Goal: Task Accomplishment & Management: Manage account settings

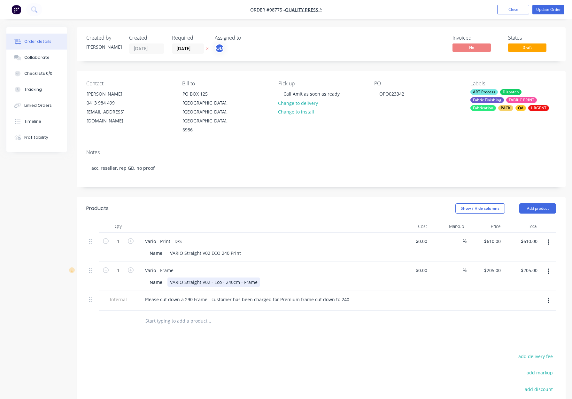
click at [237, 277] on div "VARIO Straight V02 - Eco - 240cm - Frame" at bounding box center [213, 281] width 93 height 9
click at [275, 220] on div at bounding box center [265, 226] width 256 height 13
click at [549, 5] on button "Update Order" at bounding box center [548, 10] width 32 height 10
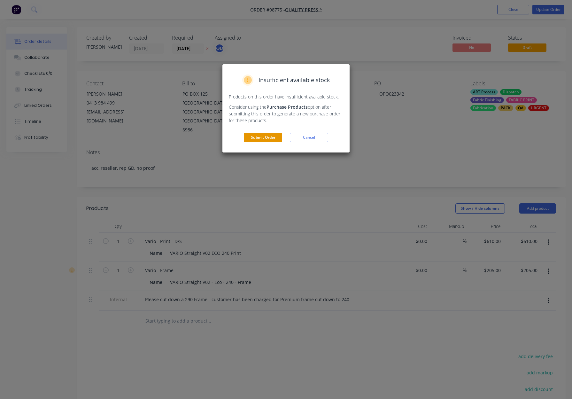
click at [260, 140] on button "Submit Order" at bounding box center [263, 138] width 38 height 10
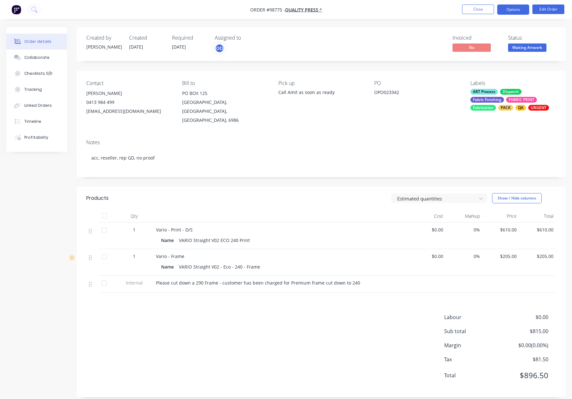
click at [512, 8] on button "Options" at bounding box center [513, 9] width 32 height 10
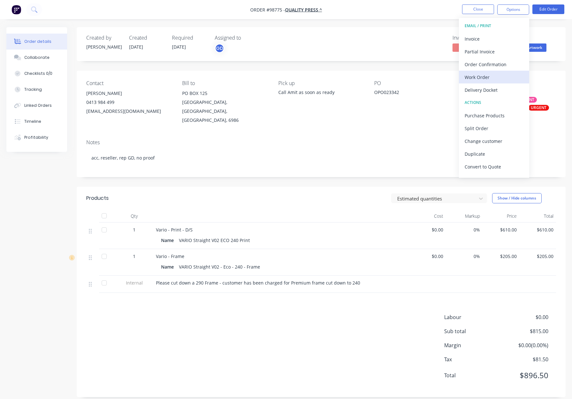
click at [491, 75] on div "Work Order" at bounding box center [494, 77] width 59 height 9
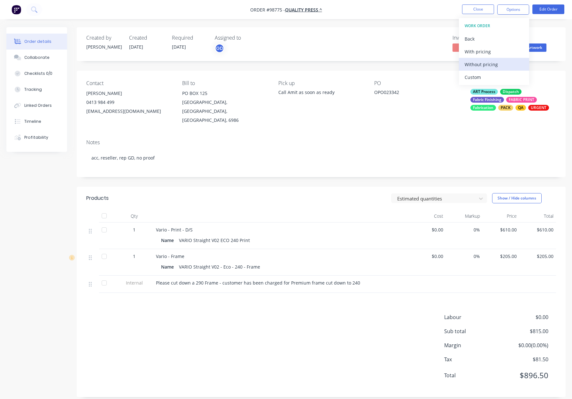
click at [494, 66] on div "Without pricing" at bounding box center [494, 64] width 59 height 9
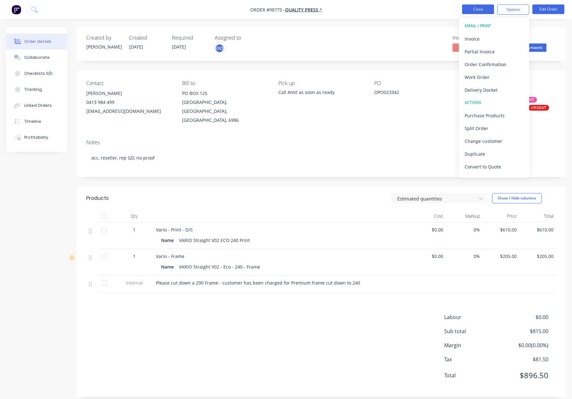
click at [481, 10] on button "Close" at bounding box center [478, 9] width 32 height 10
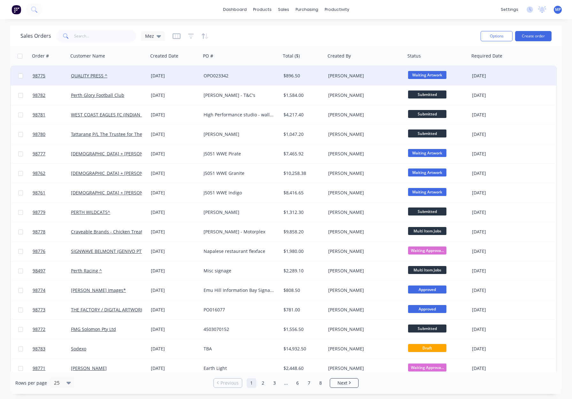
click at [423, 75] on span "Waiting Artwork" at bounding box center [427, 75] width 38 height 8
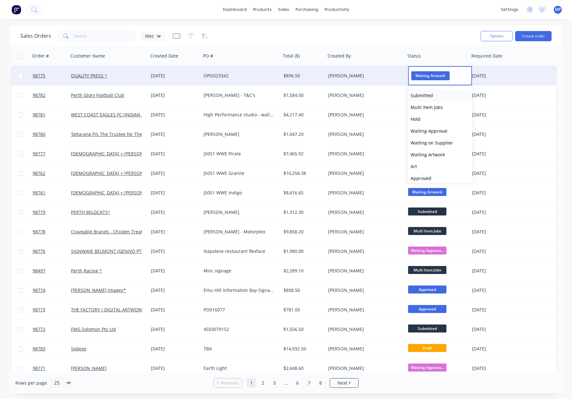
click at [429, 95] on span "Submitted" at bounding box center [422, 95] width 22 height 6
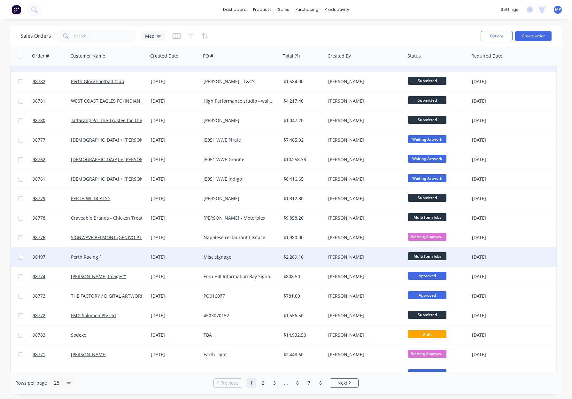
scroll to position [26, 0]
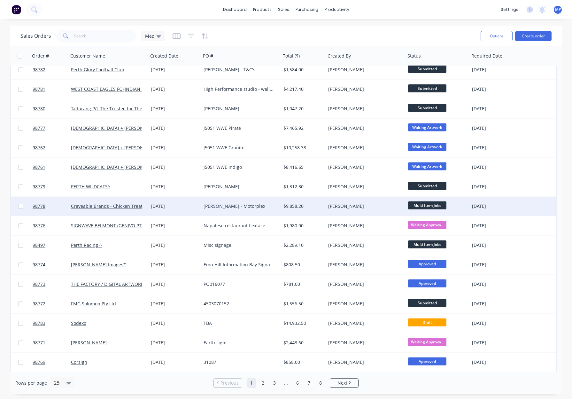
click at [260, 208] on div "[PERSON_NAME] - Motorplex" at bounding box center [239, 206] width 71 height 6
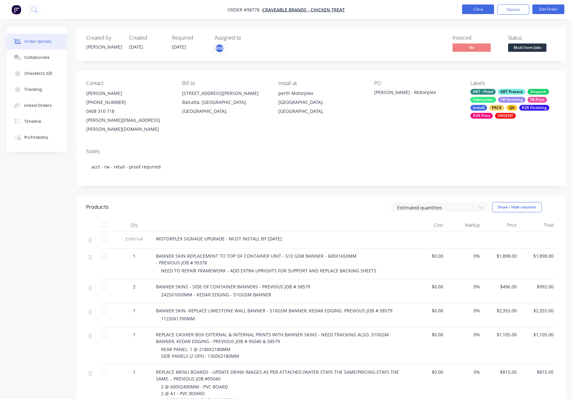
click at [475, 9] on button "Close" at bounding box center [478, 9] width 32 height 10
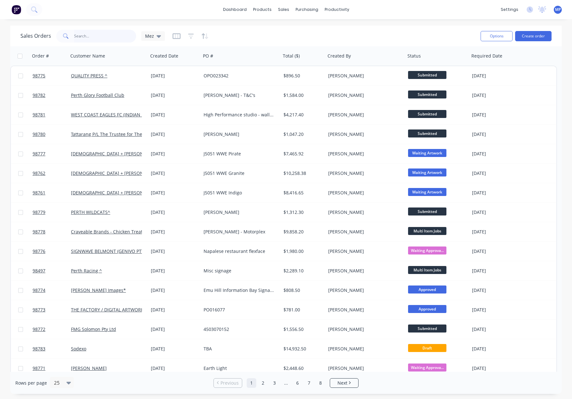
click at [80, 34] on input "text" at bounding box center [105, 36] width 62 height 13
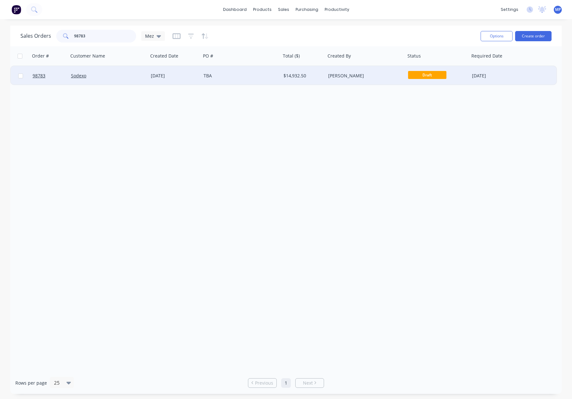
type input "98783"
click at [269, 78] on div "TBA" at bounding box center [239, 76] width 71 height 6
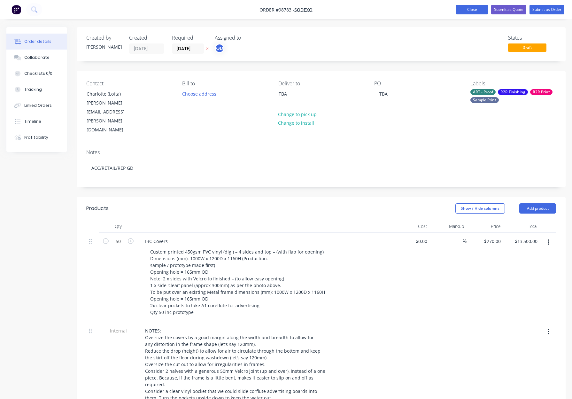
click at [472, 12] on button "Close" at bounding box center [472, 10] width 32 height 10
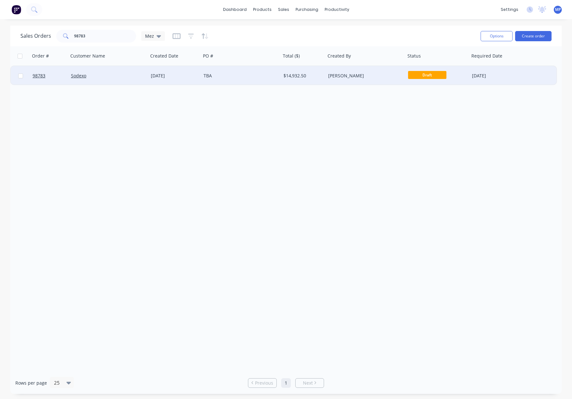
click at [248, 76] on div "TBA" at bounding box center [239, 76] width 71 height 6
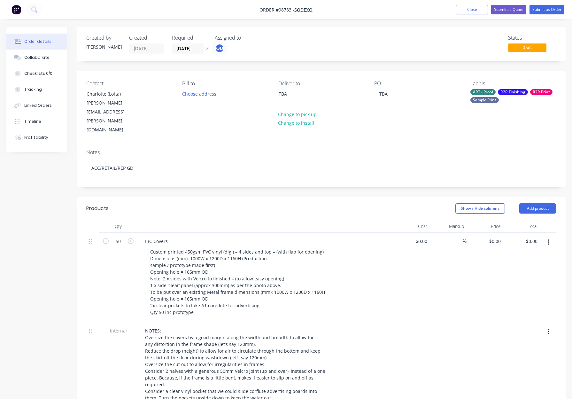
type input "$270.00"
type input "$13,500.00"
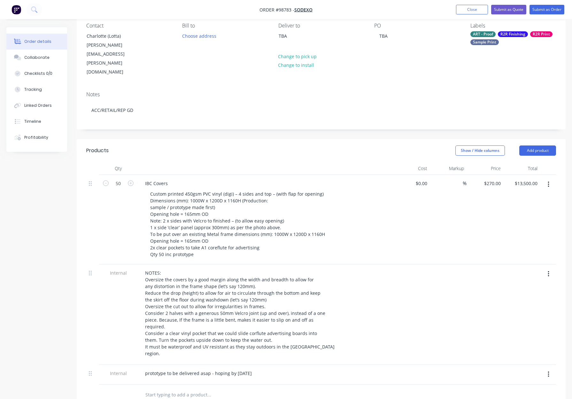
scroll to position [70, 0]
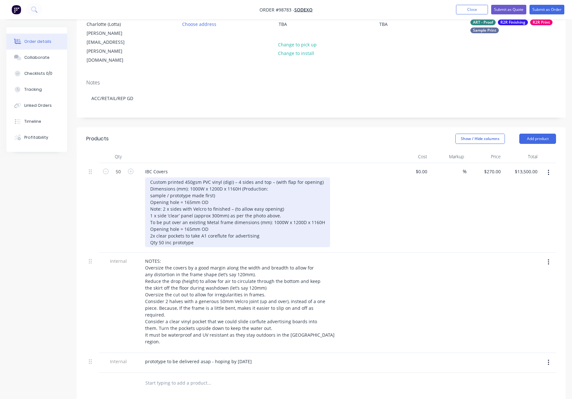
click at [241, 177] on div "Custom printed 450gsm PVC vinyl (digi) – 4 sides and top – (with flap for openi…" at bounding box center [237, 212] width 185 height 70
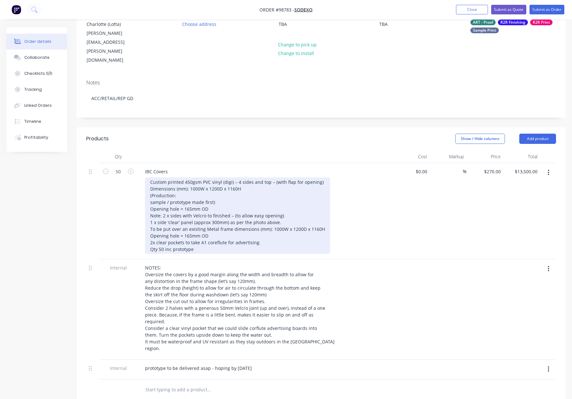
click at [148, 179] on div "Custom printed 450gsm PVC vinyl (digi) – 4 sides and top – (with flap for openi…" at bounding box center [237, 215] width 185 height 76
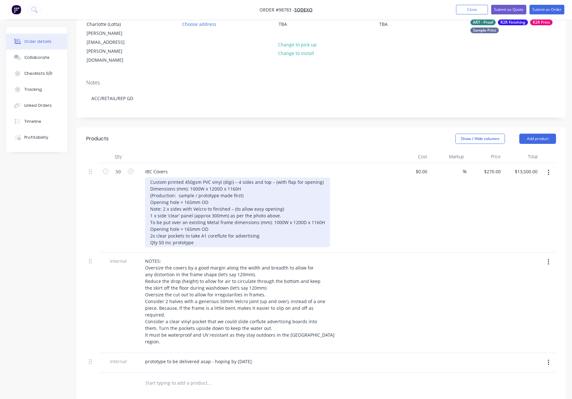
click at [155, 210] on div "Custom printed 450gsm PVC vinyl (digi) – 4 sides and top – (with flap for openi…" at bounding box center [237, 212] width 185 height 70
click at [183, 211] on div "Custom printed 450gsm PVC vinyl (digi) – 4 sides and top – (with flap for openi…" at bounding box center [237, 212] width 185 height 70
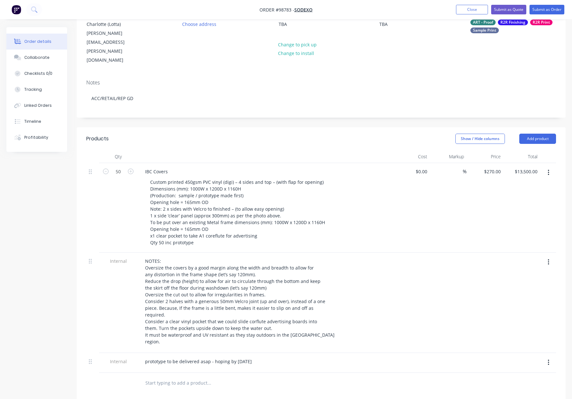
click at [391, 201] on div "IBC Covers Custom printed 450gsm PVC vinyl (digi) – 4 sides and top – (with fla…" at bounding box center [265, 207] width 256 height 89
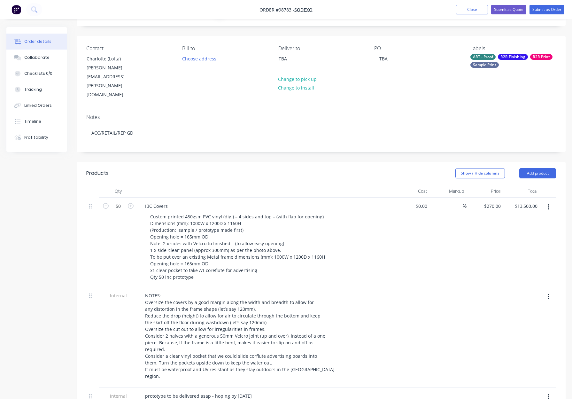
scroll to position [0, 0]
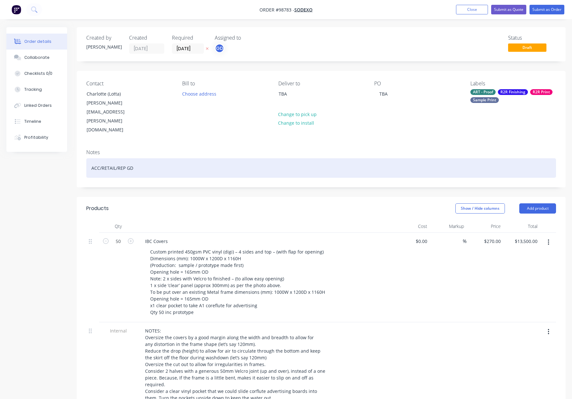
click at [195, 158] on div "ACC/RETAIL/REP GD" at bounding box center [321, 167] width 470 height 19
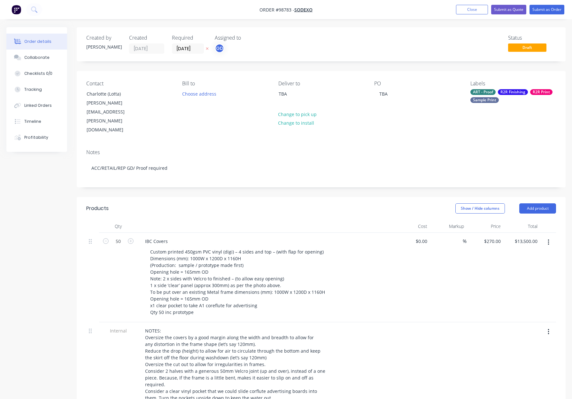
click at [491, 94] on div "ART - Proof" at bounding box center [482, 92] width 25 height 6
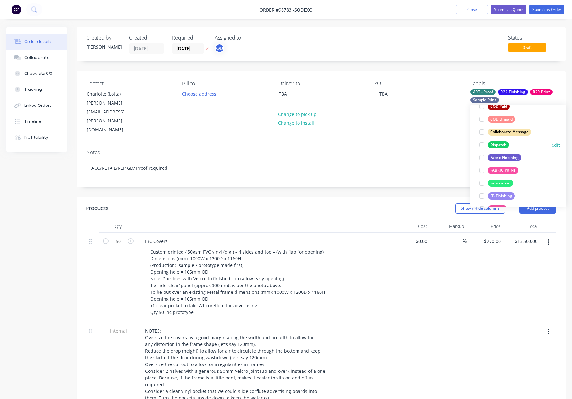
click at [497, 143] on div "Dispatch" at bounding box center [498, 144] width 21 height 7
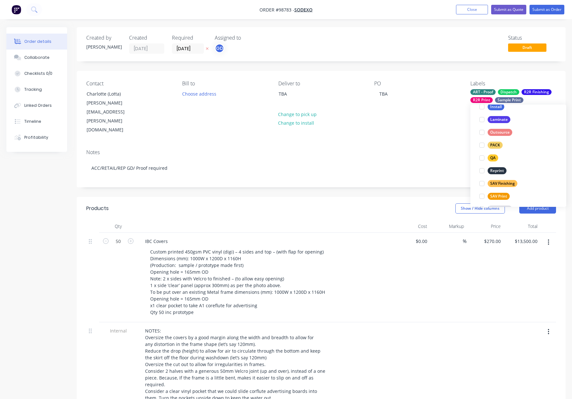
scroll to position [254, 0]
click at [494, 143] on div "PACK" at bounding box center [495, 144] width 15 height 7
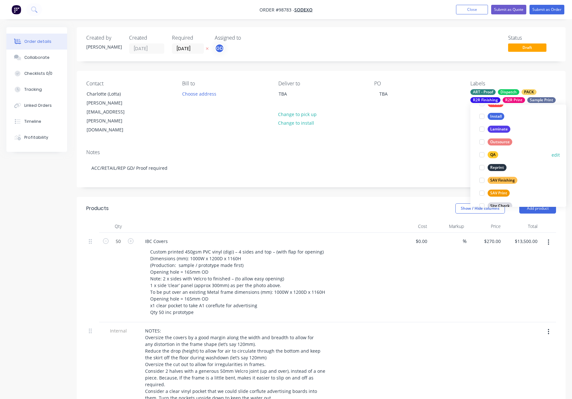
click at [492, 153] on div "QA" at bounding box center [493, 154] width 11 height 7
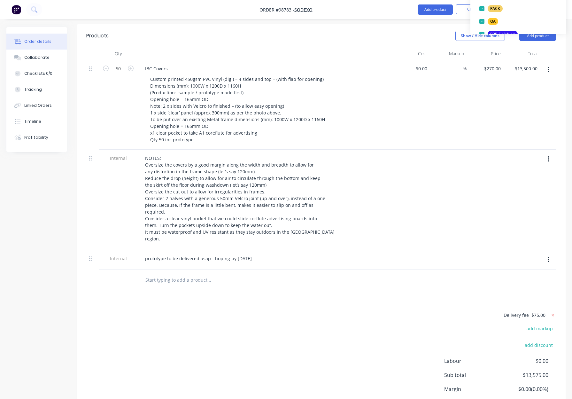
scroll to position [199, 0]
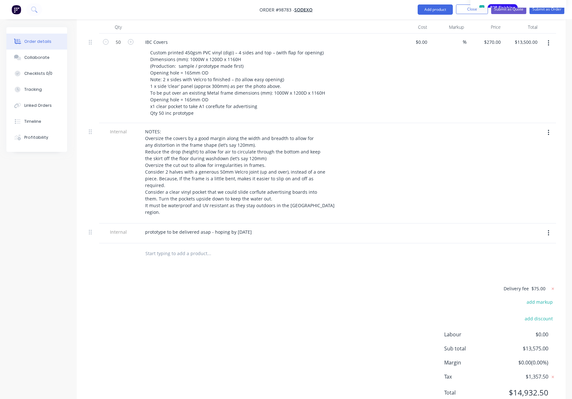
click at [336, 244] on div "Products Show / Hide columns Add product Qty Cost Markup Price Total 50 IBC Cov…" at bounding box center [321, 206] width 489 height 416
click at [352, 244] on div "Products Show / Hide columns Add product Qty Cost Markup Price Total 50 IBC Cov…" at bounding box center [321, 206] width 489 height 416
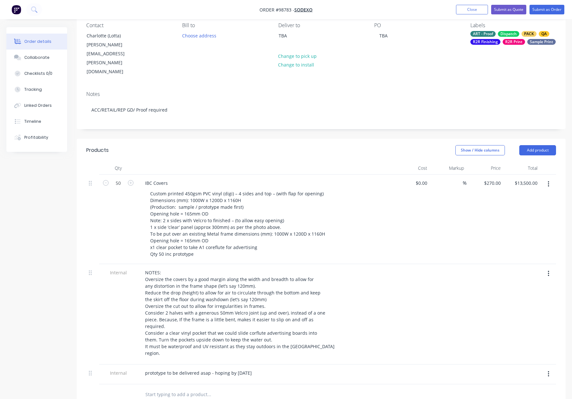
scroll to position [0, 0]
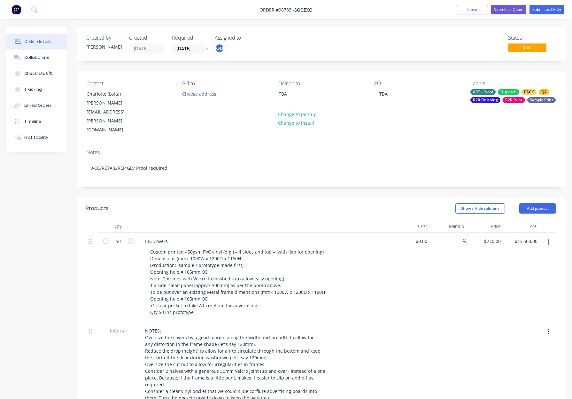
click at [513, 93] on div "Dispatch" at bounding box center [508, 92] width 21 height 6
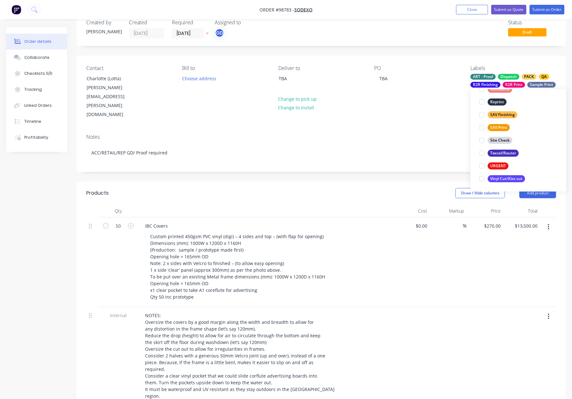
scroll to position [16, 0]
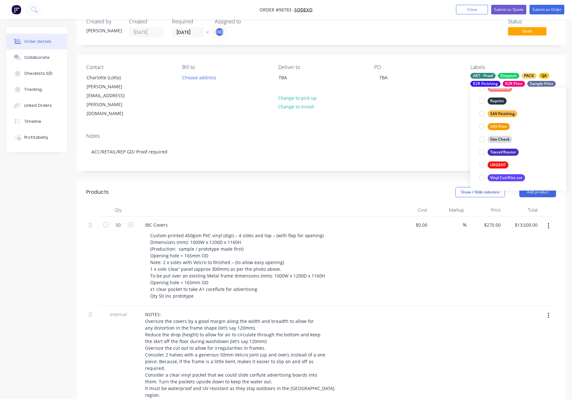
click at [390, 146] on div "Created by Gino Created 02/10/25 Required 30/10/25 Assigned to GD Status Draft …" at bounding box center [321, 304] width 489 height 586
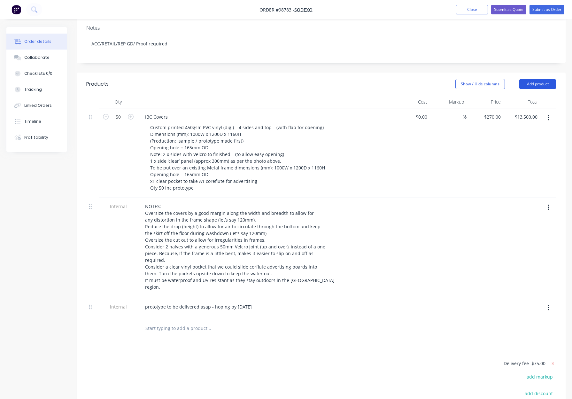
scroll to position [0, 0]
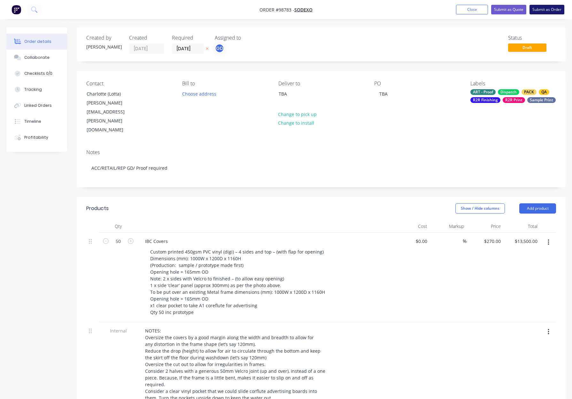
click at [542, 10] on button "Submit as Order" at bounding box center [547, 10] width 35 height 10
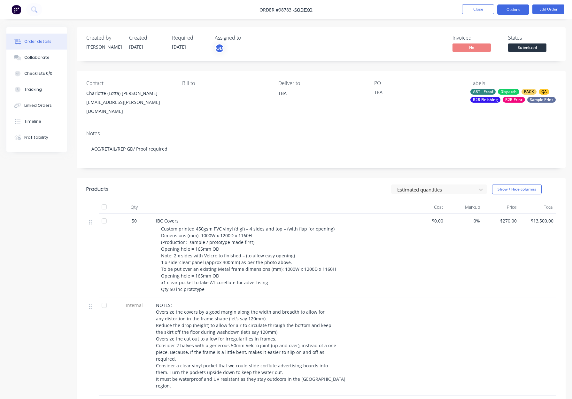
click at [516, 10] on button "Options" at bounding box center [513, 9] width 32 height 10
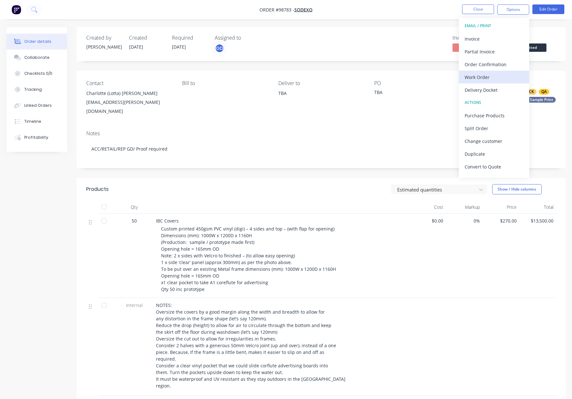
click at [490, 74] on div "Work Order" at bounding box center [494, 77] width 59 height 9
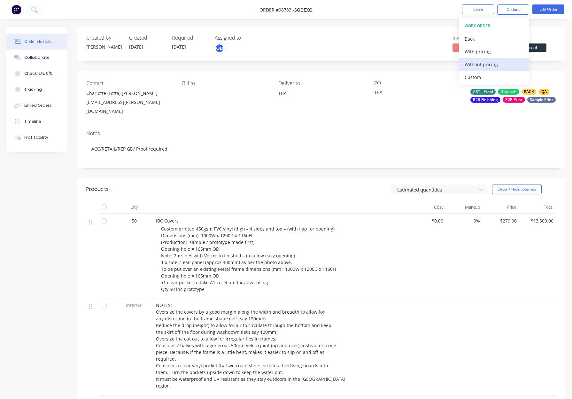
click at [491, 64] on div "Without pricing" at bounding box center [494, 64] width 59 height 9
click at [478, 9] on button "Close" at bounding box center [478, 9] width 32 height 10
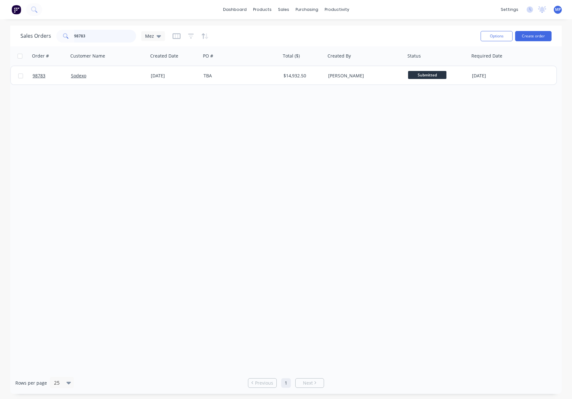
drag, startPoint x: 92, startPoint y: 33, endPoint x: 100, endPoint y: 37, distance: 8.7
click at [92, 33] on input "98783" at bounding box center [105, 36] width 62 height 13
click at [101, 37] on input "98783" at bounding box center [105, 36] width 62 height 13
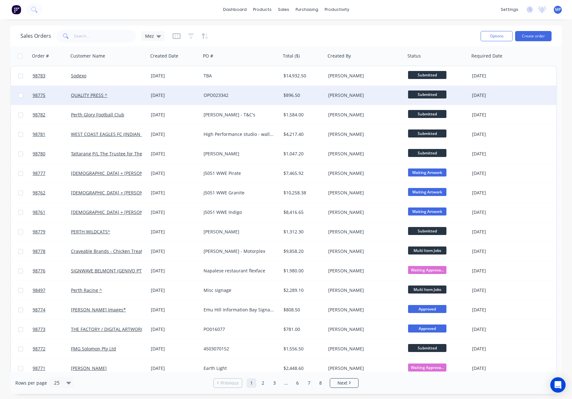
click at [363, 99] on div "[PERSON_NAME]" at bounding box center [366, 95] width 80 height 19
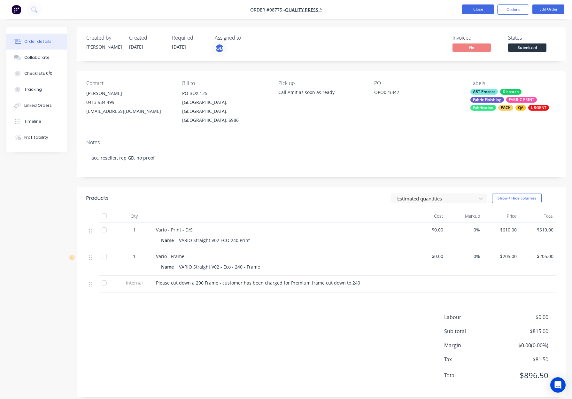
click at [472, 10] on button "Close" at bounding box center [478, 9] width 32 height 10
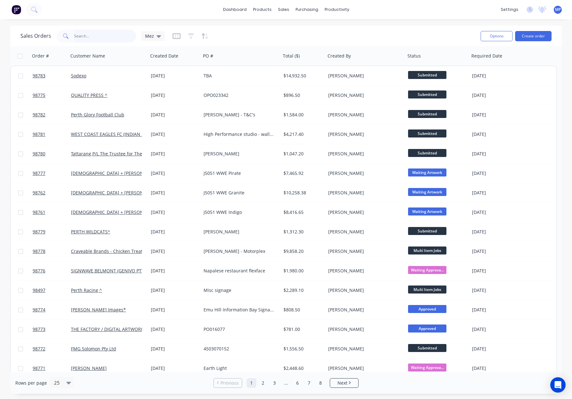
click at [83, 34] on input "text" at bounding box center [105, 36] width 62 height 13
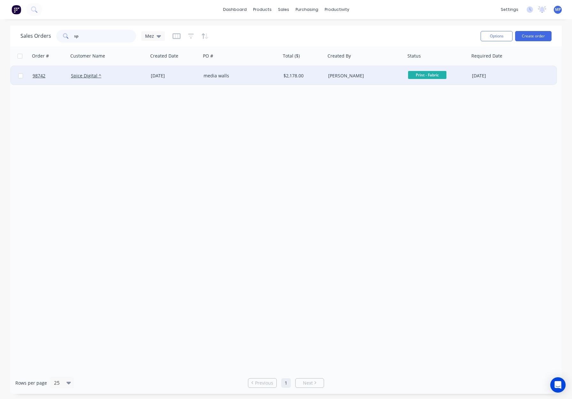
type input "s"
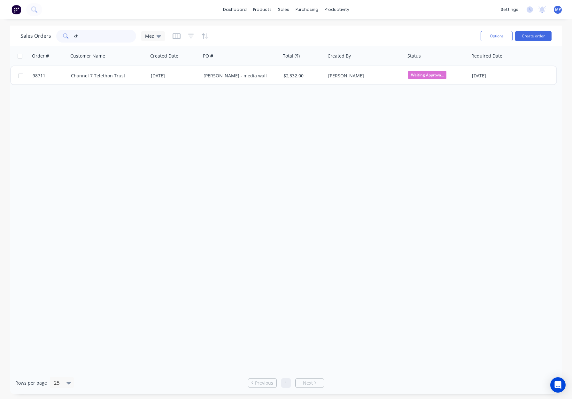
type input "c"
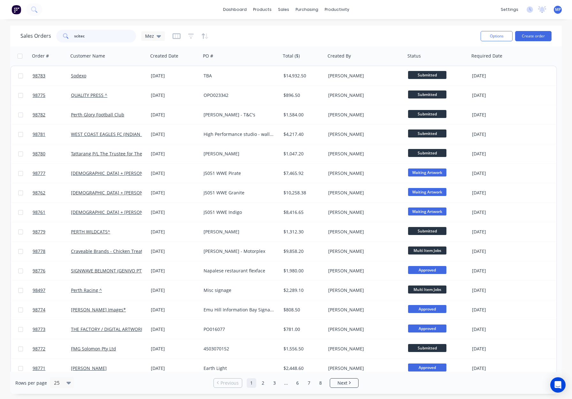
type input "scitech"
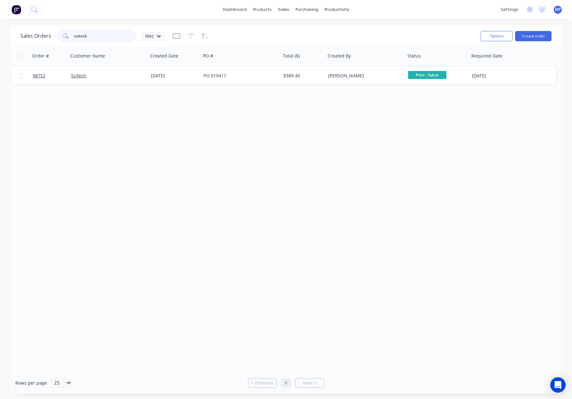
click at [91, 37] on input "scitech" at bounding box center [105, 36] width 62 height 13
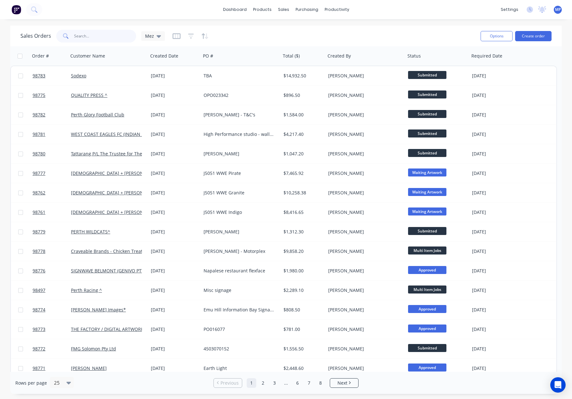
click at [100, 32] on input "text" at bounding box center [105, 36] width 62 height 13
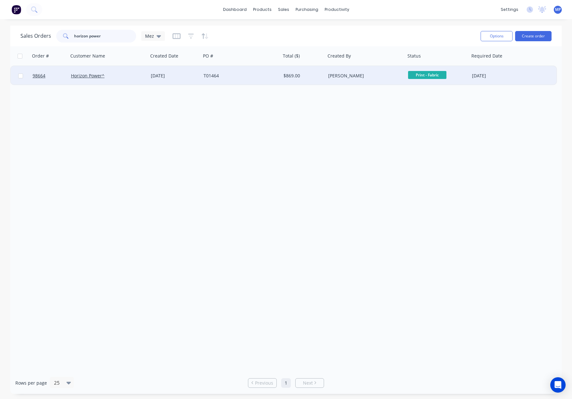
type input "horizon power"
click at [255, 75] on div "T01464" at bounding box center [239, 76] width 71 height 6
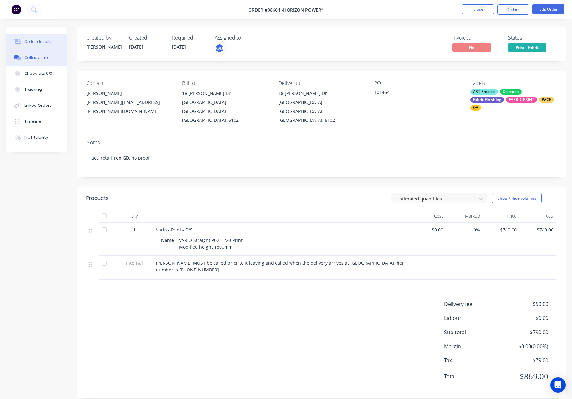
click at [45, 57] on div "Collaborate" at bounding box center [36, 58] width 25 height 6
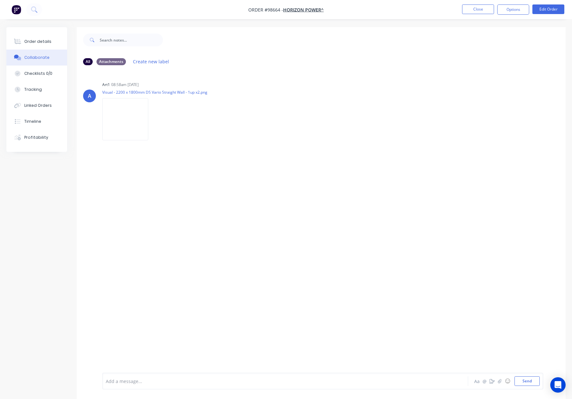
click at [124, 380] on div at bounding box center [268, 381] width 325 height 7
click at [32, 34] on button "Order details" at bounding box center [36, 42] width 61 height 16
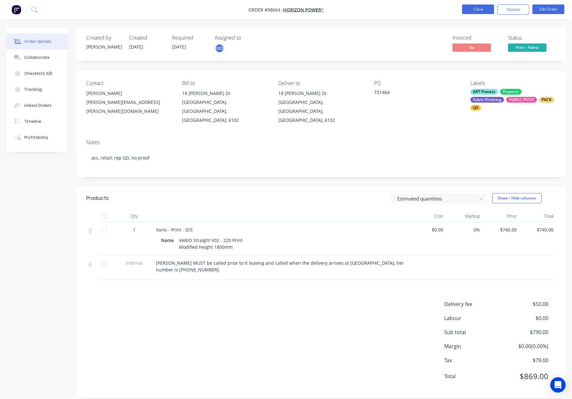
click at [475, 12] on button "Close" at bounding box center [478, 9] width 32 height 10
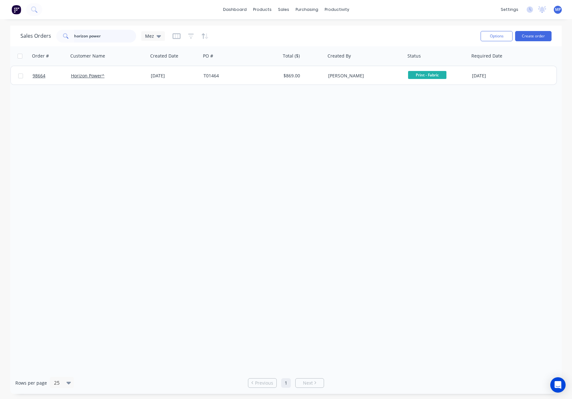
click at [117, 37] on input "horizon power" at bounding box center [105, 36] width 62 height 13
click at [118, 37] on input "horizon power" at bounding box center [105, 36] width 62 height 13
type input "h"
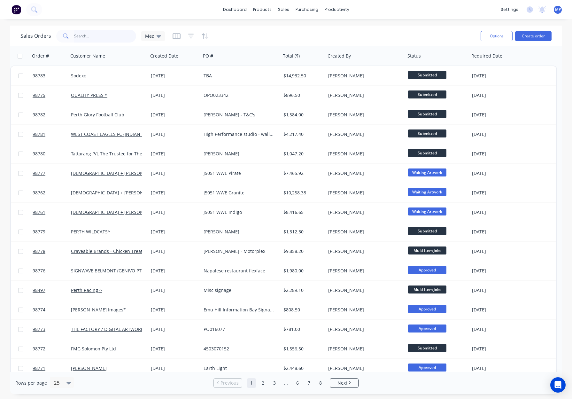
click at [88, 36] on input "text" at bounding box center [105, 36] width 62 height 13
type input "98763"
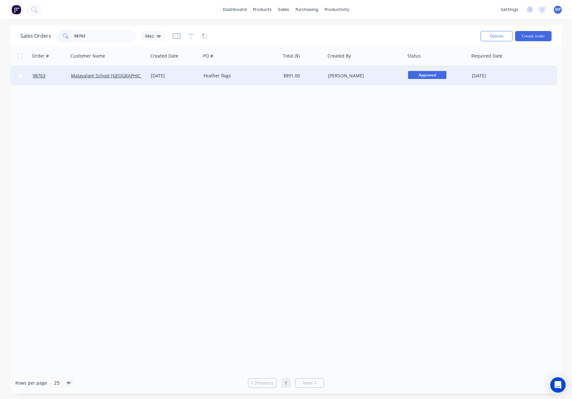
click at [138, 74] on div "Malayalam School WA" at bounding box center [106, 76] width 71 height 6
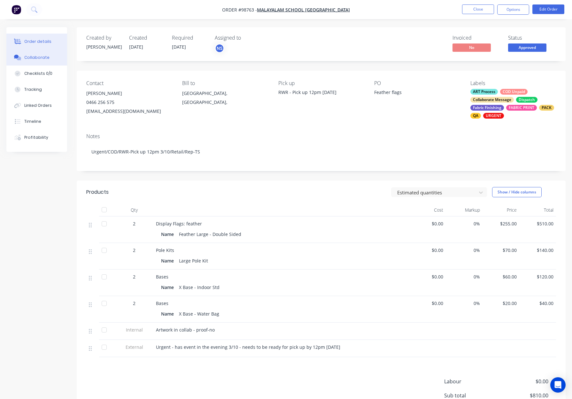
click at [40, 56] on div "Collaborate" at bounding box center [36, 58] width 25 height 6
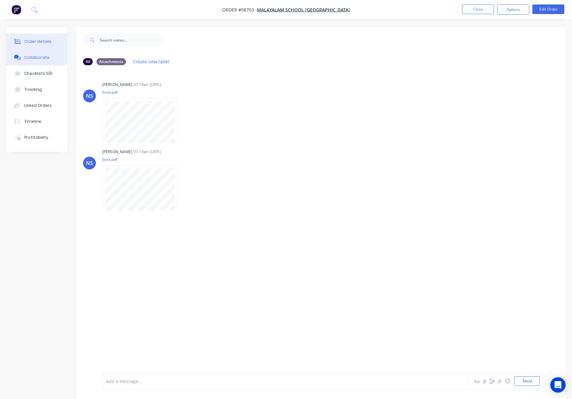
click at [34, 39] on div "Order details" at bounding box center [37, 42] width 27 height 6
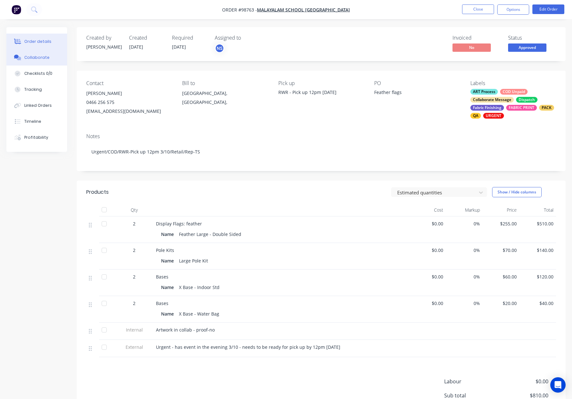
click at [36, 59] on div "Collaborate" at bounding box center [36, 58] width 25 height 6
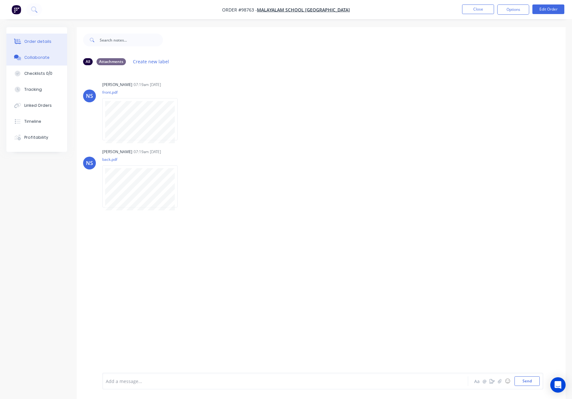
click at [44, 41] on div "Order details" at bounding box center [37, 42] width 27 height 6
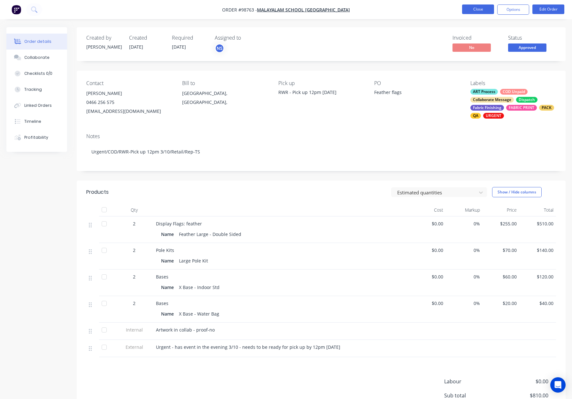
click at [473, 9] on button "Close" at bounding box center [478, 9] width 32 height 10
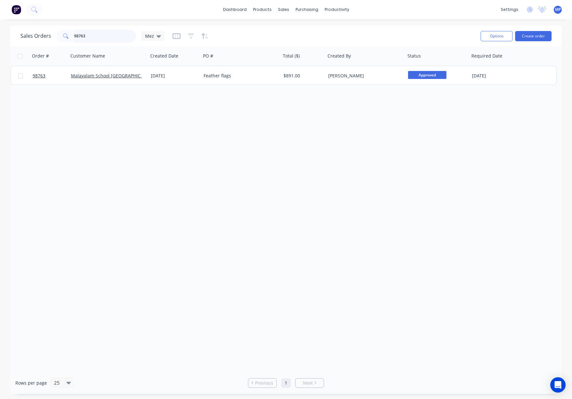
click at [87, 34] on input "98763" at bounding box center [105, 36] width 62 height 13
drag, startPoint x: 75, startPoint y: 36, endPoint x: 54, endPoint y: 35, distance: 21.1
click at [54, 35] on div "Sales Orders 98763 Mez" at bounding box center [92, 36] width 144 height 13
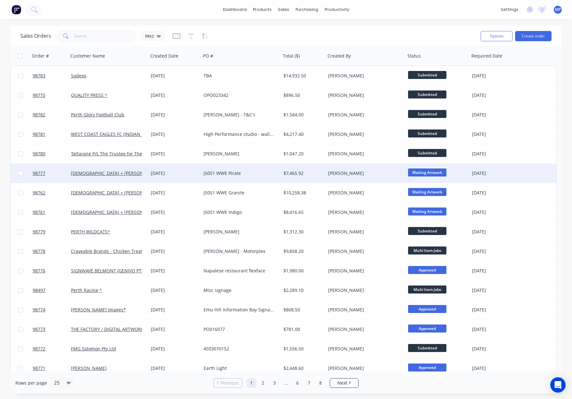
click at [423, 170] on span "Waiting Artwork" at bounding box center [427, 172] width 38 height 8
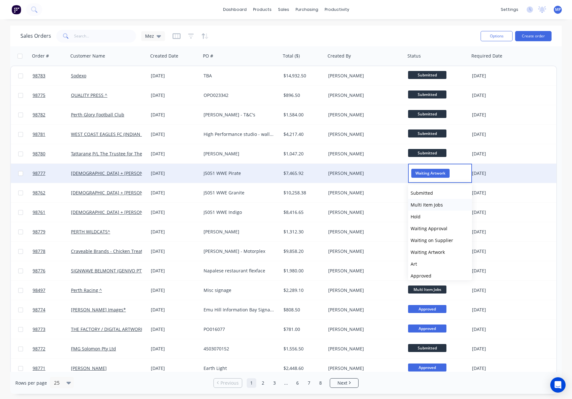
click at [435, 205] on span "Multi Item Jobs" at bounding box center [427, 205] width 32 height 6
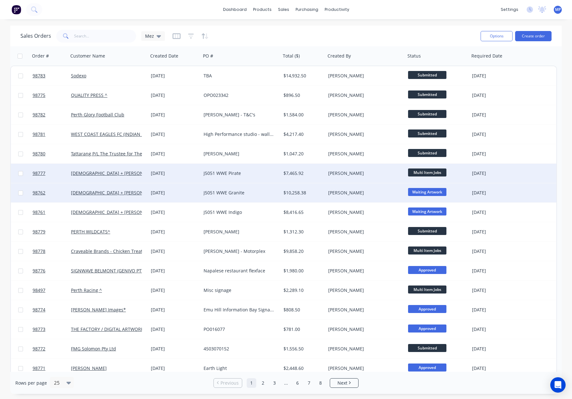
click at [428, 192] on span "Waiting Artwork" at bounding box center [427, 192] width 38 height 8
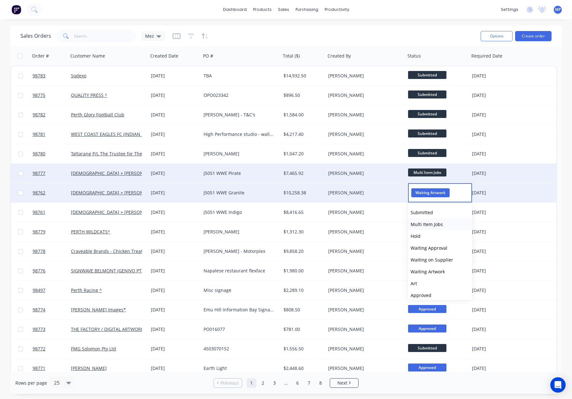
click at [436, 222] on span "Multi Item Jobs" at bounding box center [427, 224] width 32 height 6
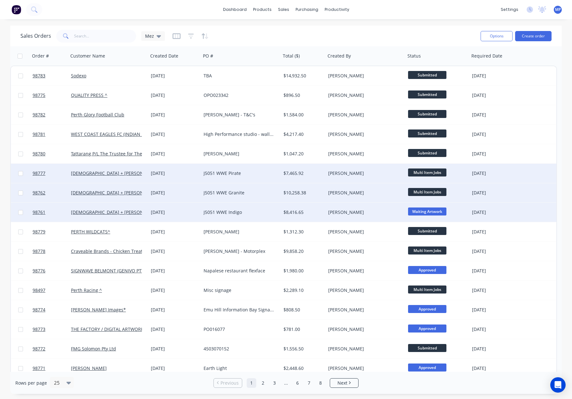
click at [428, 209] on span "Waiting Artwork" at bounding box center [427, 211] width 38 height 8
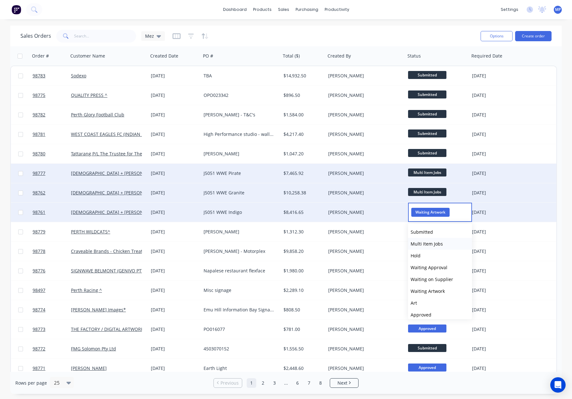
click at [439, 243] on span "Multi Item Jobs" at bounding box center [427, 244] width 32 height 6
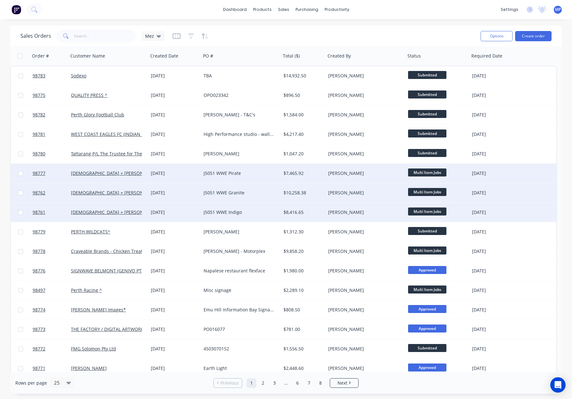
click at [376, 210] on div "[PERSON_NAME]" at bounding box center [363, 212] width 71 height 6
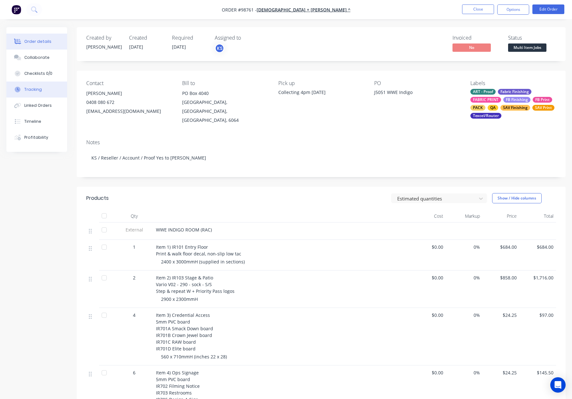
click at [35, 87] on div "Tracking" at bounding box center [33, 90] width 18 height 6
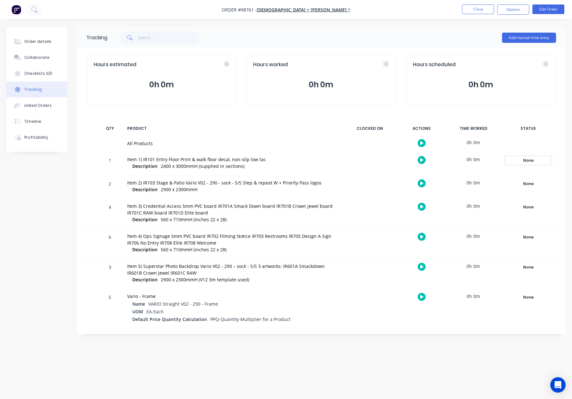
drag, startPoint x: 524, startPoint y: 160, endPoint x: 529, endPoint y: 177, distance: 17.7
click at [524, 160] on div "None" at bounding box center [528, 160] width 46 height 8
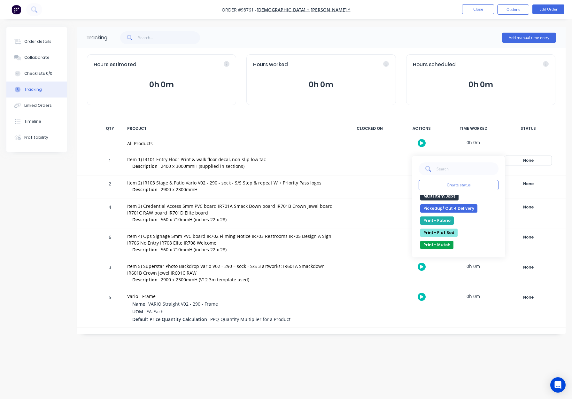
scroll to position [124, 0]
click at [438, 207] on button "Multi Item Jobs" at bounding box center [439, 209] width 38 height 8
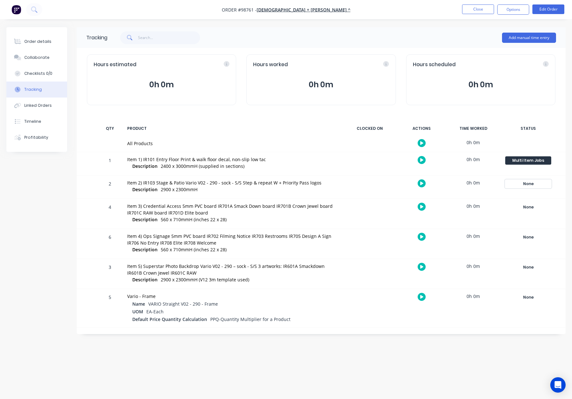
click at [523, 182] on div "None" at bounding box center [528, 184] width 46 height 8
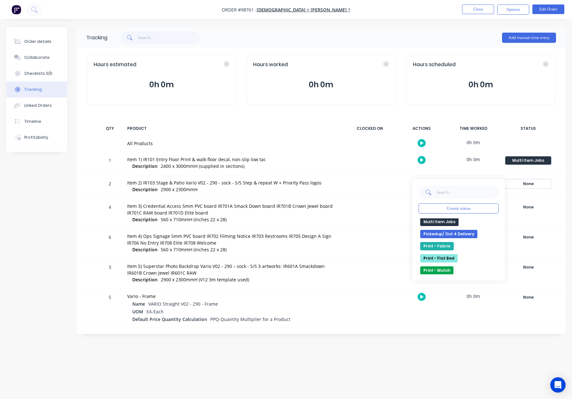
scroll to position [134, 0]
click at [437, 222] on button "Multi Item Jobs" at bounding box center [439, 222] width 38 height 8
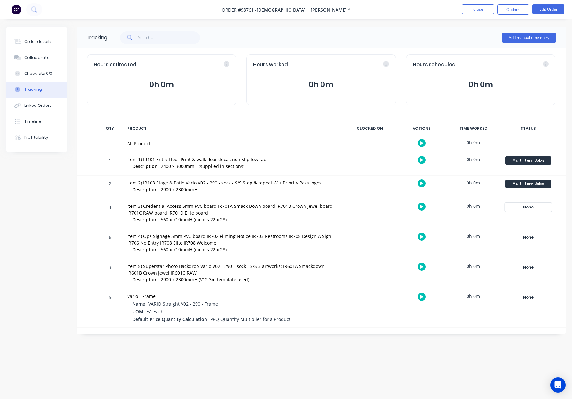
click at [537, 208] on div "None" at bounding box center [528, 207] width 46 height 8
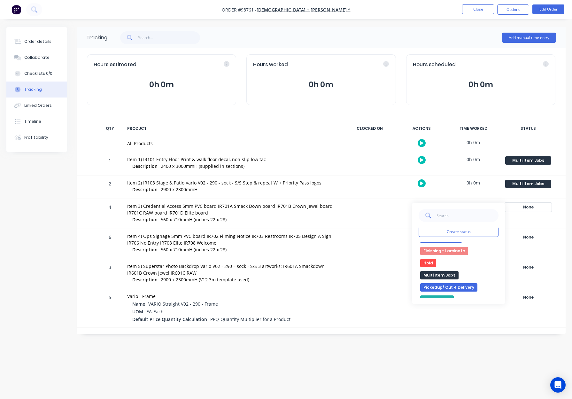
scroll to position [116, 0]
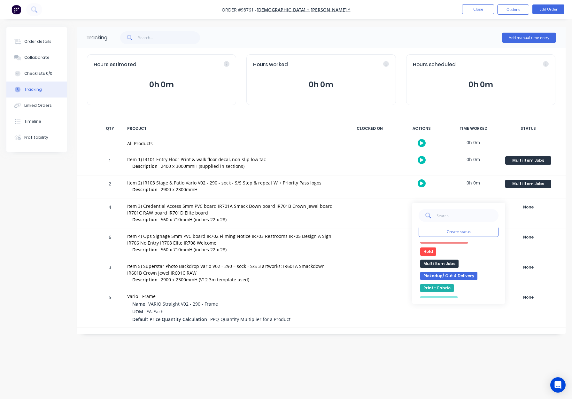
click at [447, 263] on button "Multi Item Jobs" at bounding box center [439, 264] width 38 height 8
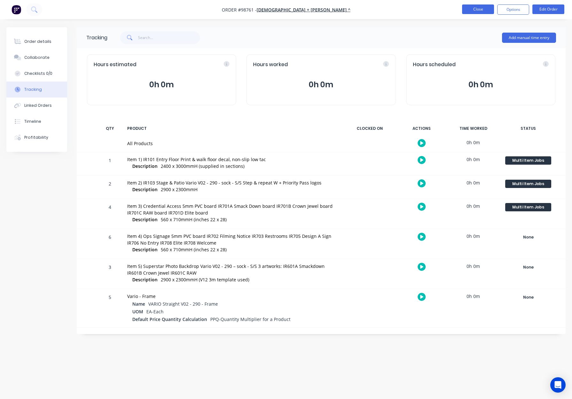
click at [477, 9] on button "Close" at bounding box center [478, 9] width 32 height 10
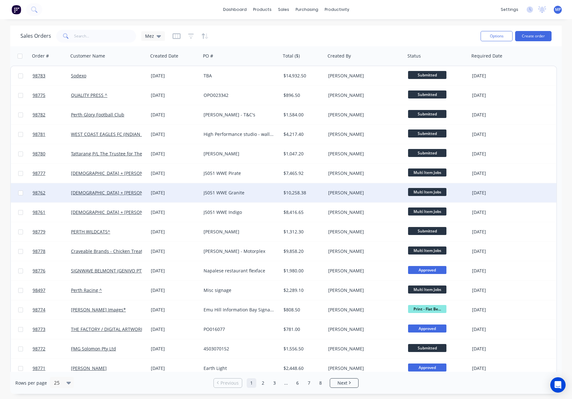
click at [311, 194] on div "$10,258.38" at bounding box center [302, 193] width 38 height 6
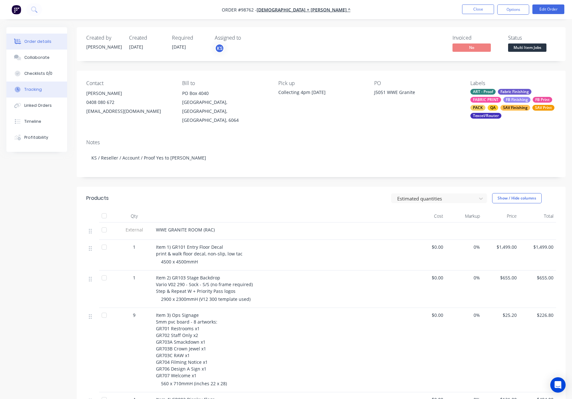
click at [42, 90] on button "Tracking" at bounding box center [36, 89] width 61 height 16
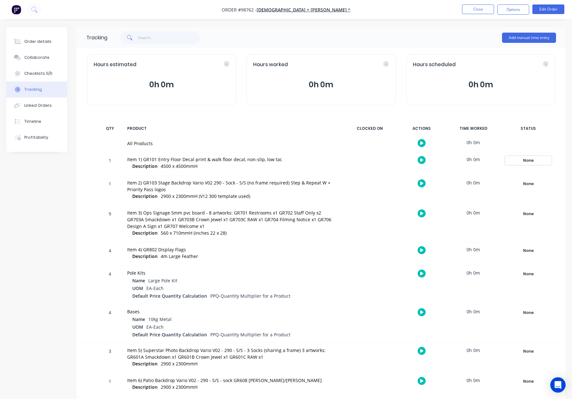
click at [522, 159] on div "None" at bounding box center [528, 160] width 46 height 8
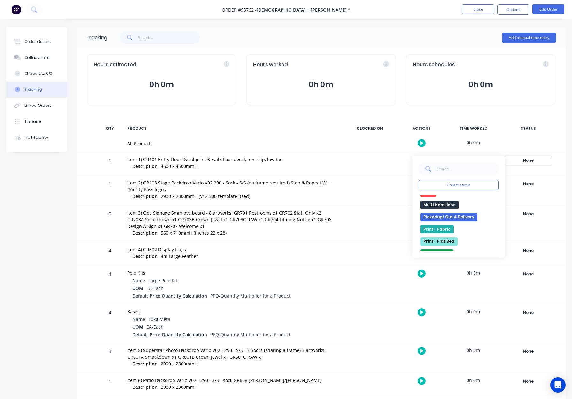
scroll to position [118, 0]
click at [441, 215] on button "Multi Item Jobs" at bounding box center [439, 215] width 38 height 8
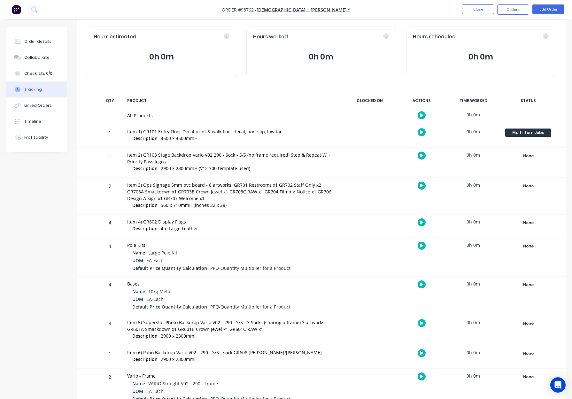
scroll to position [30, 0]
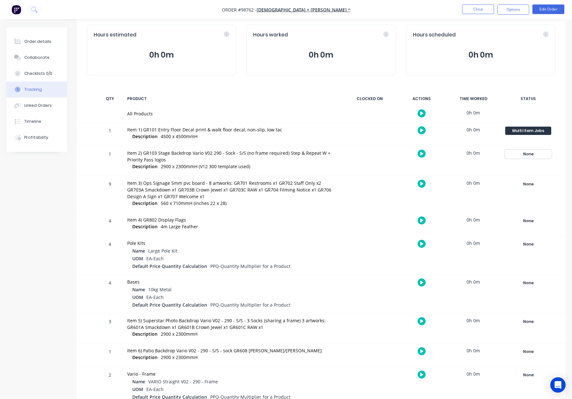
click at [531, 153] on div "None" at bounding box center [528, 154] width 46 height 8
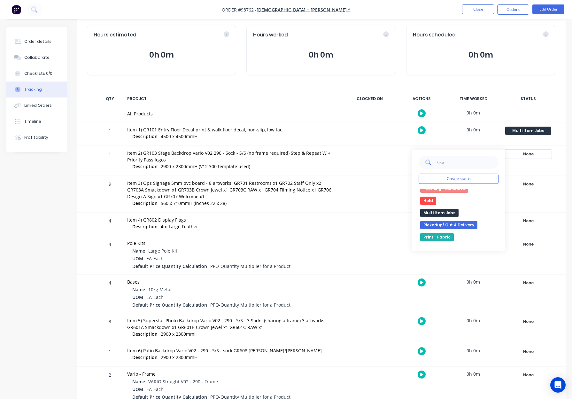
scroll to position [115, 0]
click at [443, 207] on button "Multi Item Jobs" at bounding box center [439, 211] width 38 height 8
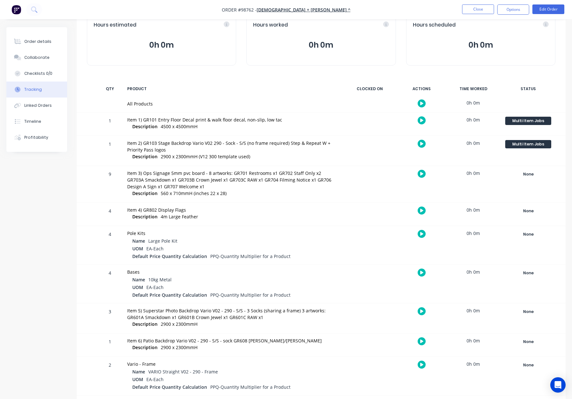
scroll to position [43, 0]
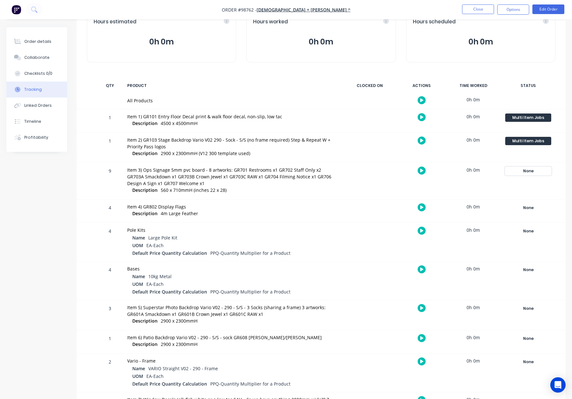
click at [523, 172] on div "None" at bounding box center [528, 171] width 46 height 8
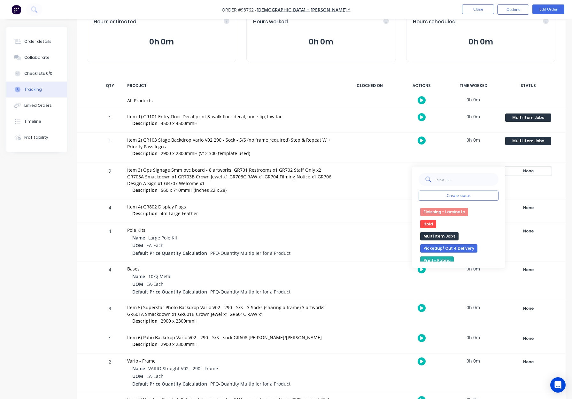
scroll to position [120, 0]
click at [437, 221] on button "Multi Item Jobs" at bounding box center [439, 223] width 38 height 8
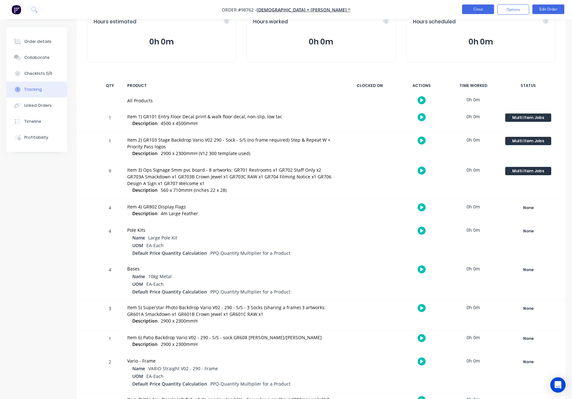
click at [467, 8] on button "Close" at bounding box center [478, 9] width 32 height 10
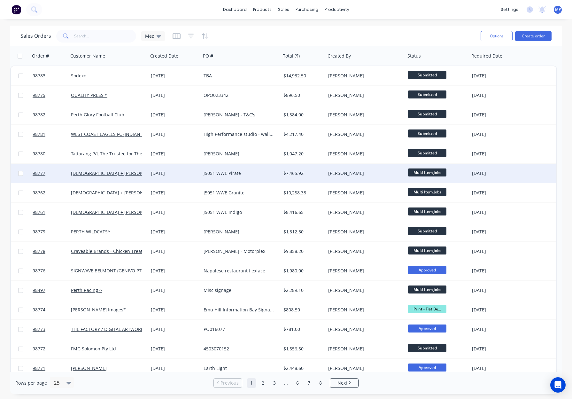
click at [360, 175] on div "[PERSON_NAME]" at bounding box center [363, 173] width 71 height 6
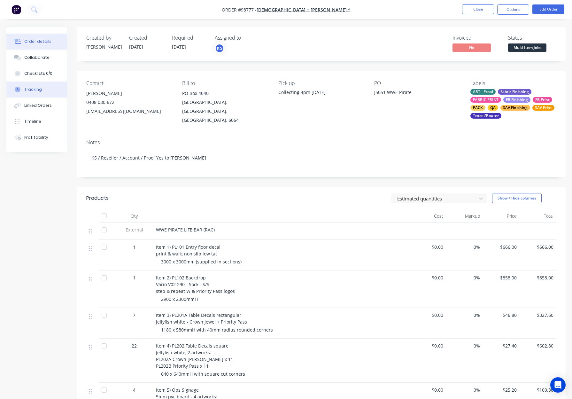
click at [48, 90] on button "Tracking" at bounding box center [36, 89] width 61 height 16
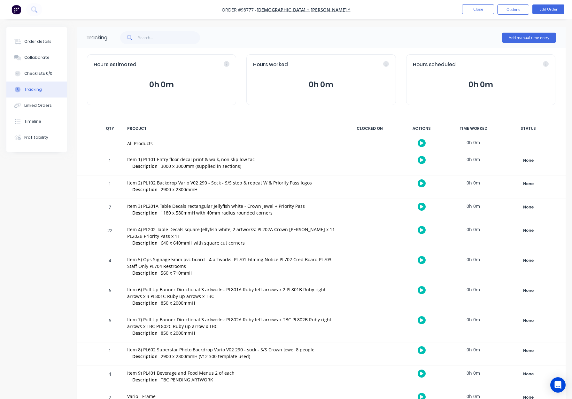
scroll to position [35, 0]
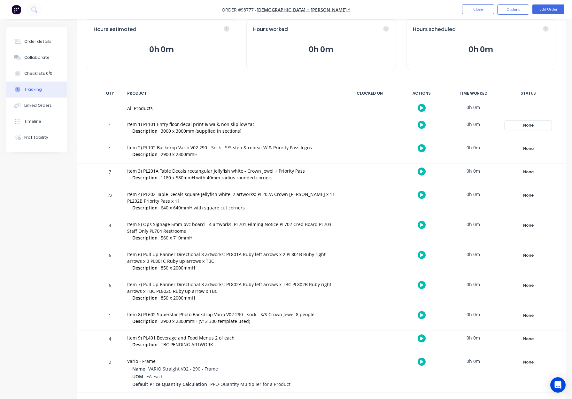
click at [530, 127] on div "None" at bounding box center [528, 125] width 46 height 8
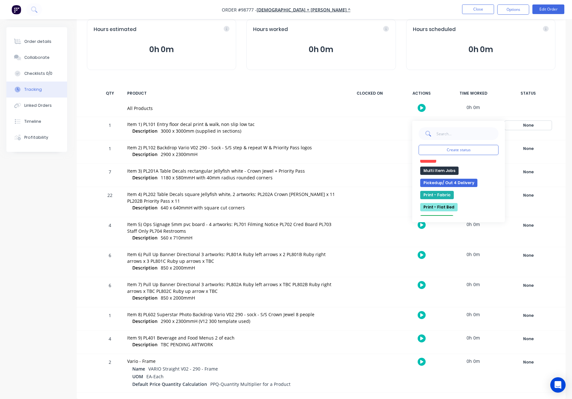
scroll to position [126, 0]
click at [439, 170] on button "Multi Item Jobs" at bounding box center [439, 172] width 38 height 8
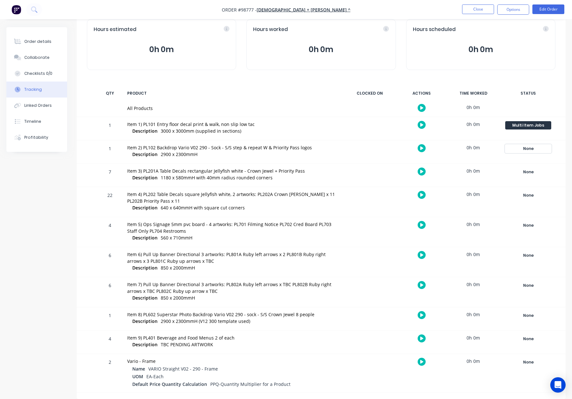
click at [522, 146] on div "None" at bounding box center [528, 148] width 46 height 8
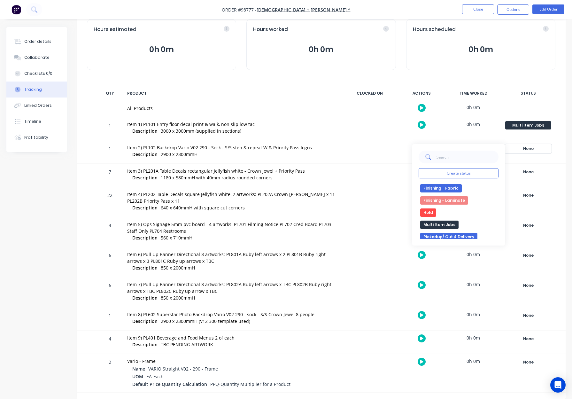
scroll to position [98, 0]
click at [445, 221] on button "Multi Item Jobs" at bounding box center [439, 223] width 38 height 8
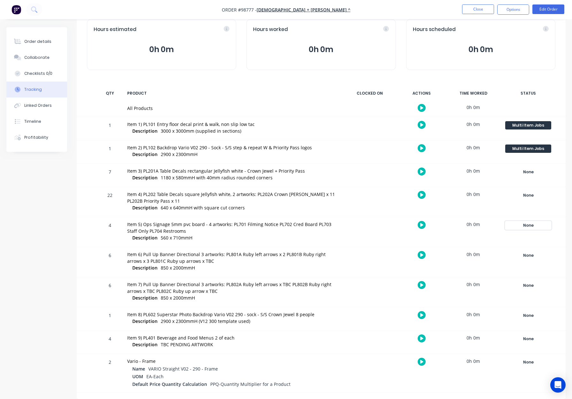
click at [535, 222] on div "None" at bounding box center [528, 225] width 46 height 8
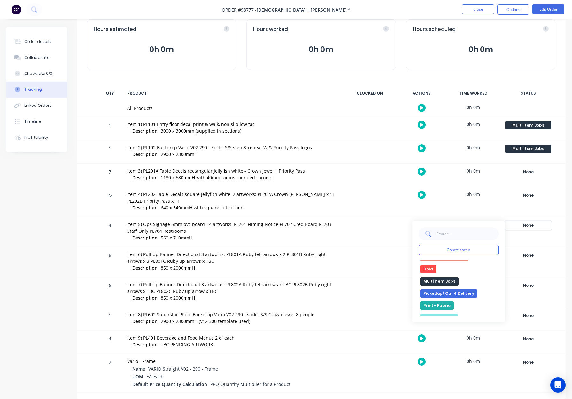
scroll to position [120, 0]
click at [441, 279] on button "Multi Item Jobs" at bounding box center [439, 278] width 38 height 8
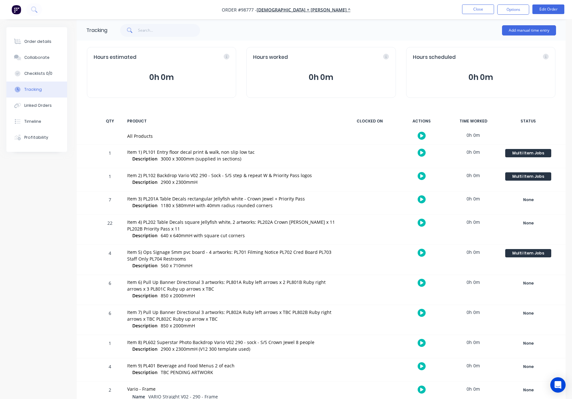
scroll to position [0, 0]
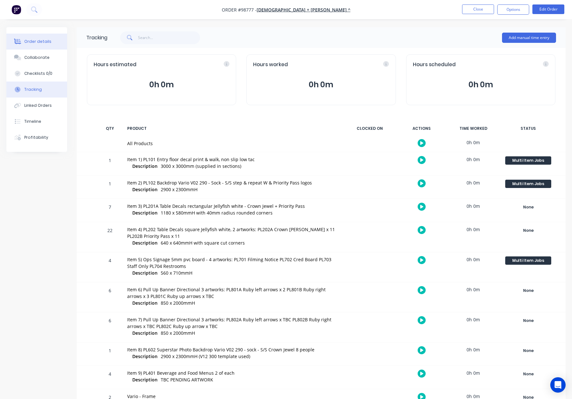
click at [47, 39] on div "Order details" at bounding box center [37, 42] width 27 height 6
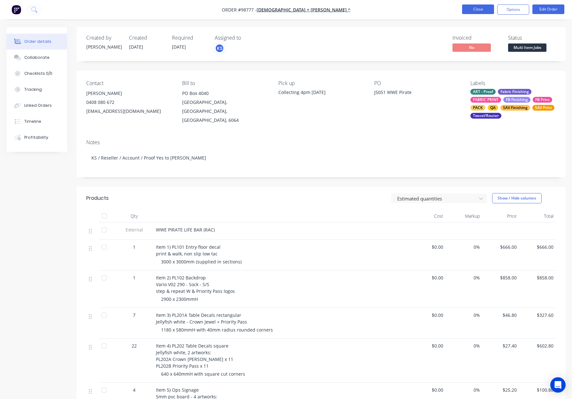
click at [466, 8] on button "Close" at bounding box center [478, 9] width 32 height 10
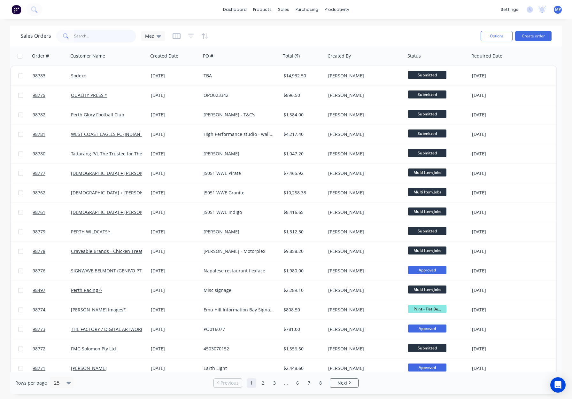
click at [94, 32] on input "text" at bounding box center [105, 36] width 62 height 13
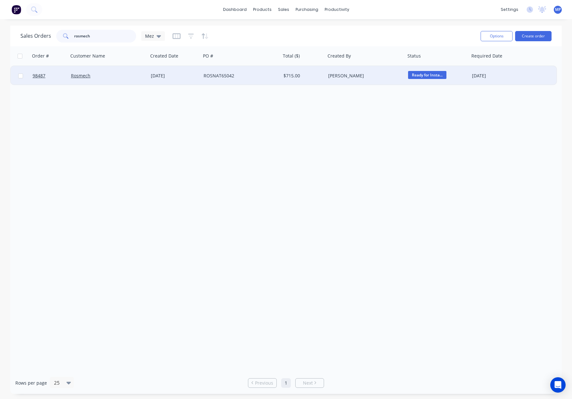
type input "rosmech"
click at [113, 75] on div "Rosmech" at bounding box center [106, 76] width 71 height 6
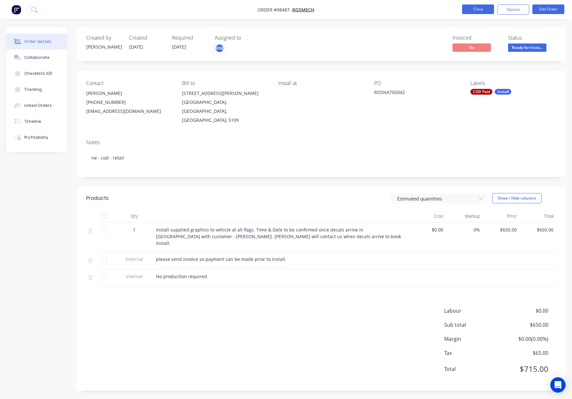
click at [474, 9] on button "Close" at bounding box center [478, 9] width 32 height 10
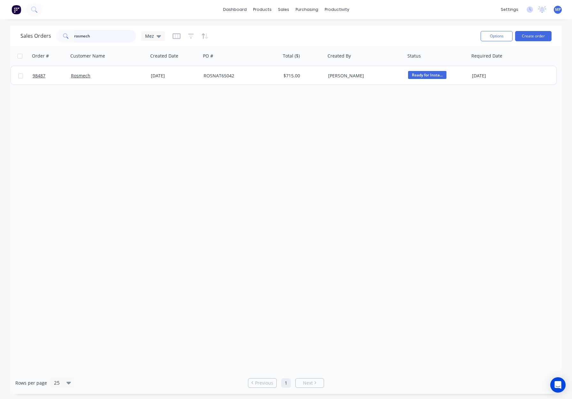
click at [108, 35] on input "rosmech" at bounding box center [105, 36] width 62 height 13
drag, startPoint x: 100, startPoint y: 37, endPoint x: 35, endPoint y: 36, distance: 64.2
click at [35, 36] on div "Sales Orders rosmech Mez" at bounding box center [92, 36] width 144 height 13
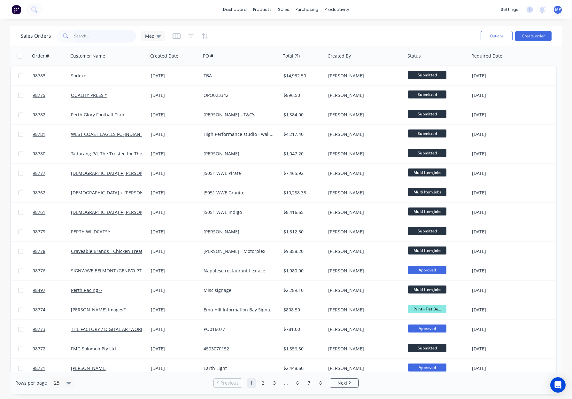
drag, startPoint x: 80, startPoint y: 33, endPoint x: 89, endPoint y: 33, distance: 9.3
click at [80, 33] on input "text" at bounding box center [105, 36] width 62 height 13
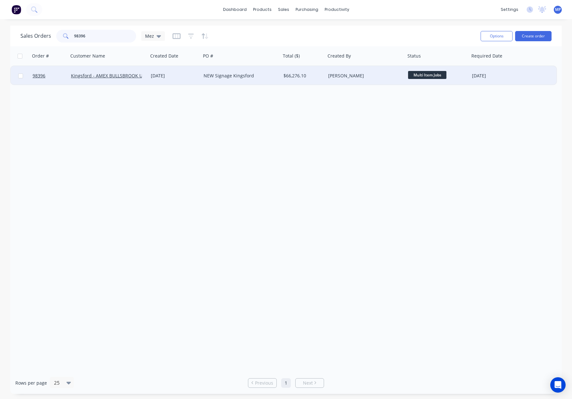
type input "98396"
click at [266, 73] on div "NEW Signage Kingsford" at bounding box center [239, 76] width 71 height 6
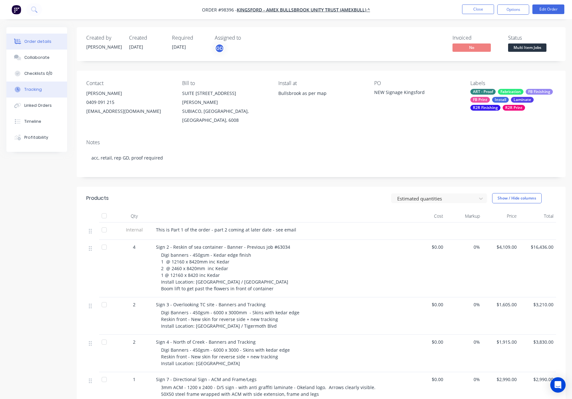
click at [47, 91] on button "Tracking" at bounding box center [36, 89] width 61 height 16
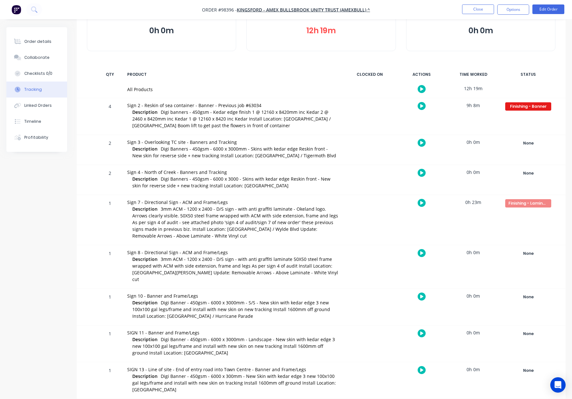
scroll to position [57, 0]
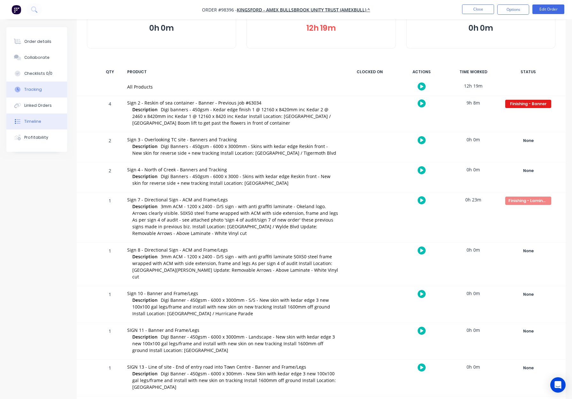
click at [40, 124] on div "Timeline" at bounding box center [32, 122] width 17 height 6
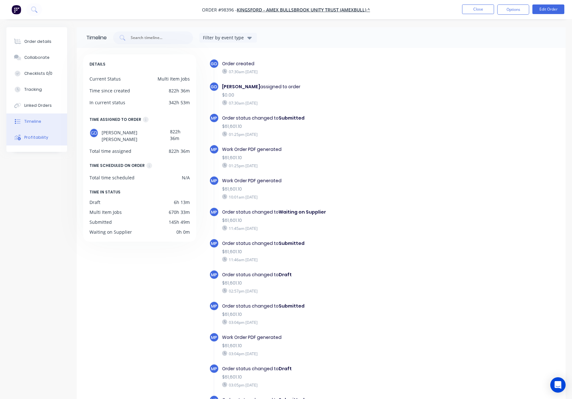
click at [46, 141] on button "Profitability" at bounding box center [36, 137] width 61 height 16
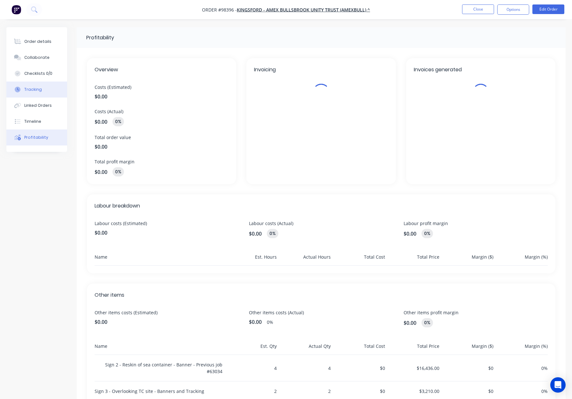
click at [44, 89] on button "Tracking" at bounding box center [36, 89] width 61 height 16
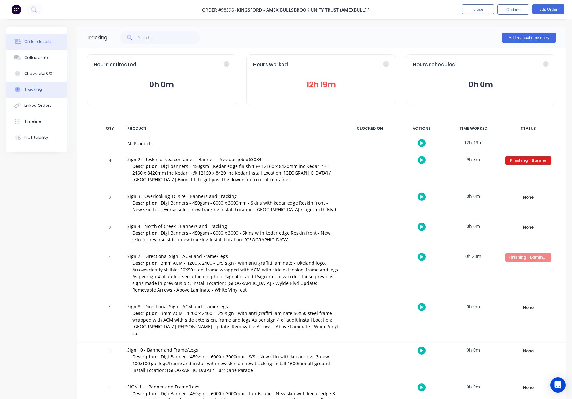
click at [40, 39] on div "Order details" at bounding box center [37, 42] width 27 height 6
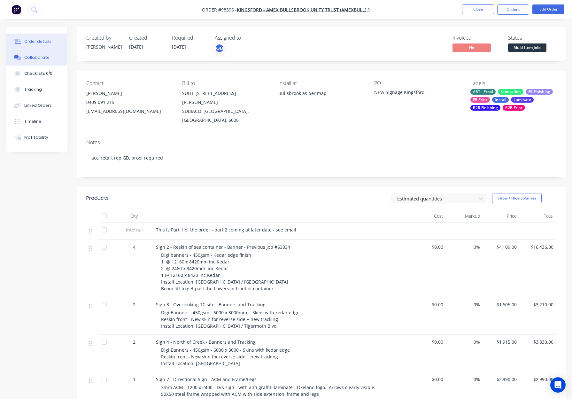
click at [43, 55] on div "Collaborate" at bounding box center [36, 58] width 25 height 6
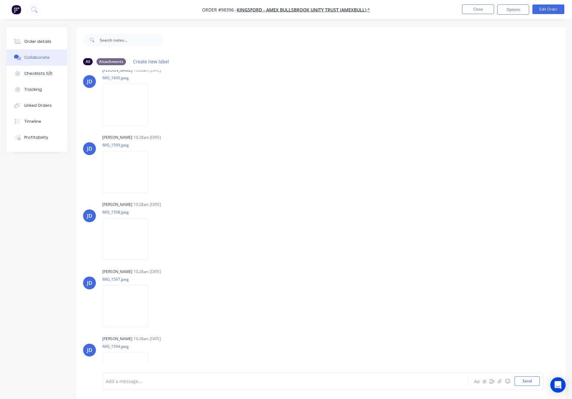
scroll to position [468, 0]
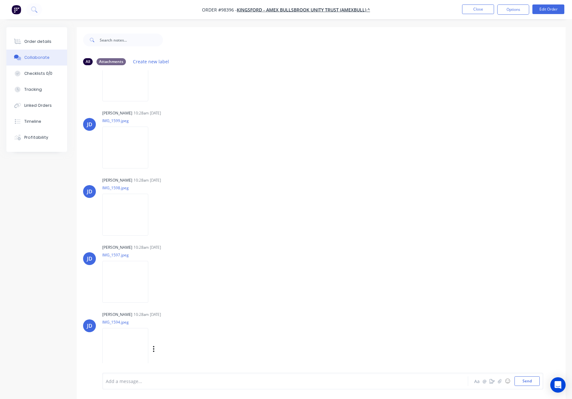
click at [134, 342] on img at bounding box center [125, 349] width 46 height 42
click at [122, 275] on img at bounding box center [125, 282] width 46 height 42
click at [114, 214] on img at bounding box center [125, 215] width 46 height 42
click at [132, 156] on img at bounding box center [125, 148] width 46 height 42
click at [122, 146] on img at bounding box center [125, 148] width 46 height 42
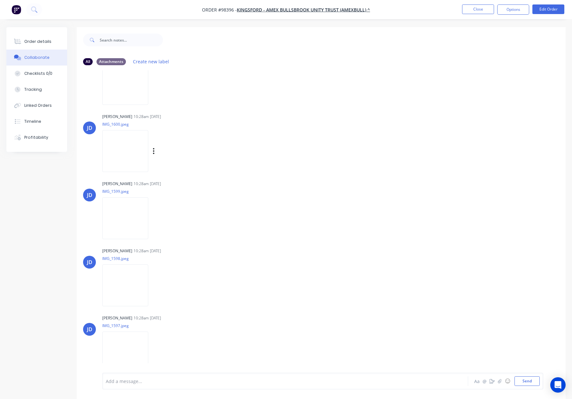
scroll to position [397, 0]
click at [127, 152] on img at bounding box center [125, 151] width 46 height 42
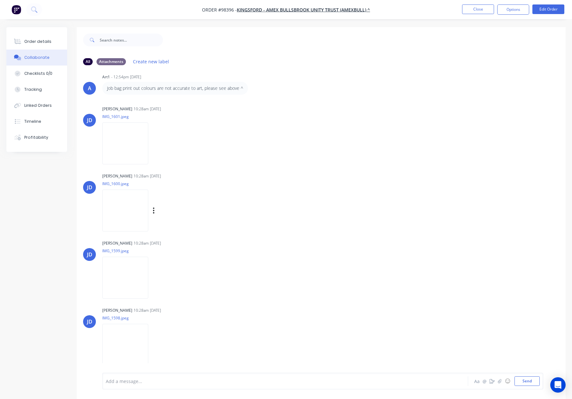
scroll to position [326, 0]
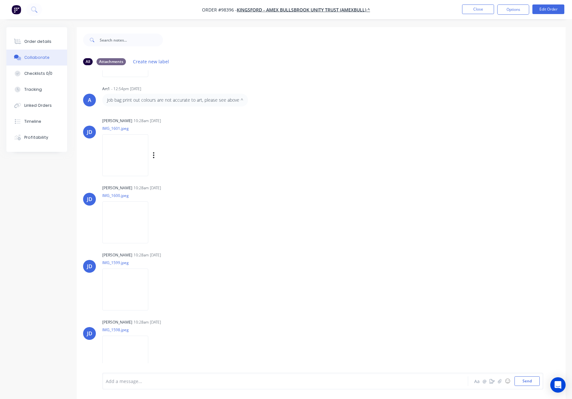
click at [136, 158] on img at bounding box center [125, 155] width 46 height 42
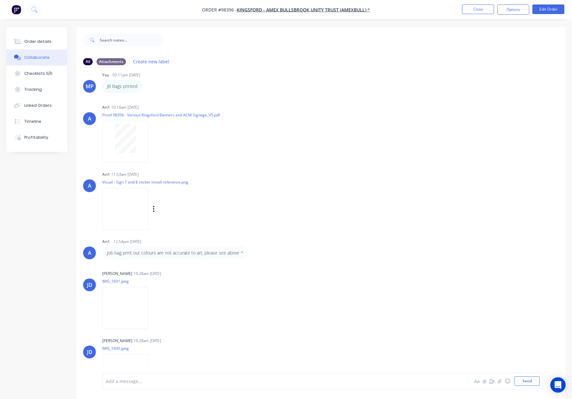
scroll to position [173, 0]
click at [142, 147] on div at bounding box center [125, 139] width 40 height 29
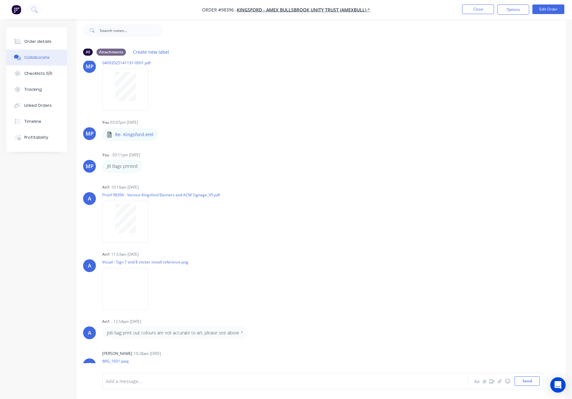
scroll to position [0, 0]
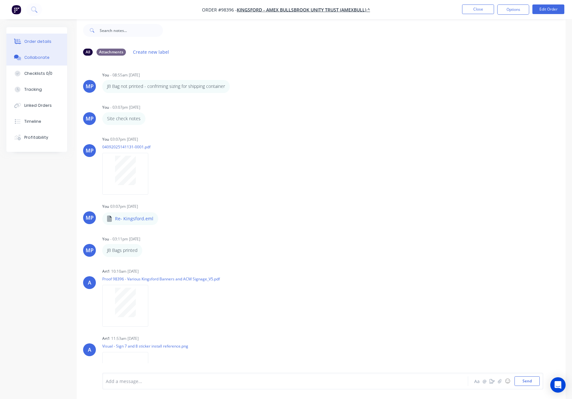
click at [41, 43] on div "Order details" at bounding box center [37, 42] width 27 height 6
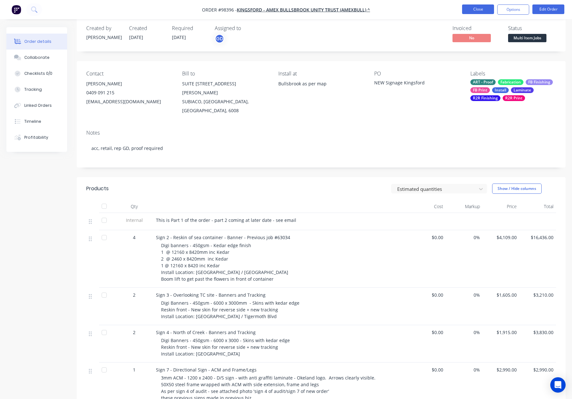
click at [484, 8] on button "Close" at bounding box center [478, 9] width 32 height 10
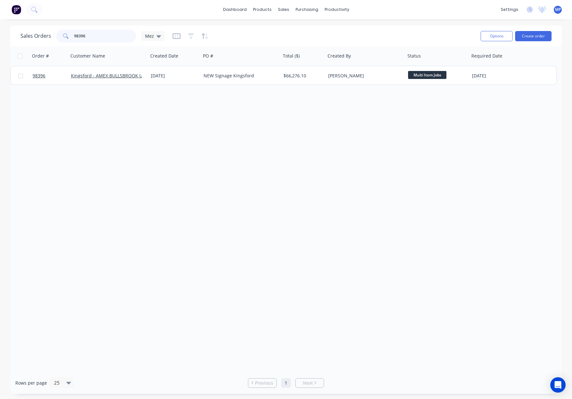
drag, startPoint x: 109, startPoint y: 34, endPoint x: 60, endPoint y: 35, distance: 49.2
click at [60, 35] on div "98396" at bounding box center [96, 36] width 80 height 13
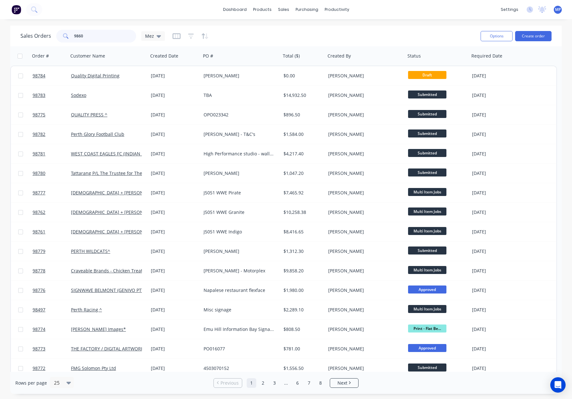
type input "98603"
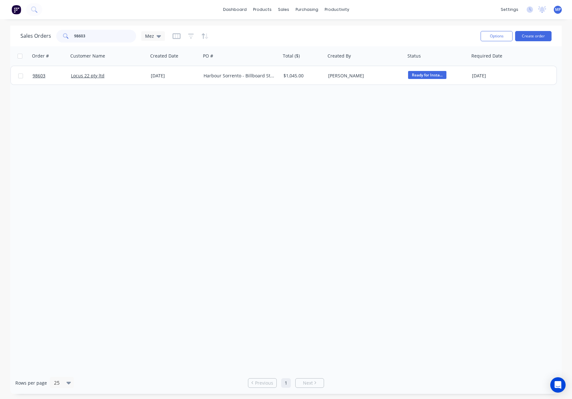
drag, startPoint x: 69, startPoint y: 37, endPoint x: 58, endPoint y: 37, distance: 11.2
click at [58, 37] on div "98603" at bounding box center [96, 36] width 80 height 13
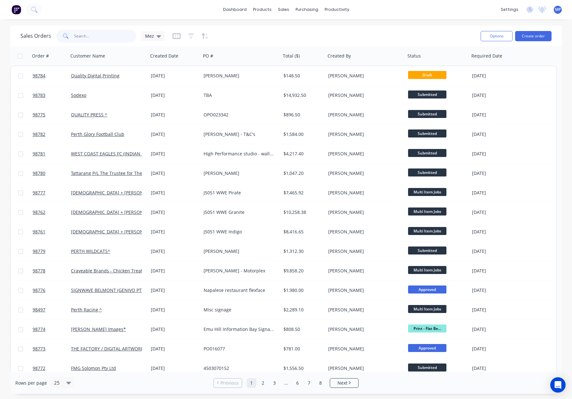
drag, startPoint x: 76, startPoint y: 34, endPoint x: 79, endPoint y: 35, distance: 3.4
click at [76, 35] on input "text" at bounding box center [105, 36] width 62 height 13
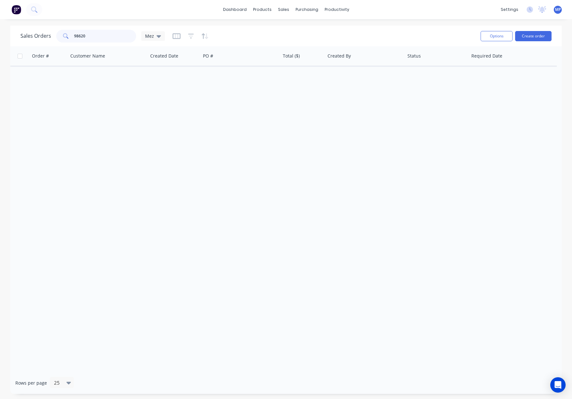
type input "98620"
click at [195, 34] on div at bounding box center [191, 36] width 36 height 10
click at [192, 35] on icon "button" at bounding box center [191, 36] width 6 height 6
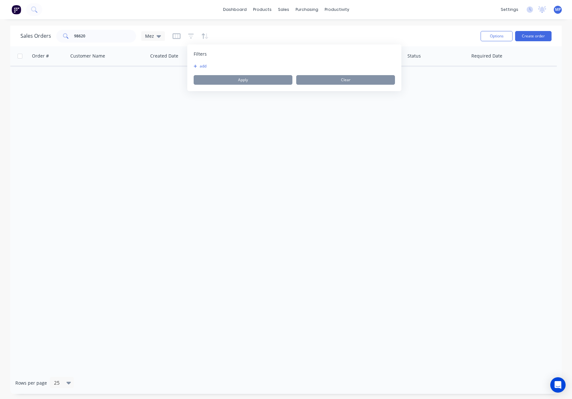
click at [205, 65] on button "add" at bounding box center [202, 66] width 16 height 5
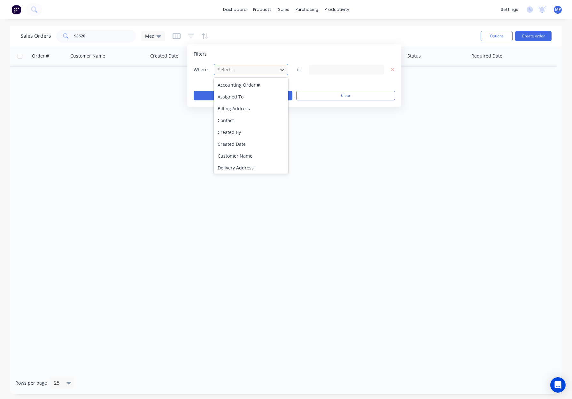
click at [241, 71] on div at bounding box center [245, 70] width 57 height 8
drag, startPoint x: 250, startPoint y: 170, endPoint x: 252, endPoint y: 166, distance: 4.4
click at [250, 170] on div "Status" at bounding box center [251, 166] width 74 height 12
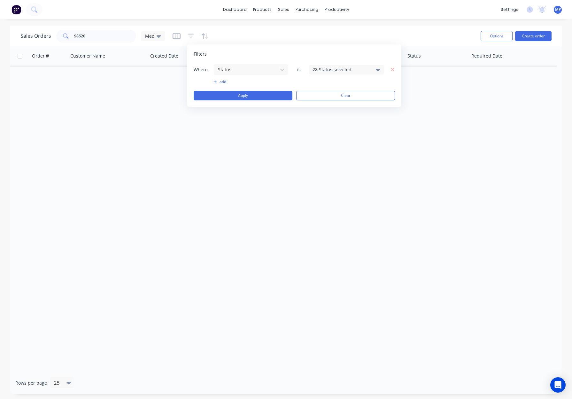
click at [326, 69] on div "28 Status selected" at bounding box center [342, 69] width 58 height 7
drag, startPoint x: 334, startPoint y: 120, endPoint x: 316, endPoint y: 116, distance: 18.3
click at [334, 120] on div "Archived" at bounding box center [367, 117] width 77 height 7
click at [252, 90] on div "Where Status is 29 Status selected add Apply Clear" at bounding box center [294, 82] width 201 height 37
click at [252, 93] on button "Apply" at bounding box center [243, 96] width 99 height 10
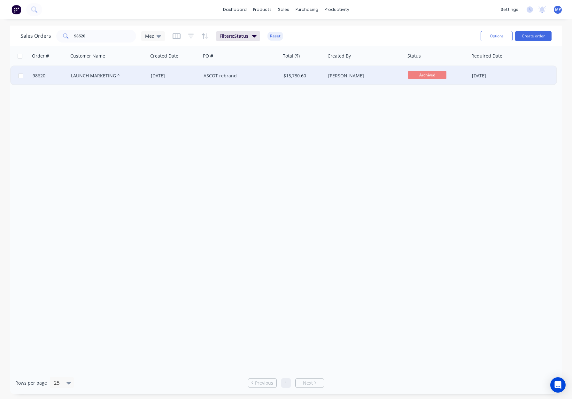
click at [245, 75] on div "ASCOT rebrand" at bounding box center [239, 76] width 71 height 6
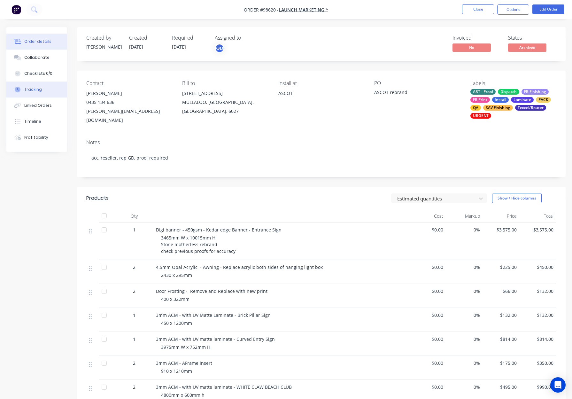
click at [52, 90] on button "Tracking" at bounding box center [36, 89] width 61 height 16
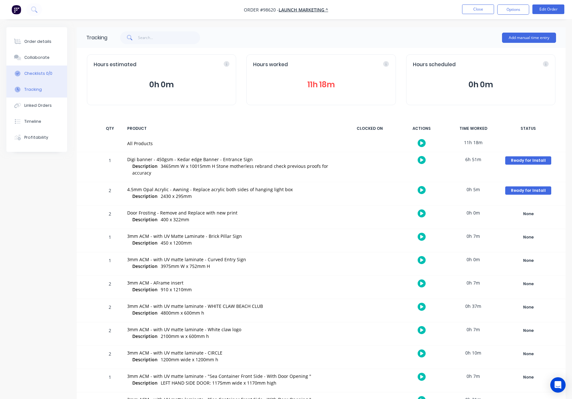
click at [44, 66] on button "Checklists 0/0" at bounding box center [36, 74] width 61 height 16
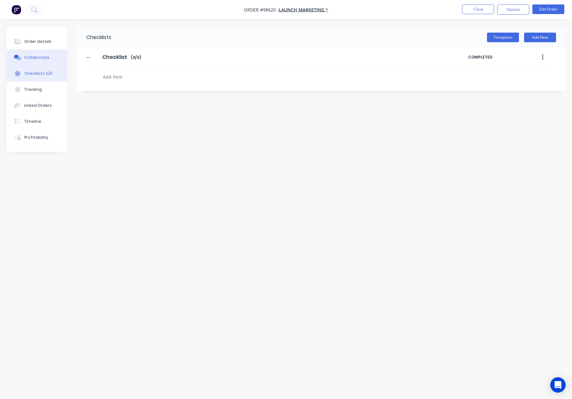
click at [42, 57] on div "Collaborate" at bounding box center [36, 58] width 25 height 6
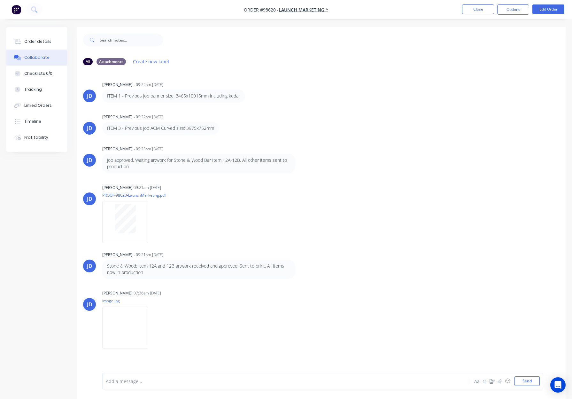
scroll to position [10, 0]
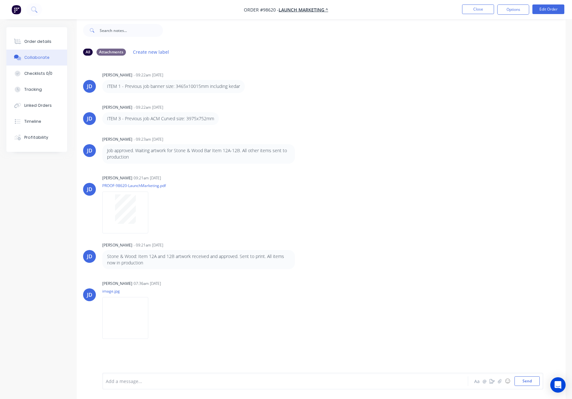
click at [29, 45] on button "Order details" at bounding box center [36, 42] width 61 height 16
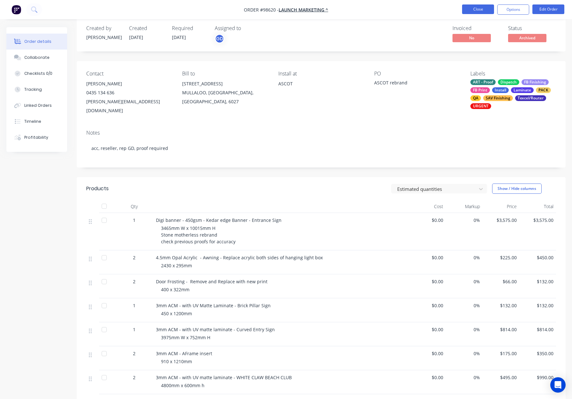
click at [477, 11] on button "Close" at bounding box center [478, 9] width 32 height 10
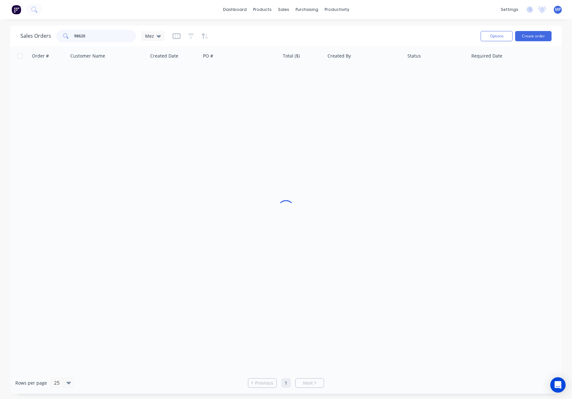
click at [98, 36] on input "98620" at bounding box center [105, 36] width 62 height 13
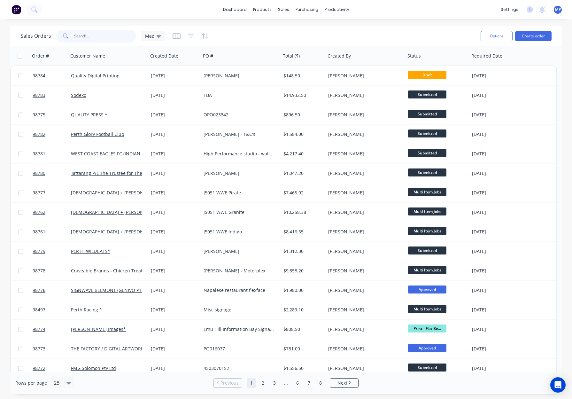
click at [83, 37] on input "text" at bounding box center [105, 36] width 62 height 13
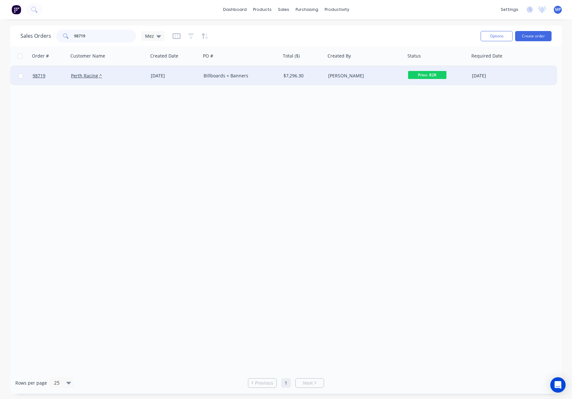
type input "98719"
click at [257, 74] on div "Billboards + Banners" at bounding box center [239, 76] width 71 height 6
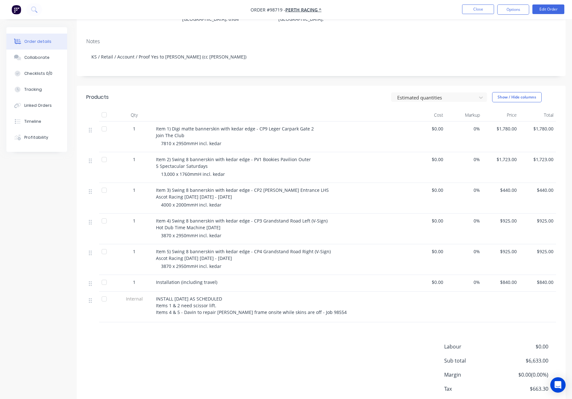
scroll to position [89, 0]
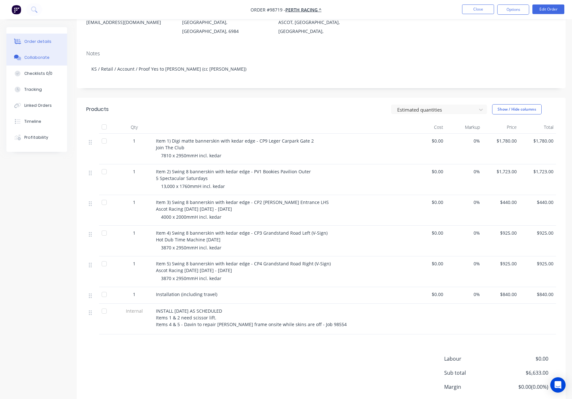
click at [35, 61] on button "Collaborate" at bounding box center [36, 58] width 61 height 16
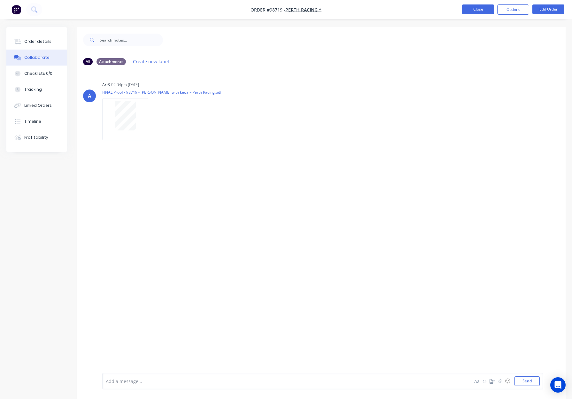
click at [476, 6] on button "Close" at bounding box center [478, 9] width 32 height 10
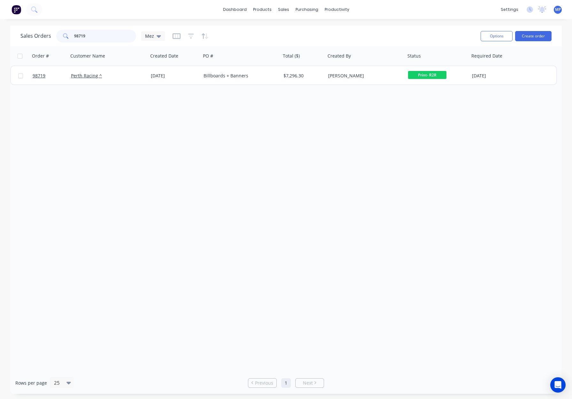
drag, startPoint x: 84, startPoint y: 40, endPoint x: 94, endPoint y: 38, distance: 10.4
click at [86, 40] on input "98719" at bounding box center [105, 36] width 62 height 13
click at [94, 38] on input "98719" at bounding box center [105, 36] width 62 height 13
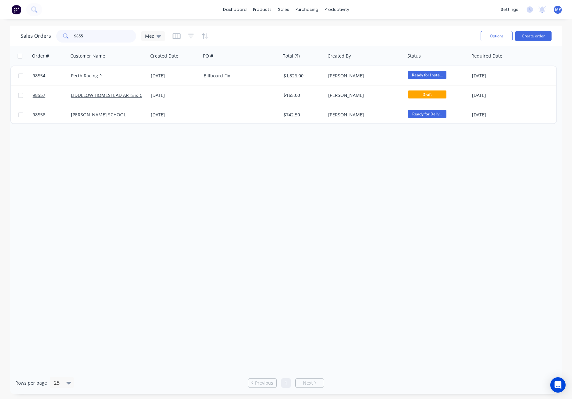
type input "98554"
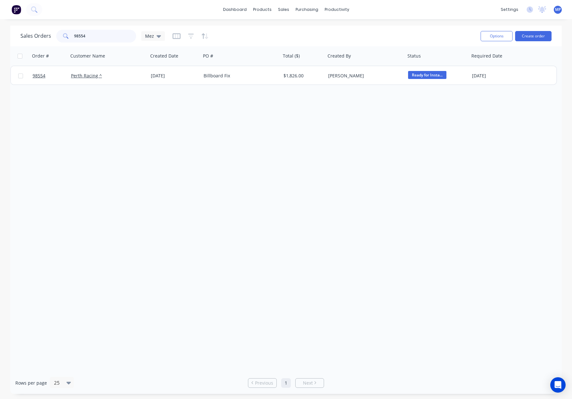
drag, startPoint x: 99, startPoint y: 34, endPoint x: 60, endPoint y: 34, distance: 39.0
click at [60, 34] on div "98554" at bounding box center [96, 36] width 80 height 13
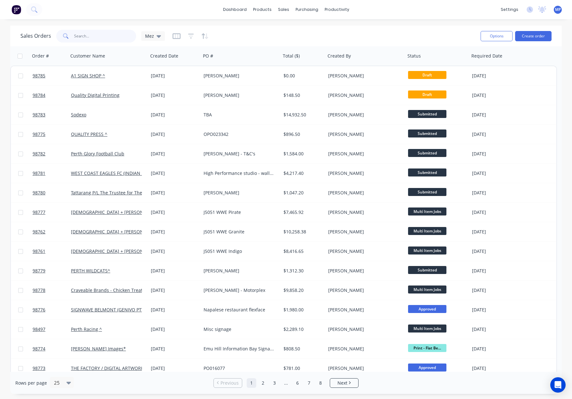
click at [78, 31] on input "text" at bounding box center [105, 36] width 62 height 13
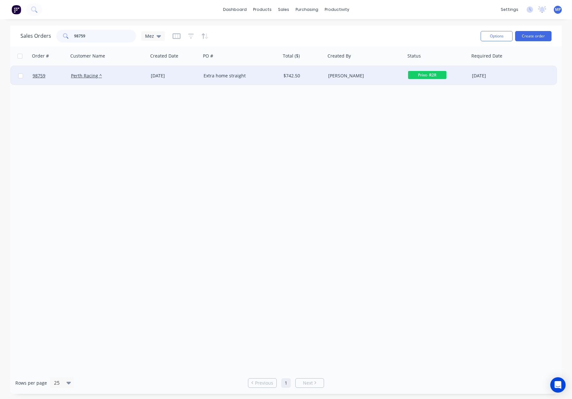
type input "98759"
click at [123, 73] on div "Perth Racing ^" at bounding box center [106, 76] width 71 height 6
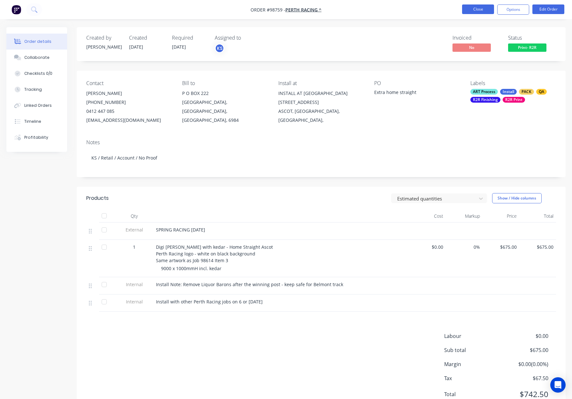
click at [478, 10] on button "Close" at bounding box center [478, 9] width 32 height 10
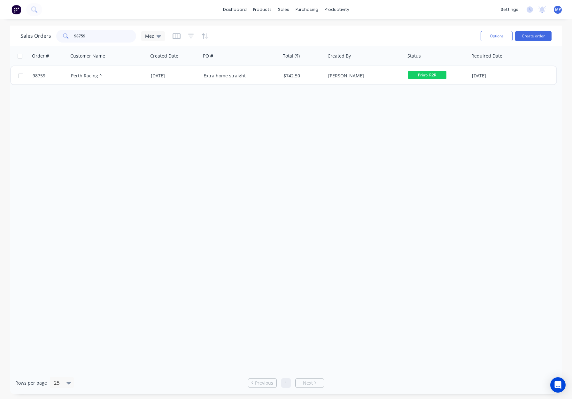
drag, startPoint x: 92, startPoint y: 34, endPoint x: 69, endPoint y: 33, distance: 23.0
click at [70, 33] on div "98759" at bounding box center [96, 36] width 80 height 13
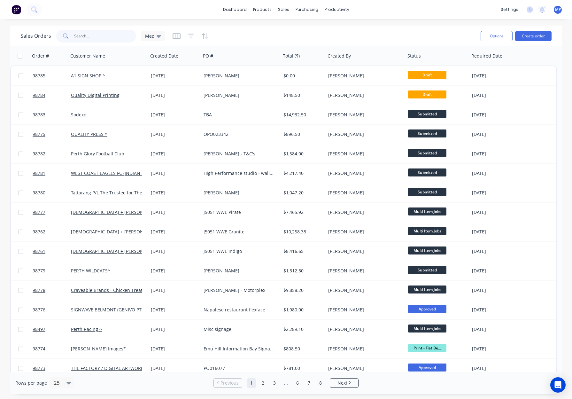
click at [105, 33] on input "text" at bounding box center [105, 36] width 62 height 13
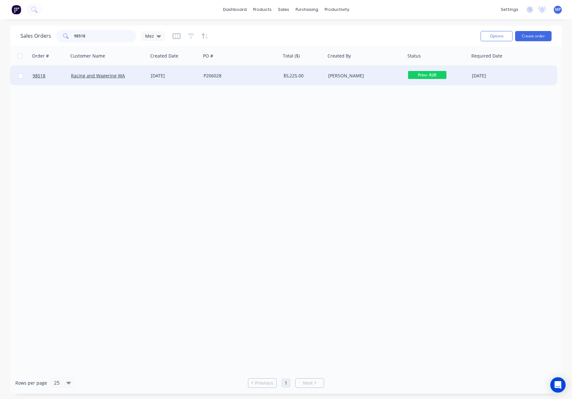
type input "98518"
click at [186, 76] on div "[DATE]" at bounding box center [175, 76] width 48 height 6
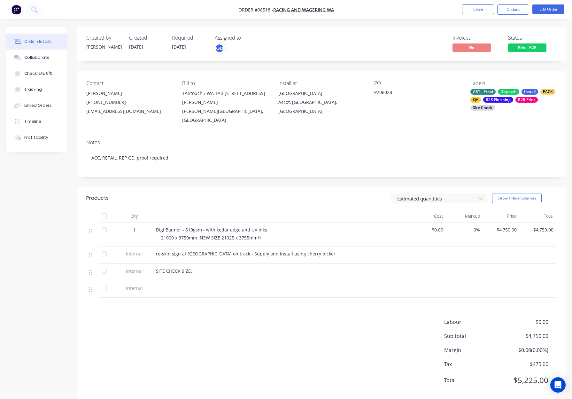
scroll to position [4, 0]
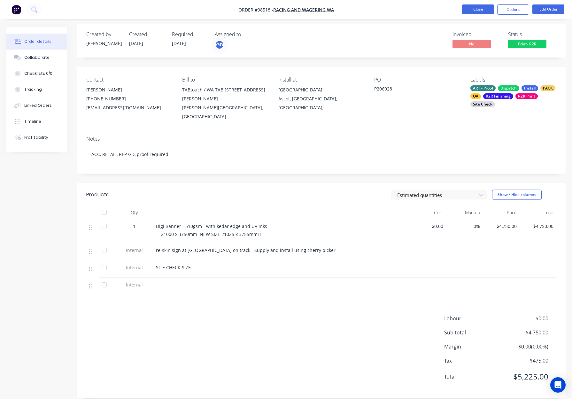
click at [481, 11] on button "Close" at bounding box center [478, 9] width 32 height 10
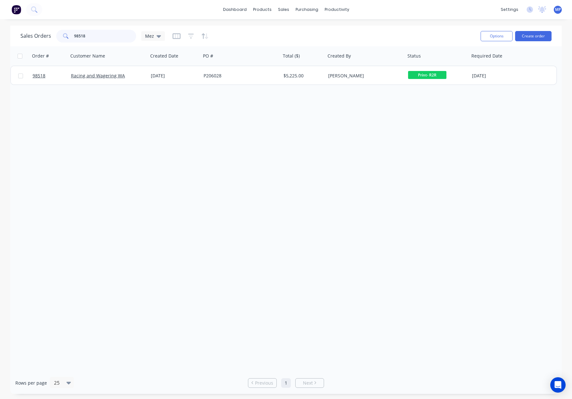
drag, startPoint x: 83, startPoint y: 35, endPoint x: 64, endPoint y: 34, distance: 18.9
click at [64, 34] on div "98518" at bounding box center [96, 36] width 80 height 13
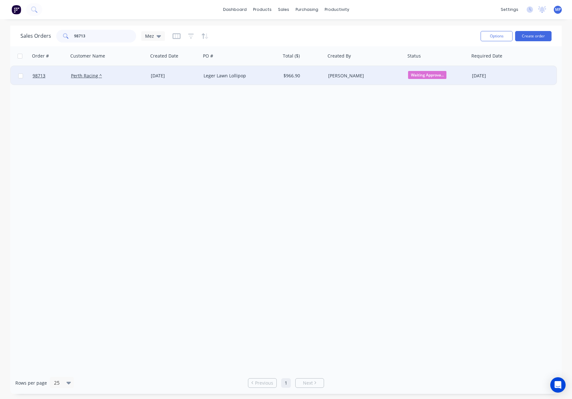
type input "98713"
click at [190, 77] on div "[DATE]" at bounding box center [175, 76] width 48 height 6
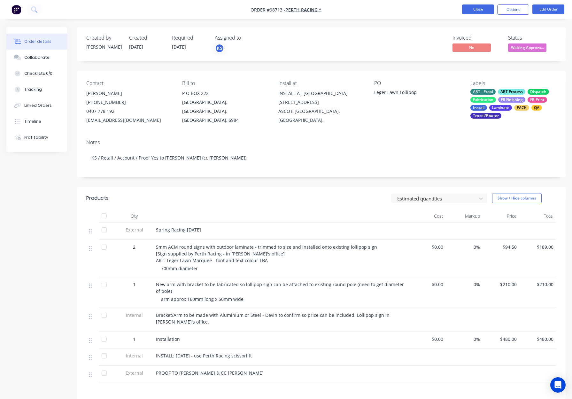
click at [474, 9] on button "Close" at bounding box center [478, 9] width 32 height 10
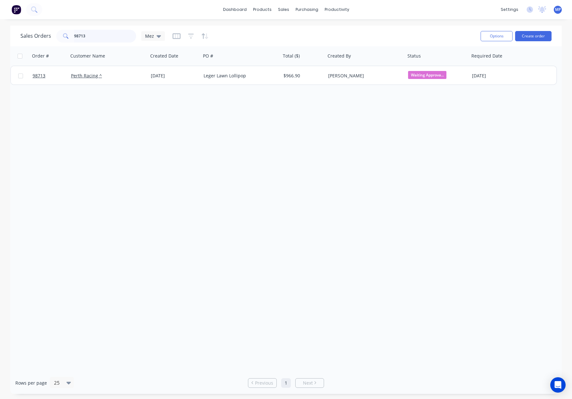
click at [97, 37] on input "98713" at bounding box center [105, 36] width 62 height 13
click at [99, 38] on input "98713" at bounding box center [105, 36] width 62 height 13
drag, startPoint x: 94, startPoint y: 38, endPoint x: 70, endPoint y: 36, distance: 23.7
click at [68, 36] on div "98713" at bounding box center [96, 36] width 80 height 13
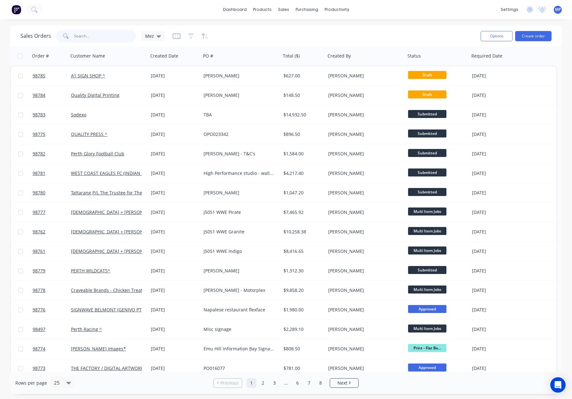
click at [84, 33] on input "text" at bounding box center [105, 36] width 62 height 13
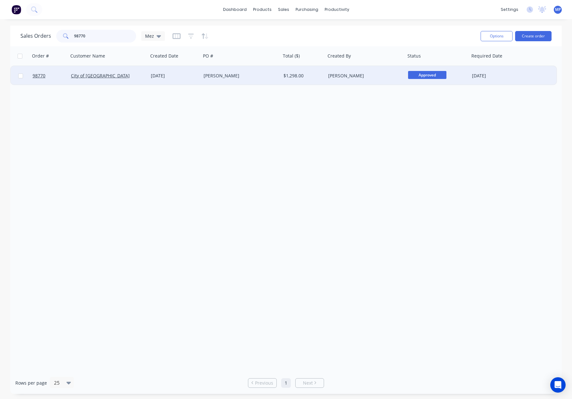
type input "98770"
click at [266, 72] on div "[PERSON_NAME]" at bounding box center [241, 75] width 80 height 19
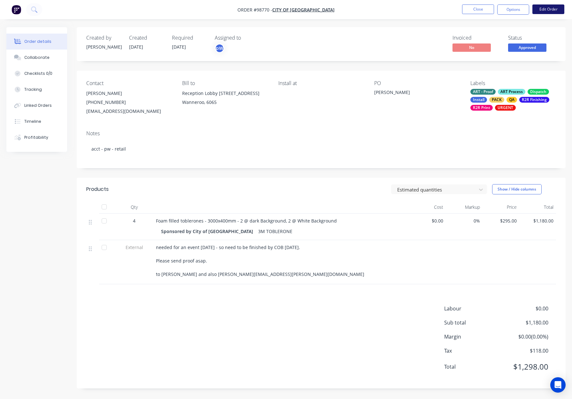
click at [541, 11] on button "Edit Order" at bounding box center [548, 9] width 32 height 10
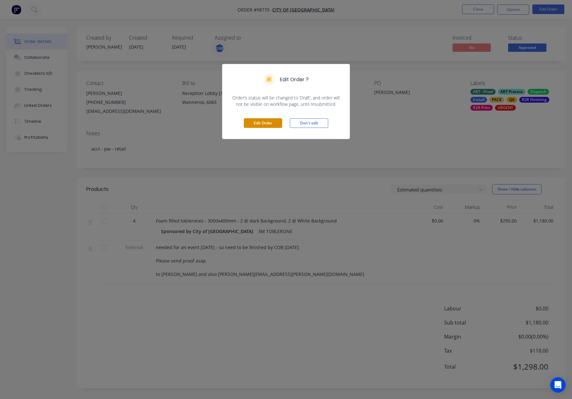
click at [267, 122] on button "Edit Order" at bounding box center [263, 123] width 38 height 10
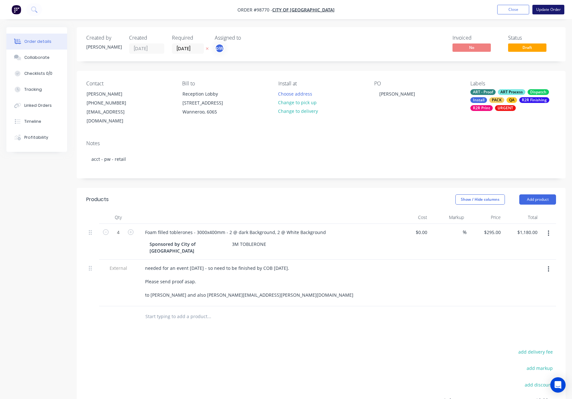
click at [546, 10] on button "Update Order" at bounding box center [548, 10] width 32 height 10
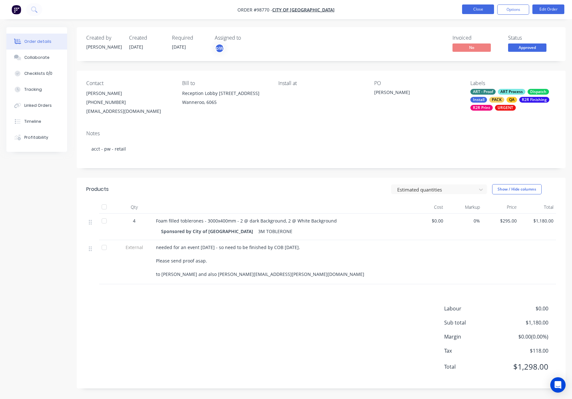
click at [483, 9] on button "Close" at bounding box center [478, 9] width 32 height 10
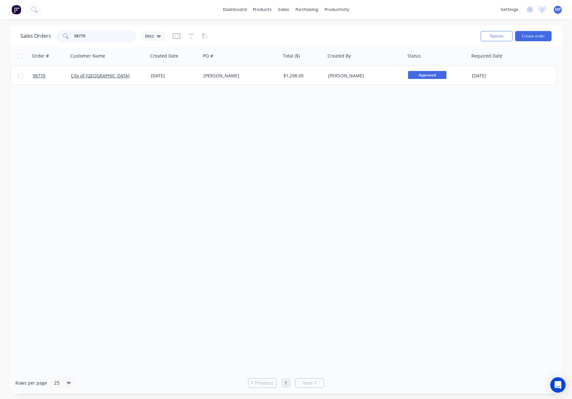
click at [51, 36] on div "Sales Orders 98770 Mez" at bounding box center [92, 36] width 144 height 13
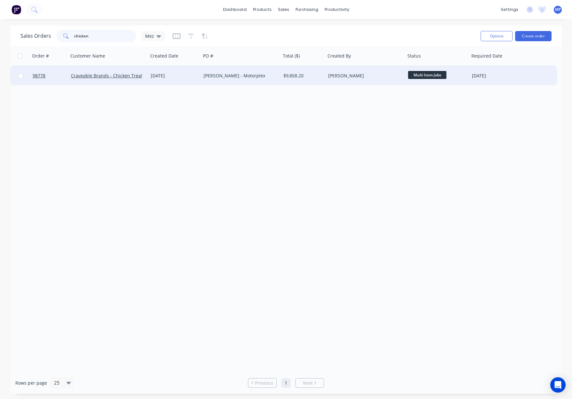
type input "chicken"
click at [261, 76] on div "[PERSON_NAME] - Motorplex" at bounding box center [239, 76] width 71 height 6
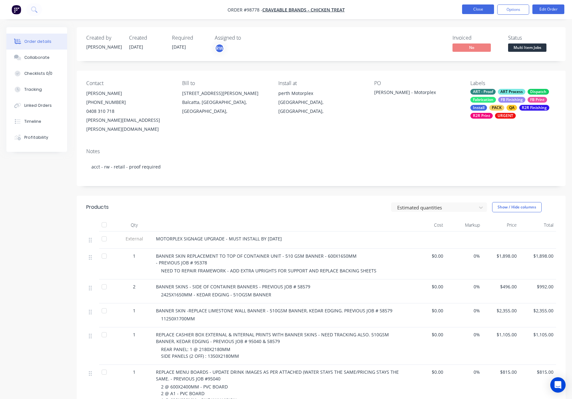
click at [482, 6] on button "Close" at bounding box center [478, 9] width 32 height 10
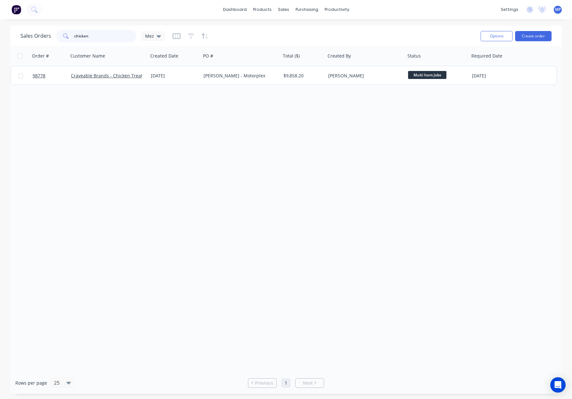
drag, startPoint x: 113, startPoint y: 34, endPoint x: 43, endPoint y: 33, distance: 69.4
click at [43, 33] on div "Sales Orders chicken Mez" at bounding box center [92, 36] width 144 height 13
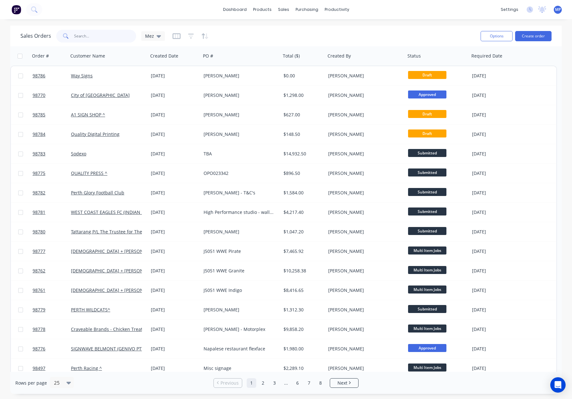
click at [89, 36] on input "text" at bounding box center [105, 36] width 62 height 13
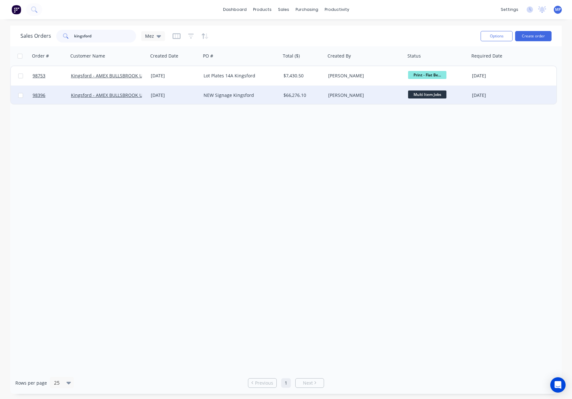
type input "kingsford"
click at [257, 92] on div "NEW Signage Kingsford" at bounding box center [239, 95] width 71 height 6
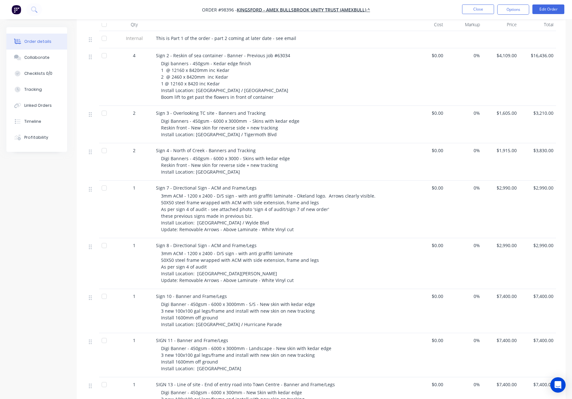
scroll to position [198, 0]
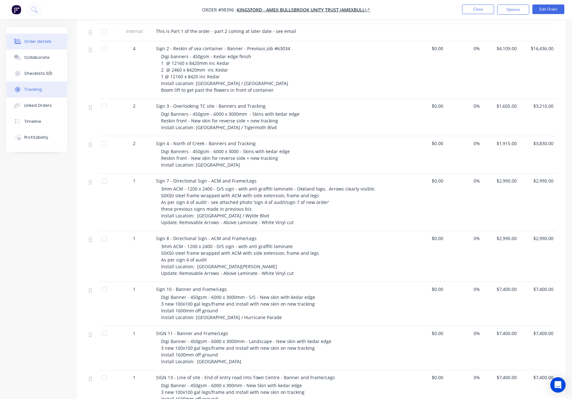
click at [43, 87] on button "Tracking" at bounding box center [36, 89] width 61 height 16
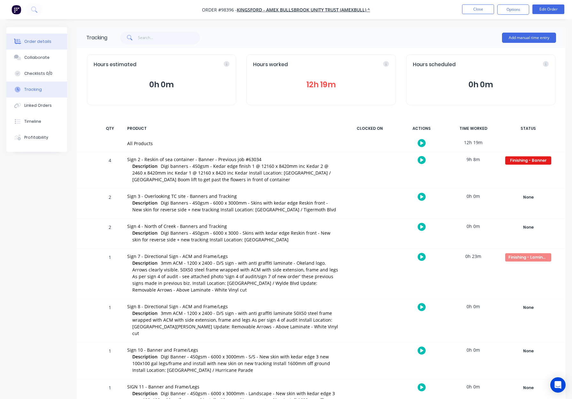
click at [25, 36] on button "Order details" at bounding box center [36, 42] width 61 height 16
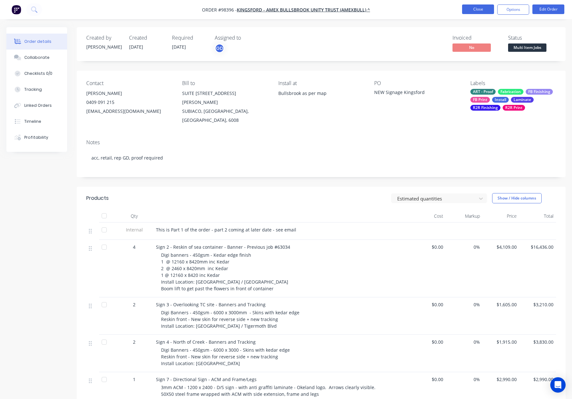
click at [473, 10] on button "Close" at bounding box center [478, 9] width 32 height 10
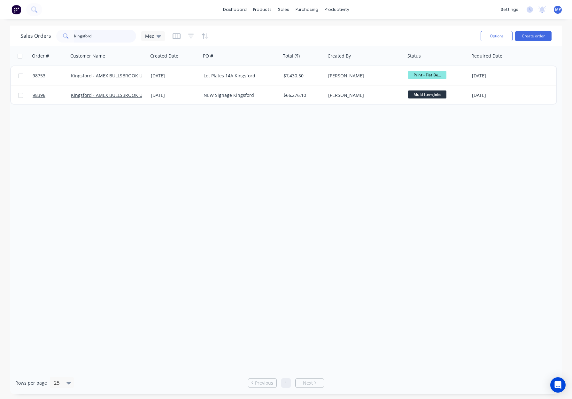
drag, startPoint x: 106, startPoint y: 37, endPoint x: 42, endPoint y: 35, distance: 64.6
click at [37, 35] on div "Sales Orders kingsford Mez" at bounding box center [92, 36] width 144 height 13
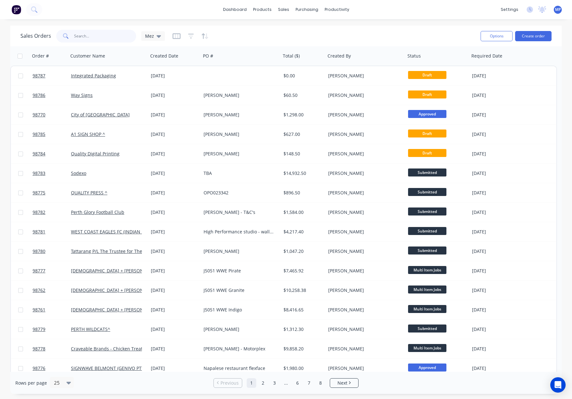
click at [88, 35] on input "text" at bounding box center [105, 36] width 62 height 13
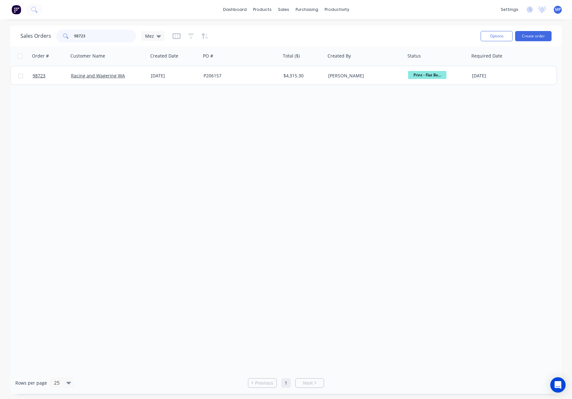
click at [101, 35] on input "98723" at bounding box center [105, 36] width 62 height 13
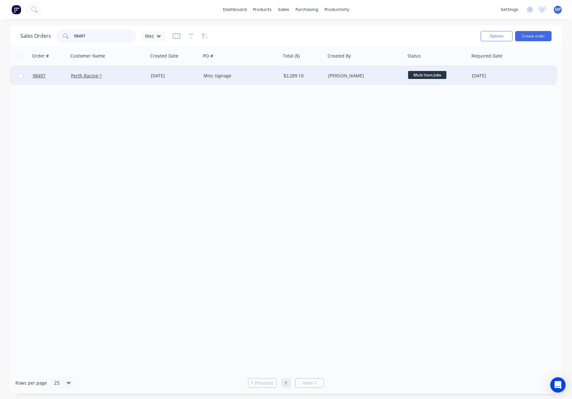
type input "98497"
click at [123, 77] on div "Perth Racing ^" at bounding box center [106, 76] width 71 height 6
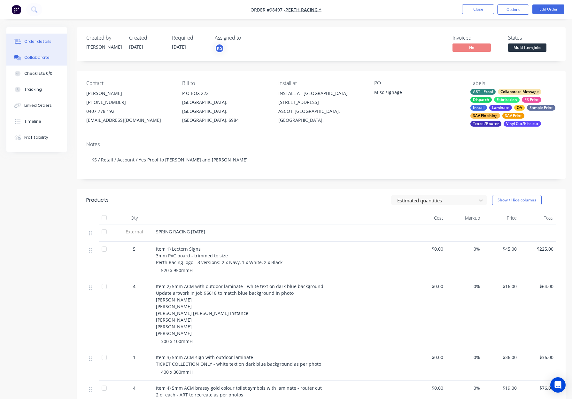
click at [36, 58] on div "Collaborate" at bounding box center [36, 58] width 25 height 6
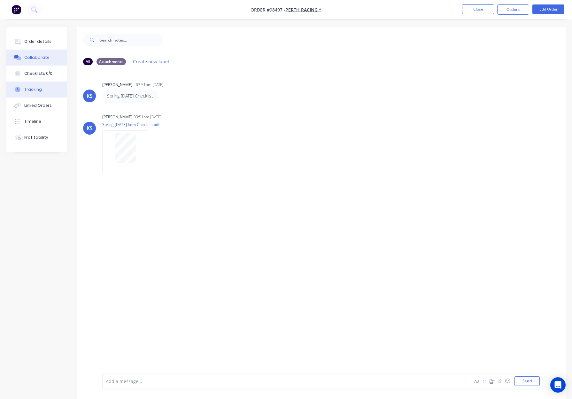
click at [39, 92] on div "Tracking" at bounding box center [33, 90] width 18 height 6
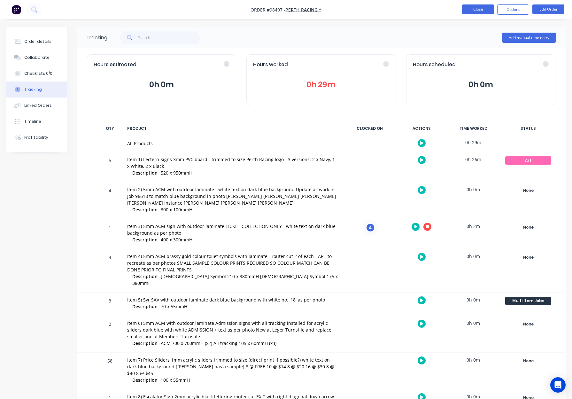
click at [463, 11] on button "Close" at bounding box center [478, 9] width 32 height 10
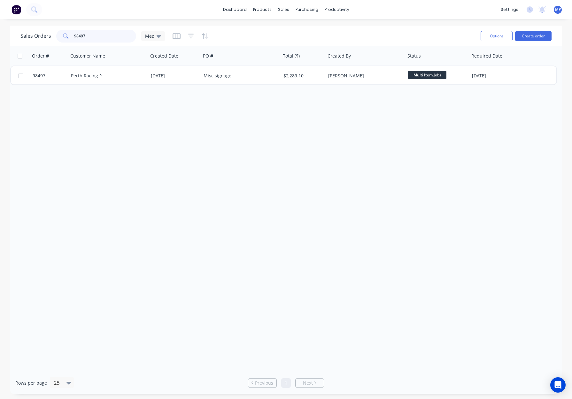
click at [96, 33] on input "98497" at bounding box center [105, 36] width 62 height 13
drag, startPoint x: 102, startPoint y: 37, endPoint x: 51, endPoint y: 34, distance: 50.2
click at [52, 34] on div "Sales Orders 98497 Mez" at bounding box center [92, 36] width 144 height 13
type input "9"
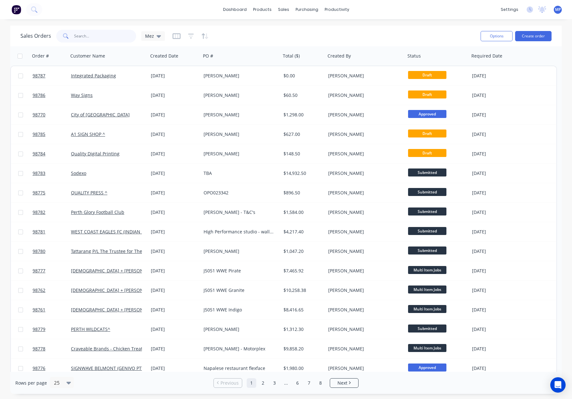
click at [89, 37] on input "text" at bounding box center [105, 36] width 62 height 13
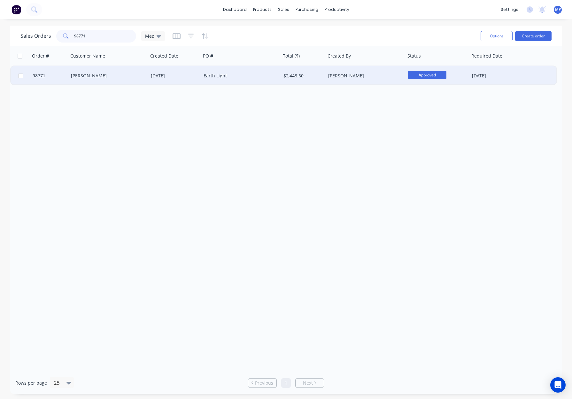
type input "98771"
click at [262, 75] on div "Earth Light" at bounding box center [239, 76] width 71 height 6
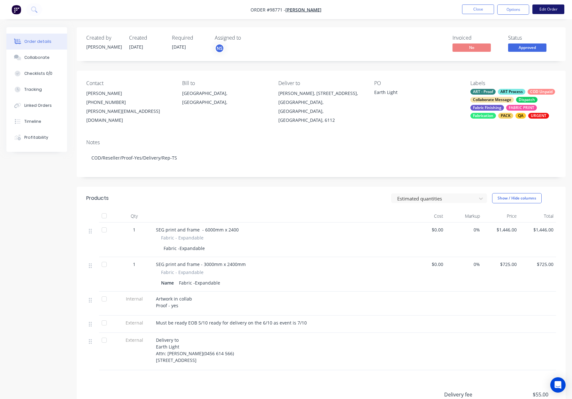
click at [541, 8] on button "Edit Order" at bounding box center [548, 9] width 32 height 10
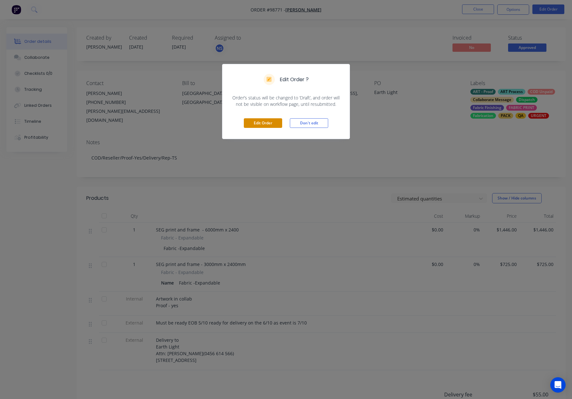
click at [268, 124] on button "Edit Order" at bounding box center [263, 123] width 38 height 10
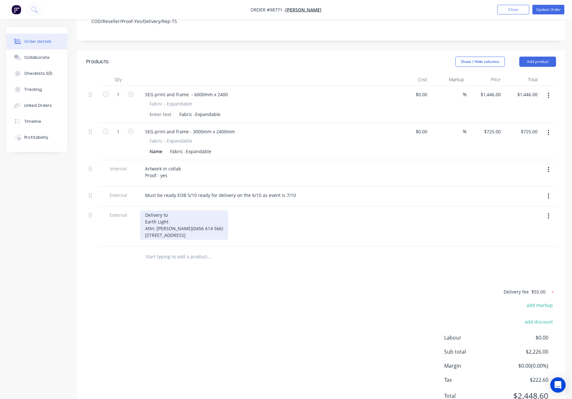
scroll to position [156, 0]
click at [176, 210] on div "Delivery to Earth Light Attn: [PERSON_NAME](0456 614 566) [STREET_ADDRESS]" at bounding box center [184, 224] width 88 height 29
click at [143, 223] on div "Delivery to: Earth Light Attn: [PERSON_NAME](0456 614 566) [STREET_ADDRESS]" at bounding box center [184, 224] width 88 height 29
click at [141, 215] on div "Delivery to: Earth Light Attn: [PERSON_NAME](0456 614 566) [STREET_ADDRESS]" at bounding box center [184, 224] width 88 height 29
click at [173, 210] on div "Delivery to: Earth Light Attn: [PERSON_NAME](0456 614 566) [STREET_ADDRESS]" at bounding box center [184, 224] width 88 height 29
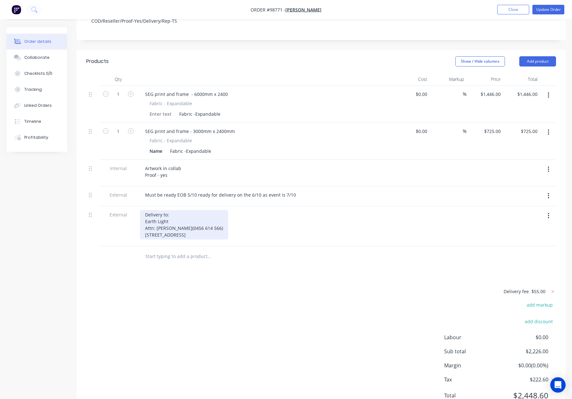
drag, startPoint x: 173, startPoint y: 197, endPoint x: 188, endPoint y: 197, distance: 15.0
click at [173, 210] on div "Delivery to: Earth Light Attn: [PERSON_NAME](0456 614 566) [STREET_ADDRESS]" at bounding box center [184, 224] width 88 height 29
click at [287, 246] on div at bounding box center [252, 256] width 230 height 21
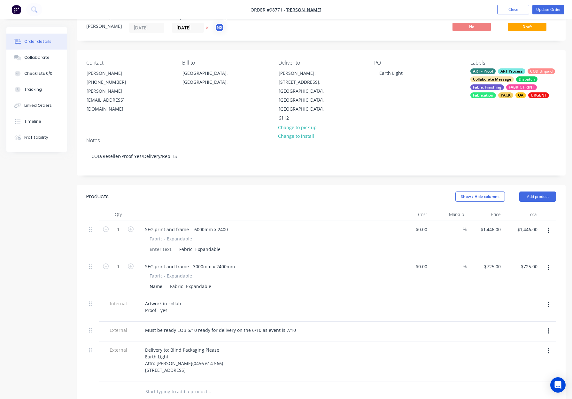
scroll to position [0, 0]
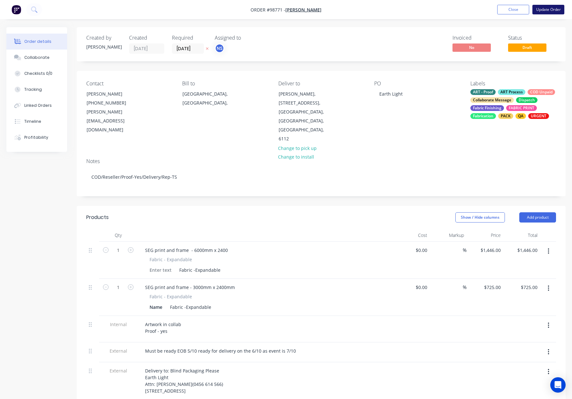
click at [546, 12] on button "Update Order" at bounding box center [548, 10] width 32 height 10
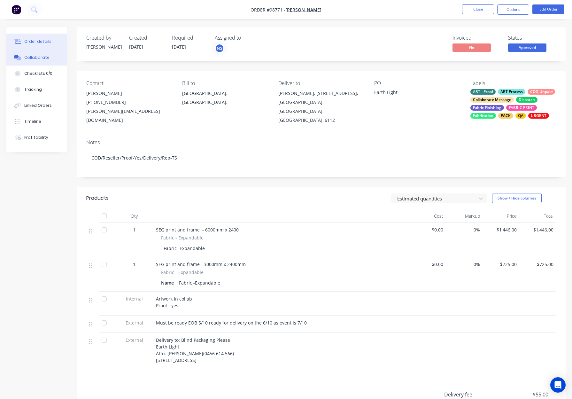
click at [31, 62] on button "Collaborate" at bounding box center [36, 58] width 61 height 16
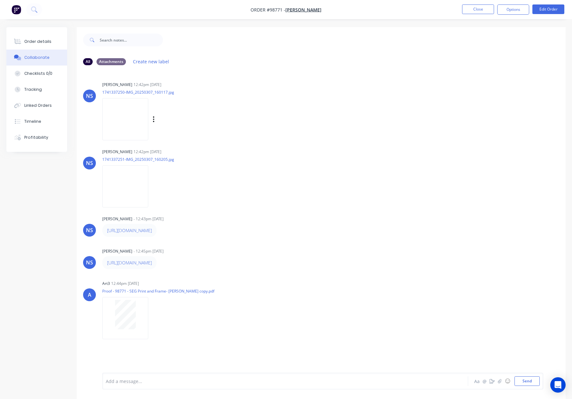
scroll to position [10, 0]
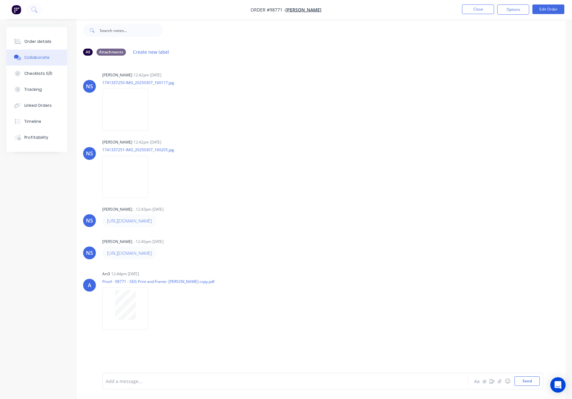
click at [34, 33] on div "Order details Collaborate Checklists 0/0 Tracking Linked Orders Timeline Profit…" at bounding box center [36, 89] width 61 height 125
click at [36, 40] on div "Order details" at bounding box center [37, 42] width 27 height 6
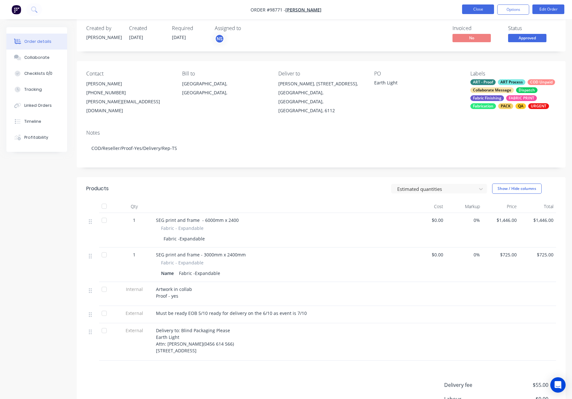
click at [481, 11] on button "Close" at bounding box center [478, 9] width 32 height 10
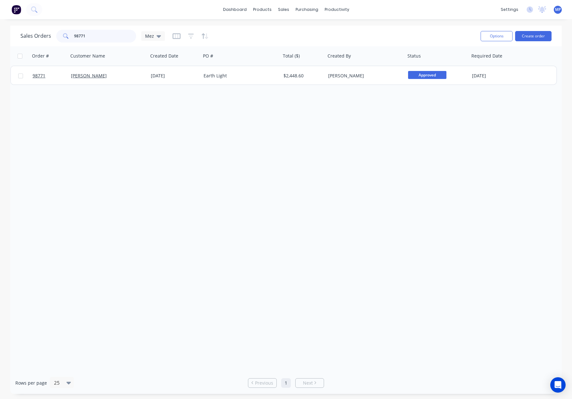
drag, startPoint x: 79, startPoint y: 33, endPoint x: 61, endPoint y: 33, distance: 17.9
click at [51, 32] on div "Sales Orders 98771 Mez" at bounding box center [92, 36] width 144 height 13
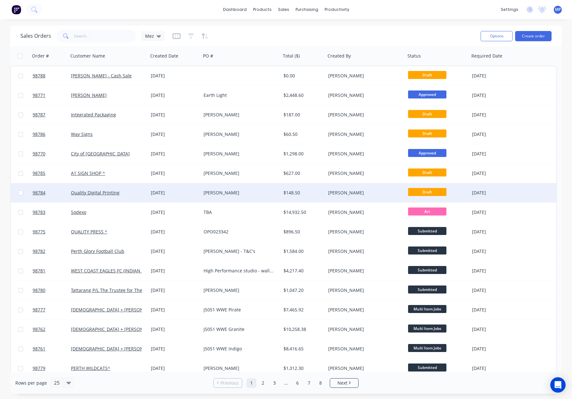
click at [246, 193] on div "[PERSON_NAME]" at bounding box center [239, 193] width 71 height 6
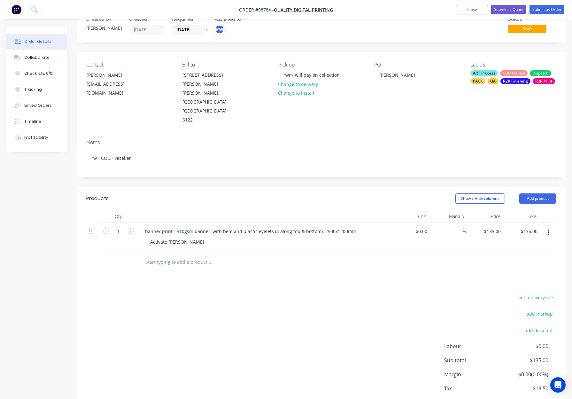
scroll to position [23, 0]
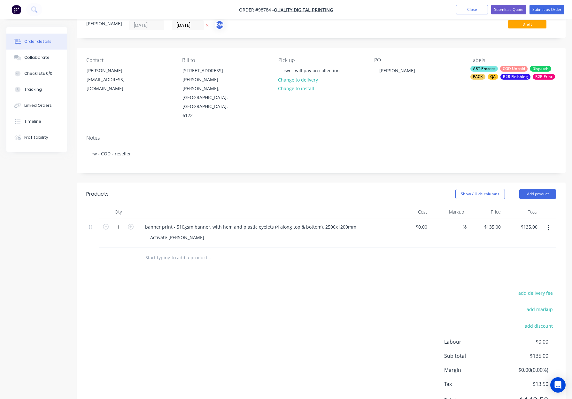
drag, startPoint x: 219, startPoint y: 227, endPoint x: 248, endPoint y: 232, distance: 28.8
click at [220, 251] on input "text" at bounding box center [209, 257] width 128 height 13
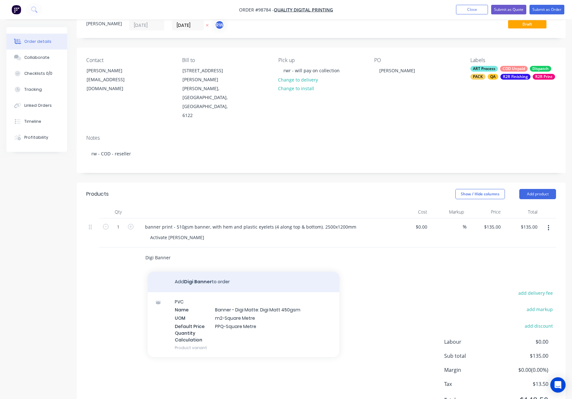
type input "Digi Banner"
click at [244, 272] on button "Add Digi Banner to order" at bounding box center [244, 282] width 192 height 20
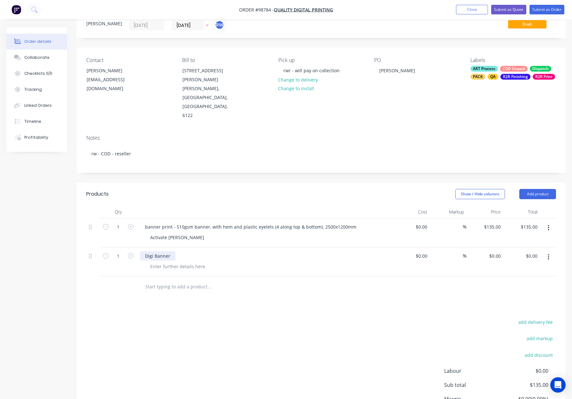
click at [174, 251] on div "Digi Banner" at bounding box center [157, 255] width 35 height 9
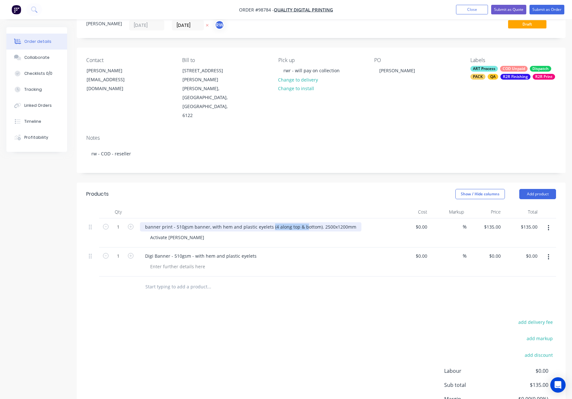
drag, startPoint x: 270, startPoint y: 199, endPoint x: 318, endPoint y: 202, distance: 48.6
click at [319, 222] on div "banner print - 510gsm banner, with hem and plastic eyelets (4 along top & botto…" at bounding box center [250, 226] width 221 height 9
click at [318, 222] on div "banner print - 510gsm banner, with hem and plastic eyelets (4 along top & botto…" at bounding box center [250, 226] width 221 height 9
drag, startPoint x: 271, startPoint y: 198, endPoint x: 320, endPoint y: 212, distance: 50.6
click at [317, 222] on div "banner print - 510gsm banner, with hem and plastic eyelets (4 along top & botto…" at bounding box center [250, 226] width 221 height 9
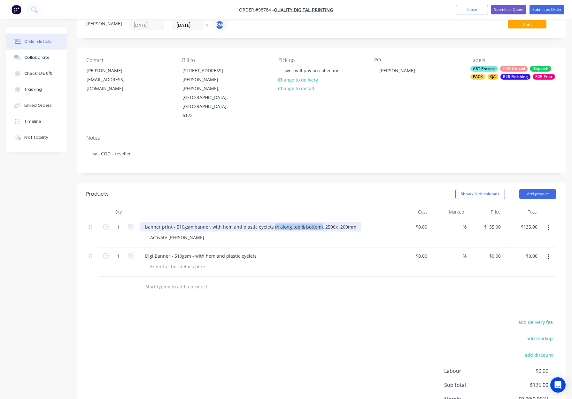
copy div "(4 along top & bottom)"
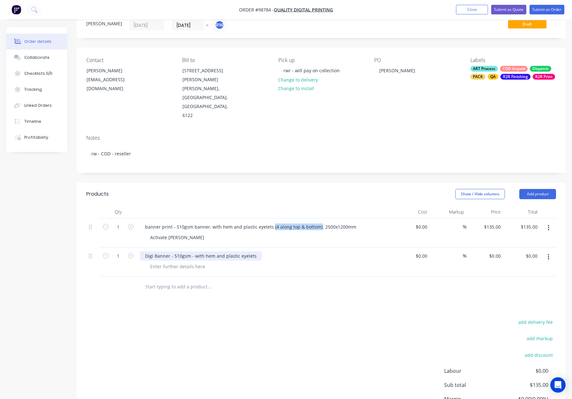
click at [253, 251] on div "Digi Banner - 510gsm - with hem and plastic eyelets" at bounding box center [201, 255] width 122 height 9
click at [251, 251] on div "Digi Banner - 510gsm - with hem and plastic eyelets" at bounding box center [201, 255] width 122 height 9
click at [257, 251] on div "Digi Banner - 510gsm - with hem and plastic eyelets" at bounding box center [201, 255] width 122 height 9
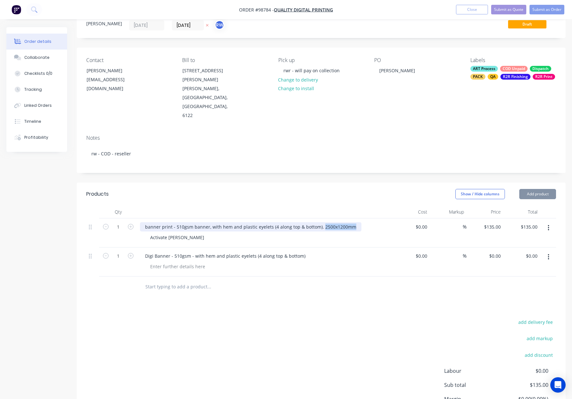
drag, startPoint x: 320, startPoint y: 199, endPoint x: 353, endPoint y: 200, distance: 33.6
click at [353, 222] on div "banner print - 510gsm banner, with hem and plastic eyelets (4 along top & botto…" at bounding box center [250, 226] width 221 height 9
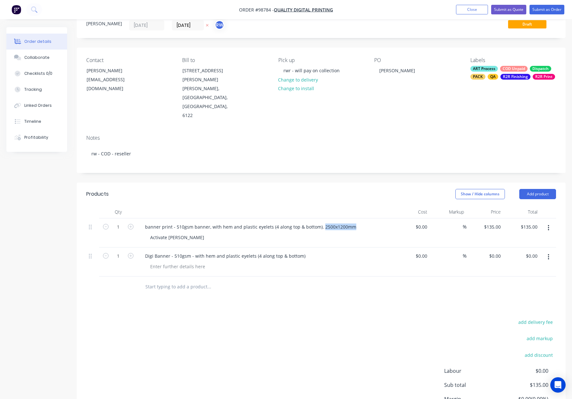
copy div "2500x1200mm"
click at [170, 247] on div "Digi Banner - 510gsm - with hem and plastic eyelets (4 along top & bottom)" at bounding box center [265, 261] width 256 height 29
drag, startPoint x: 163, startPoint y: 242, endPoint x: 157, endPoint y: 241, distance: 5.6
click at [162, 262] on div at bounding box center [177, 266] width 65 height 9
click at [157, 262] on div at bounding box center [177, 266] width 65 height 9
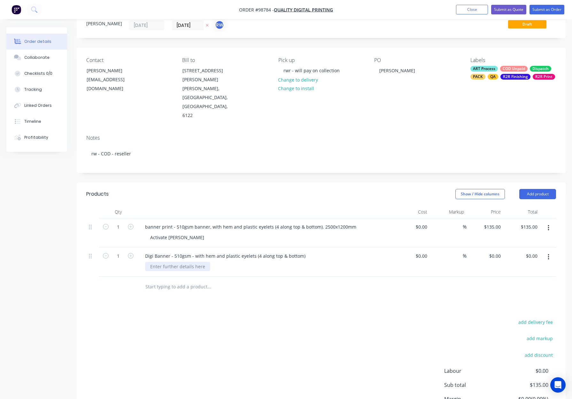
click at [157, 262] on div at bounding box center [177, 266] width 65 height 9
paste div
click at [163, 262] on div "2500x1200mm" at bounding box center [165, 266] width 41 height 9
click at [161, 262] on div "2500x 1200mm" at bounding box center [166, 266] width 43 height 9
click at [256, 280] on input "text" at bounding box center [209, 286] width 128 height 13
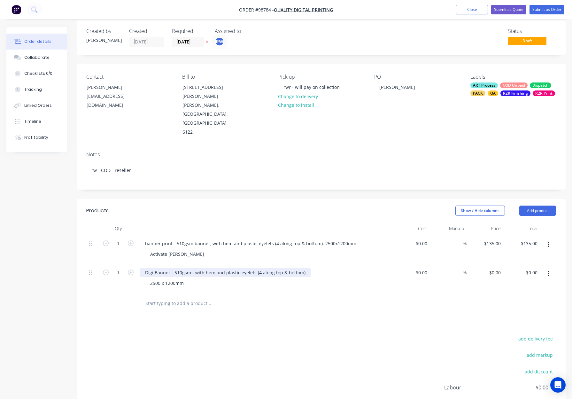
scroll to position [6, 0]
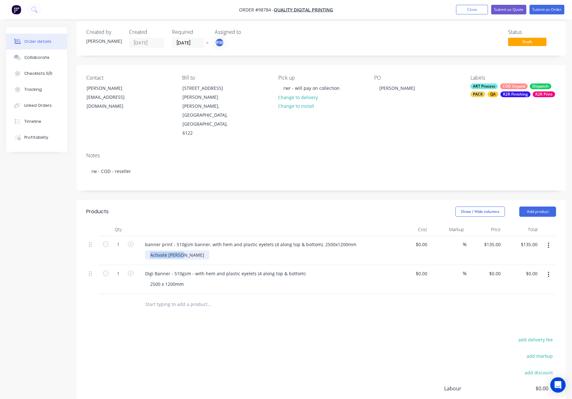
drag, startPoint x: 151, startPoint y: 228, endPoint x: 206, endPoint y: 230, distance: 55.0
click at [206, 250] on div "Activate [PERSON_NAME]" at bounding box center [267, 254] width 245 height 9
copy div "Activate [PERSON_NAME]"
click at [304, 269] on div "Digi Banner - 510gsm - with hem and plastic eyelets (4 along top & bottom)" at bounding box center [225, 273] width 171 height 9
click at [493, 269] on div "0 $0.00" at bounding box center [494, 273] width 17 height 9
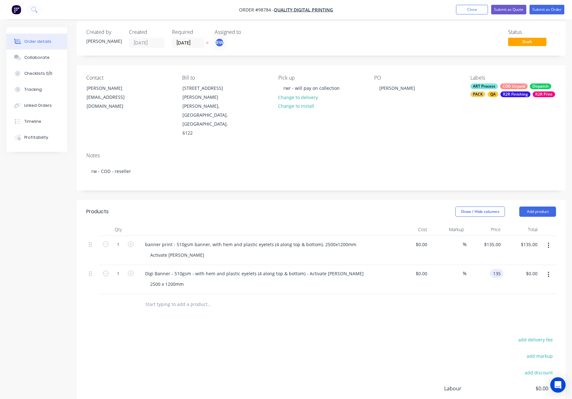
type input "$135.00"
click at [484, 294] on div at bounding box center [321, 304] width 470 height 21
click at [551, 240] on button "button" at bounding box center [548, 246] width 15 height 12
click at [520, 296] on div "Delete" at bounding box center [525, 300] width 49 height 9
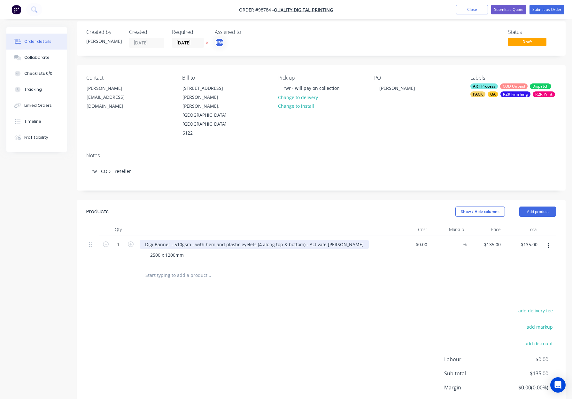
scroll to position [0, 0]
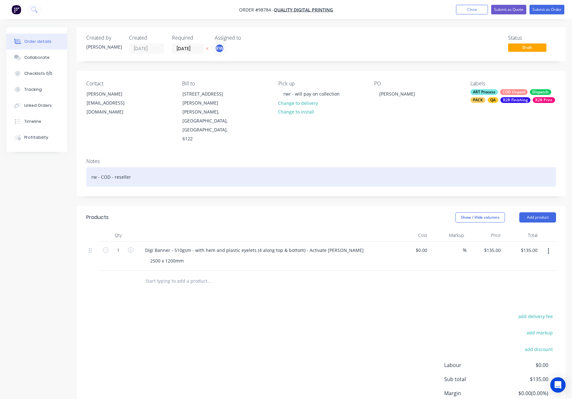
drag, startPoint x: 183, startPoint y: 153, endPoint x: 219, endPoint y: 154, distance: 36.4
click at [183, 167] on div "rw - COD - reseller" at bounding box center [321, 176] width 470 height 19
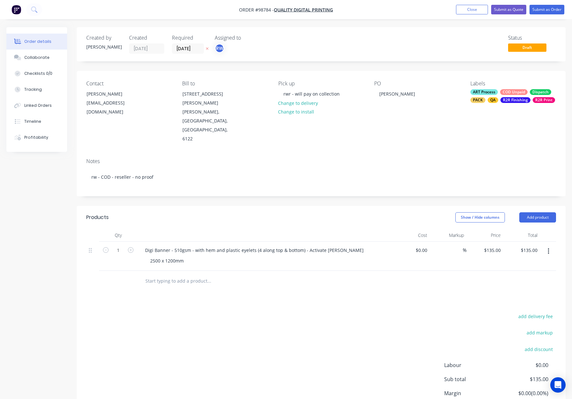
click at [490, 100] on div "QA" at bounding box center [493, 100] width 11 height 6
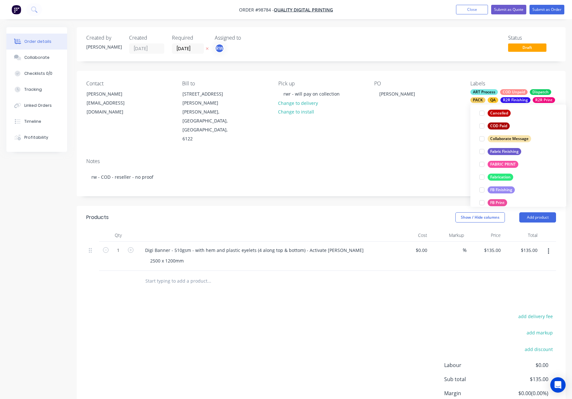
scroll to position [156, 0]
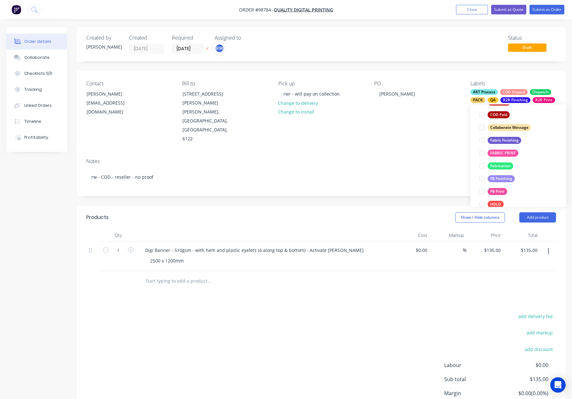
click at [427, 153] on div "Notes rw - COD - reseller - no proof" at bounding box center [321, 174] width 489 height 43
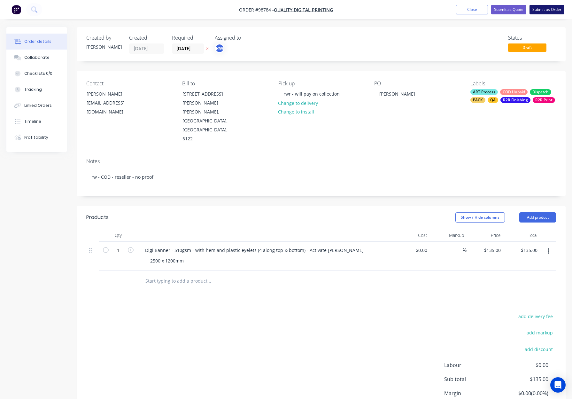
click at [546, 12] on button "Submit as Order" at bounding box center [547, 10] width 35 height 10
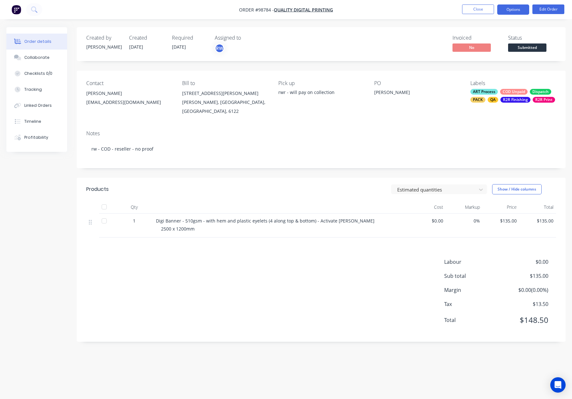
click at [512, 11] on button "Options" at bounding box center [513, 9] width 32 height 10
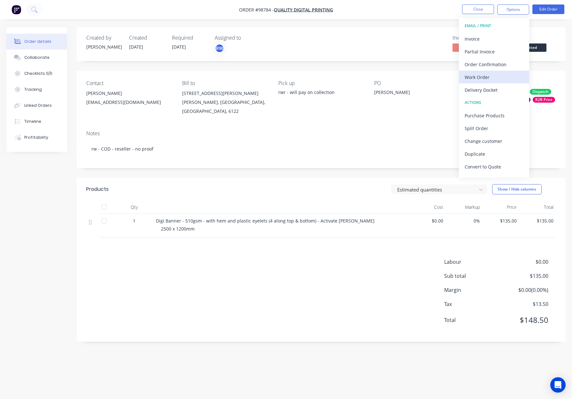
click at [491, 76] on div "Work Order" at bounding box center [494, 77] width 59 height 9
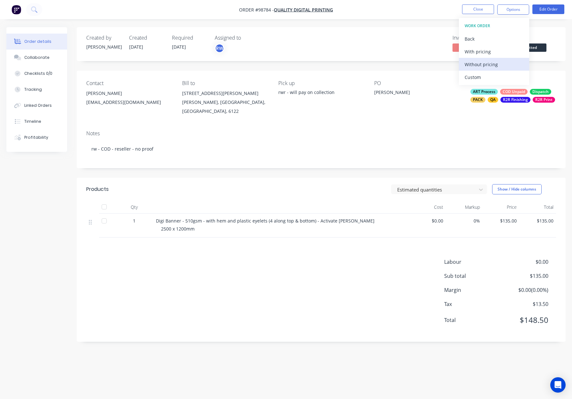
click at [491, 60] on div "Without pricing" at bounding box center [494, 64] width 59 height 9
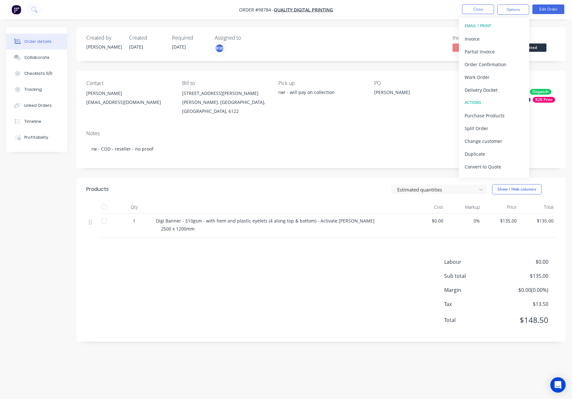
click at [421, 31] on div "Created by [PERSON_NAME] Created [DATE] Required [DATE] Assigned to RW Invoiced…" at bounding box center [321, 44] width 489 height 34
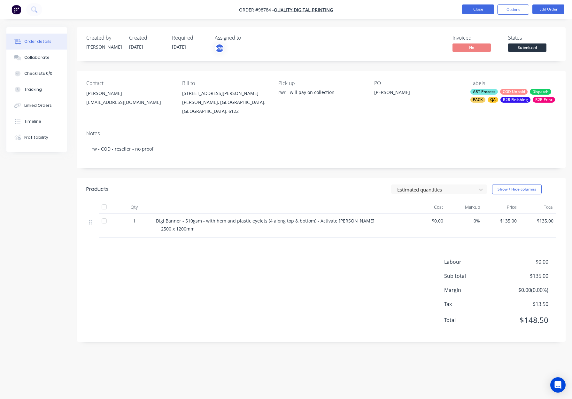
click at [473, 9] on button "Close" at bounding box center [478, 9] width 32 height 10
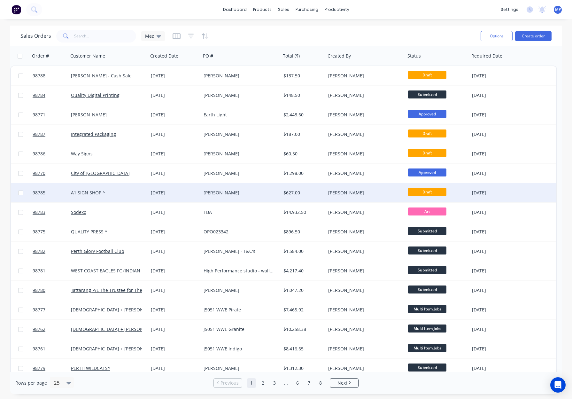
click at [318, 193] on div "$627.00" at bounding box center [302, 193] width 38 height 6
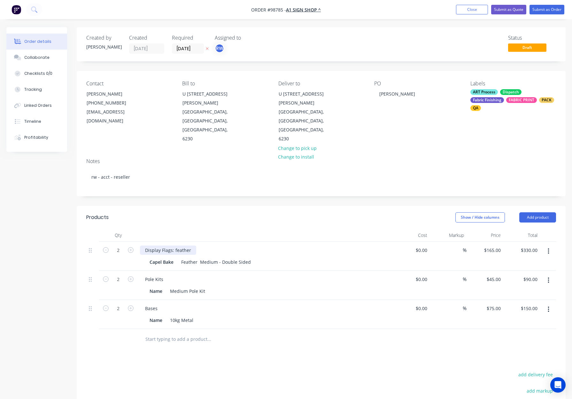
click at [175, 245] on div "Display Flags: feather" at bounding box center [168, 249] width 56 height 9
drag, startPoint x: 192, startPoint y: 199, endPoint x: 185, endPoint y: 186, distance: 14.7
click at [192, 206] on header "Products Show / Hide columns Add product" at bounding box center [321, 217] width 489 height 23
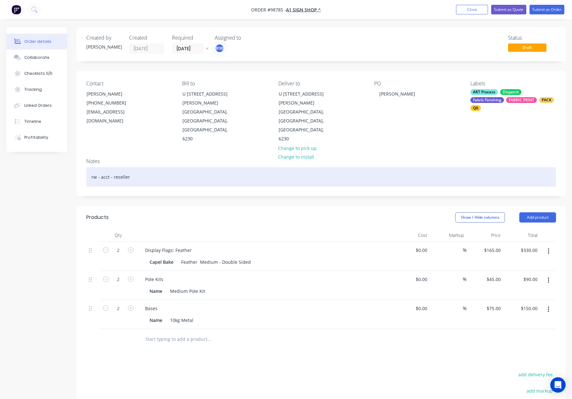
click at [169, 167] on div "rw - acct - reseller" at bounding box center [321, 176] width 470 height 19
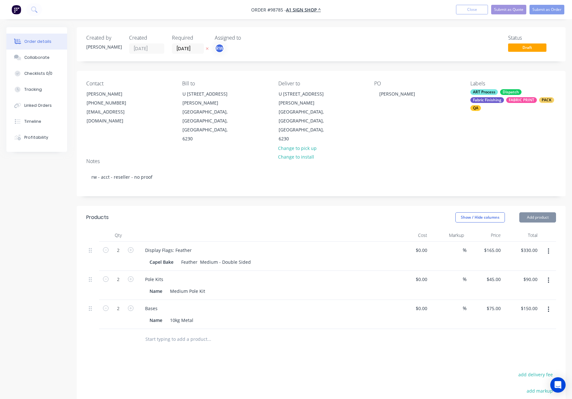
click at [240, 174] on div "Created by [PERSON_NAME] Created [DATE] Required [DATE] Assigned to RW Status D…" at bounding box center [321, 265] width 489 height 476
click at [541, 9] on button "Submit as Order" at bounding box center [547, 10] width 35 height 10
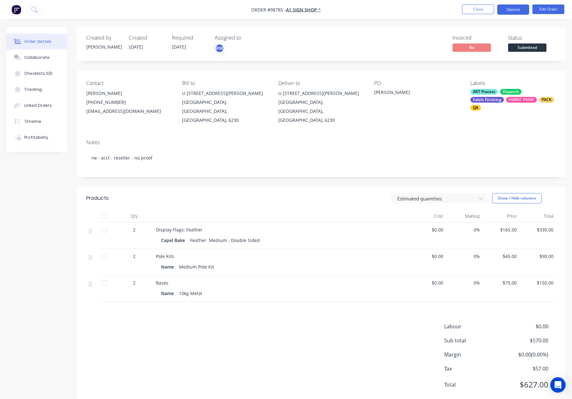
click at [510, 7] on button "Options" at bounding box center [513, 9] width 32 height 10
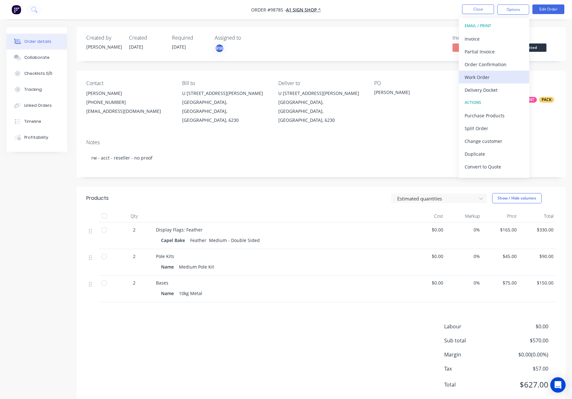
click at [492, 82] on button "Work Order" at bounding box center [494, 77] width 70 height 13
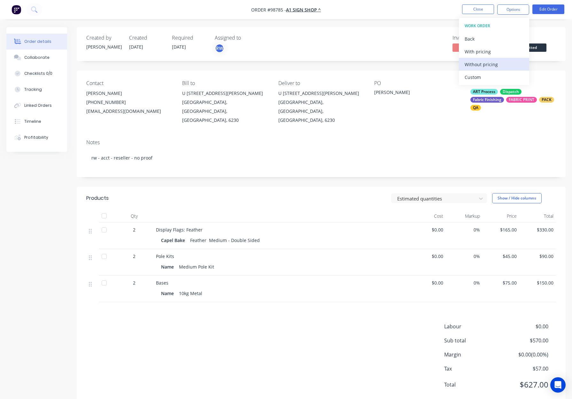
click at [494, 64] on div "Without pricing" at bounding box center [494, 64] width 59 height 9
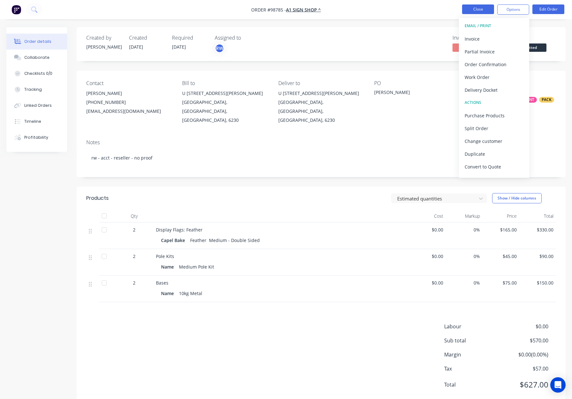
click at [483, 8] on button "Close" at bounding box center [478, 9] width 32 height 10
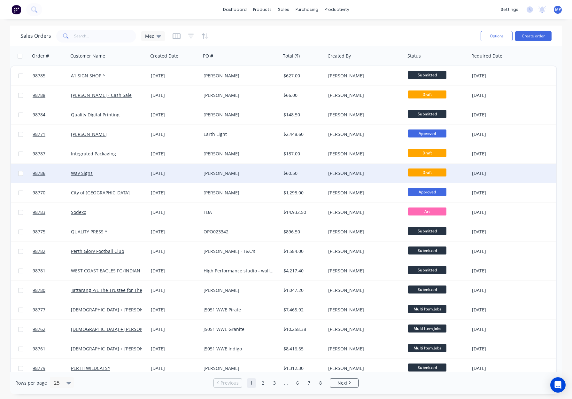
click at [367, 169] on div "[PERSON_NAME]" at bounding box center [366, 173] width 80 height 19
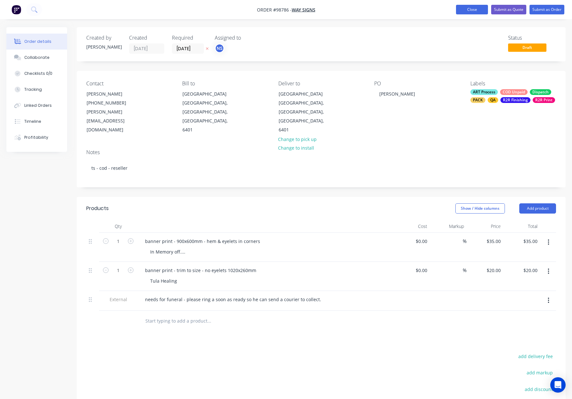
click at [462, 10] on button "Close" at bounding box center [472, 10] width 32 height 10
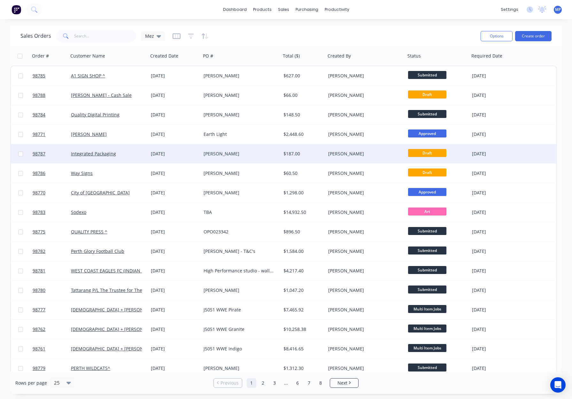
click at [245, 151] on div "[PERSON_NAME]" at bounding box center [239, 154] width 71 height 6
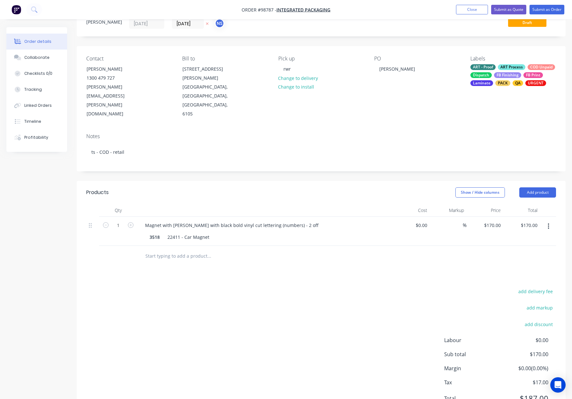
scroll to position [25, 0]
click at [309, 220] on div "Magnet with [PERSON_NAME] with black bold vinyl cut lettering (numbers) - 2 off" at bounding box center [232, 224] width 184 height 9
click at [317, 181] on header "Products Show / Hide columns Add product" at bounding box center [321, 192] width 489 height 23
click at [131, 222] on icon "button" at bounding box center [131, 225] width 6 height 6
type input "2"
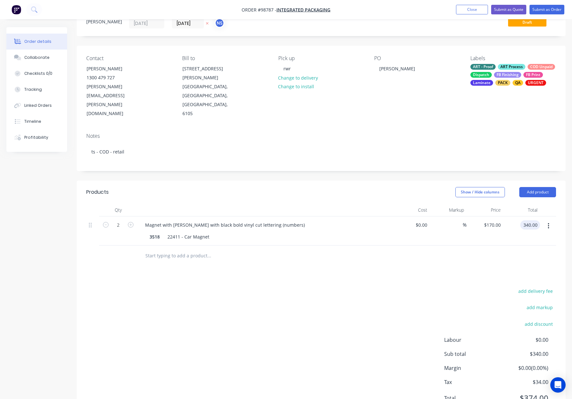
click at [531, 220] on input "340.00" at bounding box center [531, 224] width 17 height 9
type input "170"
type input "$85.00"
type input "$170.00"
click at [369, 245] on div at bounding box center [321, 255] width 470 height 21
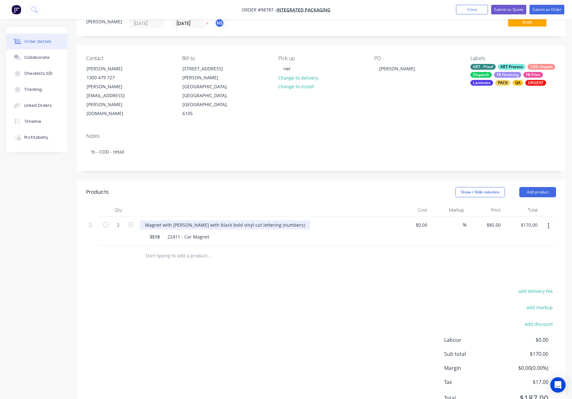
click at [296, 220] on div "Magnet with [PERSON_NAME] with black bold vinyl cut lettering (numbers)" at bounding box center [225, 224] width 170 height 9
click at [157, 232] on div "3518" at bounding box center [154, 236] width 15 height 9
click at [150, 232] on div "3518" at bounding box center [154, 236] width 15 height 9
click at [159, 232] on div "3518" at bounding box center [154, 236] width 15 height 9
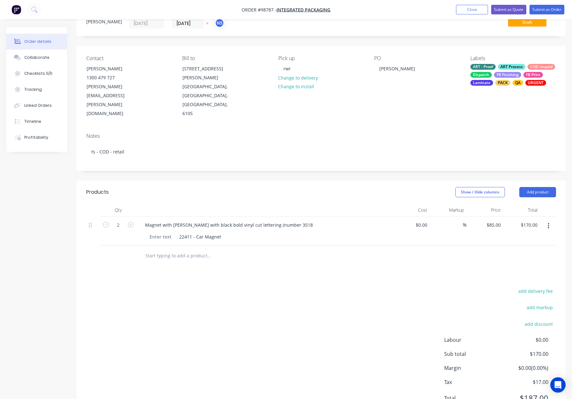
click at [284, 249] on div at bounding box center [236, 255] width 192 height 13
click at [305, 220] on div "Magnet with [PERSON_NAME] with black bold vinyl cut lettering (number 3518" at bounding box center [229, 224] width 178 height 9
click at [339, 181] on header "Products Show / Hide columns Add product" at bounding box center [321, 192] width 489 height 23
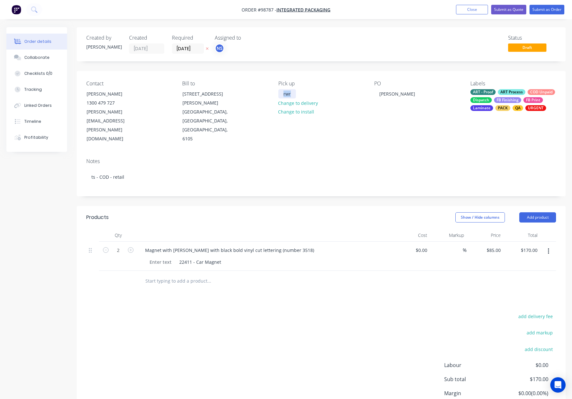
drag, startPoint x: 292, startPoint y: 93, endPoint x: 274, endPoint y: 94, distance: 18.5
click at [269, 94] on div "Contact [PERSON_NAME] [PHONE_NUMBER] [PERSON_NAME][EMAIL_ADDRESS][PERSON_NAME][…" at bounding box center [321, 112] width 489 height 82
click at [305, 178] on div "Created by [PERSON_NAME] Created [DATE] Required [DATE] Assigned to NS Status D…" at bounding box center [321, 236] width 489 height 418
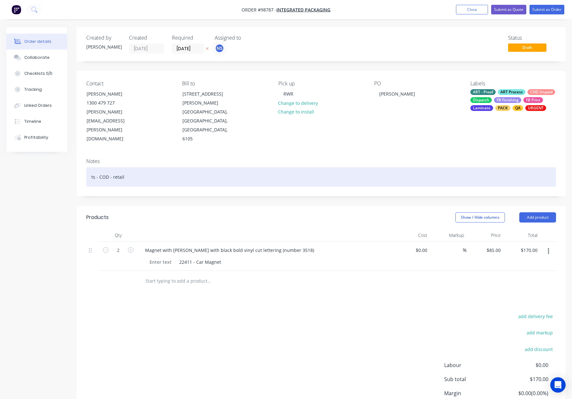
click at [198, 167] on div "ts - COD - retail" at bounding box center [321, 176] width 470 height 19
click at [229, 167] on div "ts - COD - retail" at bounding box center [321, 176] width 470 height 19
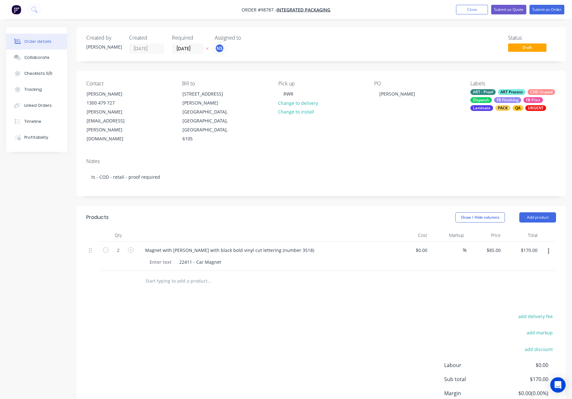
click at [284, 212] on div "Show / Hide columns Add product" at bounding box center [371, 217] width 370 height 10
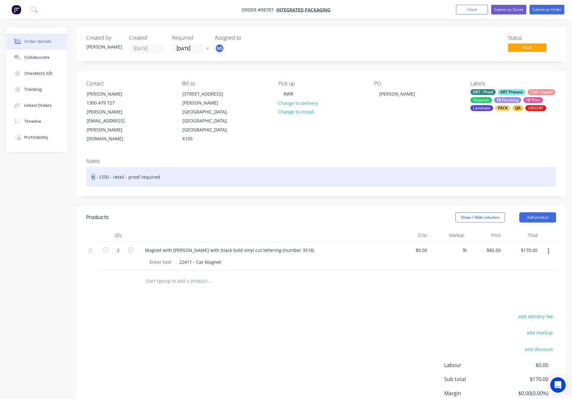
drag, startPoint x: 95, startPoint y: 150, endPoint x: 90, endPoint y: 150, distance: 4.5
click at [90, 167] on div "ts - COD - retail - proof required" at bounding box center [321, 176] width 470 height 19
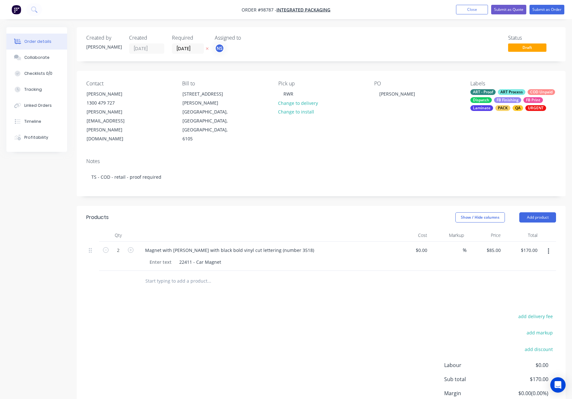
click at [157, 212] on div "Products" at bounding box center [136, 217] width 100 height 10
click at [540, 11] on button "Submit as Order" at bounding box center [547, 10] width 35 height 10
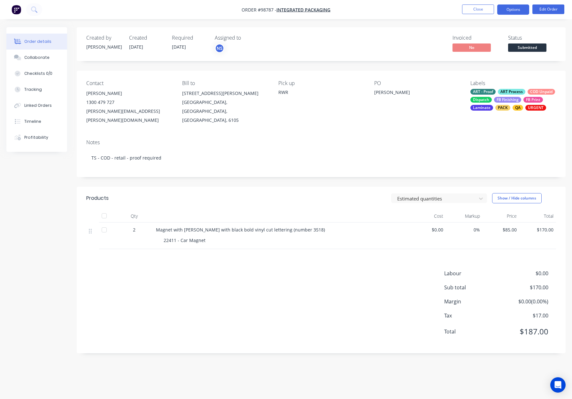
click at [509, 11] on button "Options" at bounding box center [513, 9] width 32 height 10
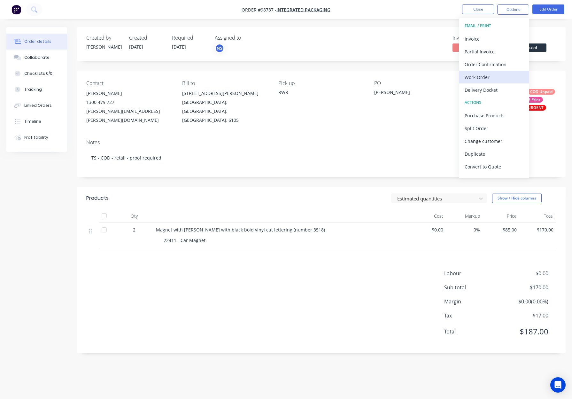
click at [492, 78] on div "Work Order" at bounding box center [494, 77] width 59 height 9
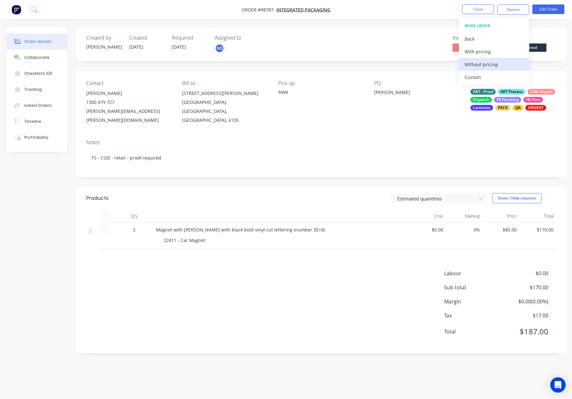
click at [491, 62] on div "Without pricing" at bounding box center [494, 64] width 59 height 9
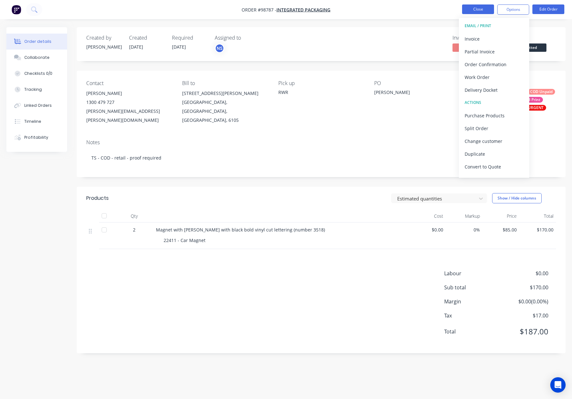
click at [484, 10] on button "Close" at bounding box center [478, 9] width 32 height 10
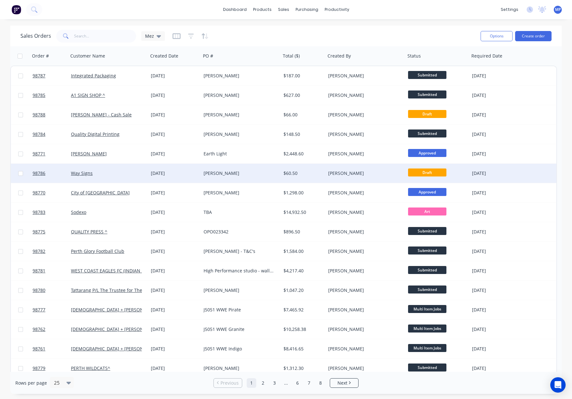
click at [224, 172] on div "[PERSON_NAME]" at bounding box center [239, 173] width 71 height 6
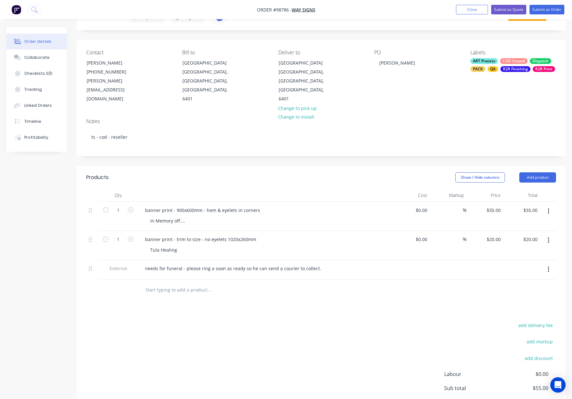
scroll to position [40, 0]
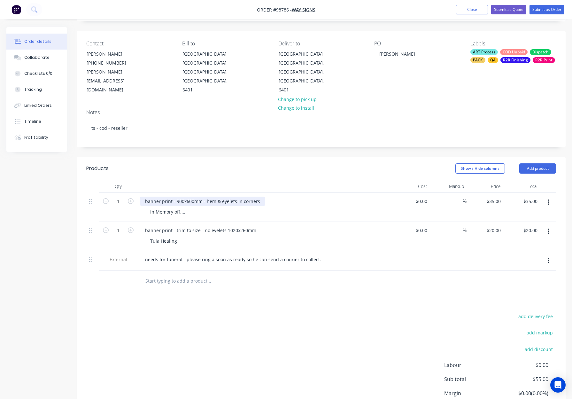
click at [143, 197] on div "banner print - 900x600mm - hem & eyelets in corners" at bounding box center [202, 201] width 125 height 9
click at [169, 197] on div "Digi banner print - 900x600mm - hem & eyelets in corners" at bounding box center [207, 201] width 135 height 9
drag, startPoint x: 207, startPoint y: 192, endPoint x: 196, endPoint y: 192, distance: 10.9
click at [195, 197] on div "Digi banner - 450gsm - print - 900x600mm - hem & eyelets in corners" at bounding box center [219, 201] width 159 height 9
click at [196, 180] on div at bounding box center [265, 186] width 256 height 13
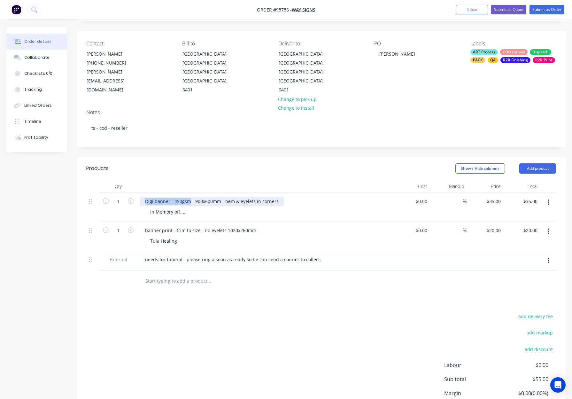
drag, startPoint x: 144, startPoint y: 192, endPoint x: 189, endPoint y: 192, distance: 45.1
click at [189, 197] on div "Digi banner - 450gsm - 900x600mm - hem & eyelets in corners" at bounding box center [212, 201] width 144 height 9
copy div "Digi banner - 450gsm"
drag, startPoint x: 144, startPoint y: 220, endPoint x: 171, endPoint y: 221, distance: 27.5
click at [171, 226] on div "banner print - trim to size - no eyelets 1020x260mm" at bounding box center [200, 230] width 121 height 9
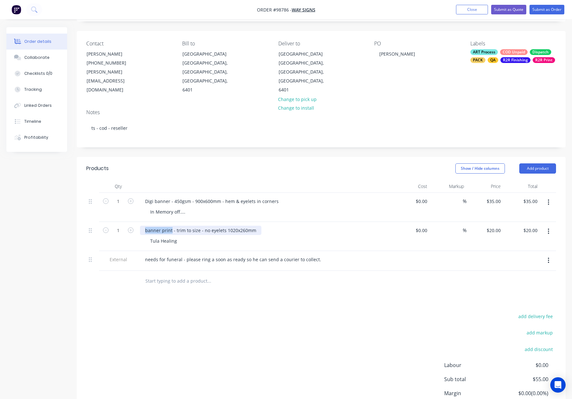
drag, startPoint x: 166, startPoint y: 221, endPoint x: 143, endPoint y: 221, distance: 22.7
click at [143, 226] on div "banner print - trim to size - no eyelets 1020x260mm" at bounding box center [200, 230] width 121 height 9
paste div
click at [241, 226] on div "Digi banner - 450gsm - trim to size - no eyelets 1020x260mm" at bounding box center [210, 230] width 140 height 9
drag, startPoint x: 162, startPoint y: 233, endPoint x: 189, endPoint y: 233, distance: 27.2
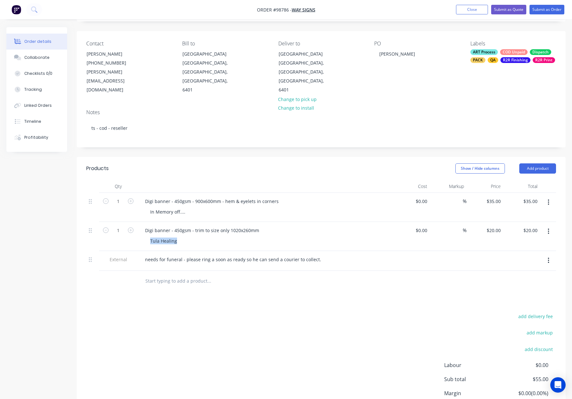
click at [189, 236] on div "Tula Healing" at bounding box center [267, 240] width 245 height 9
drag, startPoint x: 170, startPoint y: 233, endPoint x: 175, endPoint y: 232, distance: 4.8
click at [170, 236] on div "Tula Healing" at bounding box center [163, 240] width 37 height 9
drag, startPoint x: 174, startPoint y: 232, endPoint x: 142, endPoint y: 231, distance: 32.6
click at [142, 231] on div "Digi banner - 450gsm - trim to size only 1020x260mm Tula Healing" at bounding box center [265, 236] width 256 height 29
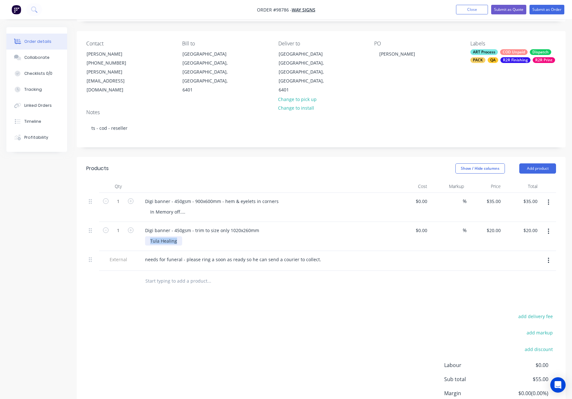
copy div "Tula Healing"
click at [260, 226] on div "Digi banner - 450gsm - trim to size only 1020x260mm" at bounding box center [202, 230] width 124 height 9
click at [259, 226] on div "Digi banner - 450gsm - trim to size only 1020x260mm" at bounding box center [202, 230] width 124 height 9
drag, startPoint x: 229, startPoint y: 221, endPoint x: 255, endPoint y: 221, distance: 25.9
click at [252, 226] on div "Digi banner - 450gsm - trim to size only 1020x260mm - Tula Healing" at bounding box center [217, 230] width 155 height 9
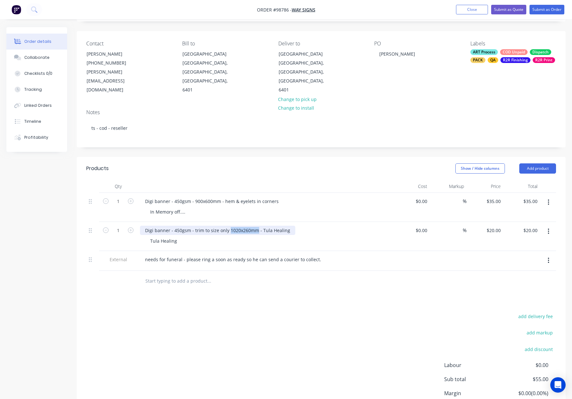
drag, startPoint x: 256, startPoint y: 221, endPoint x: 231, endPoint y: 226, distance: 24.7
click at [229, 226] on div "Digi banner - 450gsm - trim to size only 1020x260mm - Tula Healing" at bounding box center [217, 230] width 155 height 9
copy div "1020x260mm"
drag, startPoint x: 159, startPoint y: 234, endPoint x: 147, endPoint y: 233, distance: 12.2
click at [159, 236] on div "Tula Healing" at bounding box center [163, 240] width 37 height 9
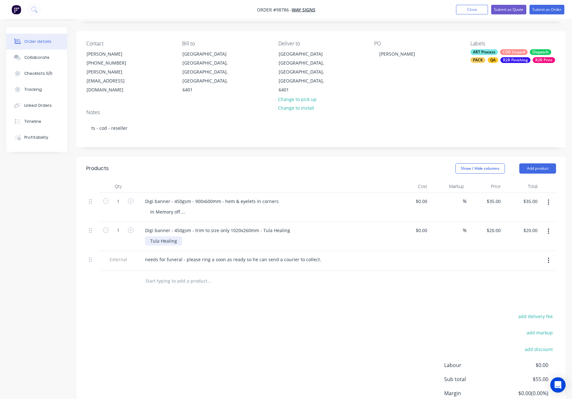
drag, startPoint x: 147, startPoint y: 232, endPoint x: 179, endPoint y: 233, distance: 32.6
click at [180, 236] on div "Tula Healing" at bounding box center [163, 240] width 37 height 9
drag, startPoint x: 179, startPoint y: 232, endPoint x: 146, endPoint y: 231, distance: 32.6
click at [147, 236] on div "Tula Healing" at bounding box center [163, 240] width 37 height 9
paste div
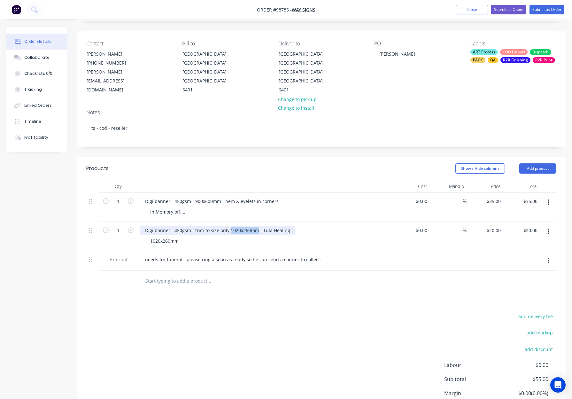
drag, startPoint x: 256, startPoint y: 222, endPoint x: 228, endPoint y: 222, distance: 28.1
click at [227, 226] on div "Digi banner - 450gsm - trim to size only 1020x260mm - Tula Healing" at bounding box center [217, 230] width 155 height 9
click at [307, 236] on div "1020x260mm" at bounding box center [267, 240] width 245 height 9
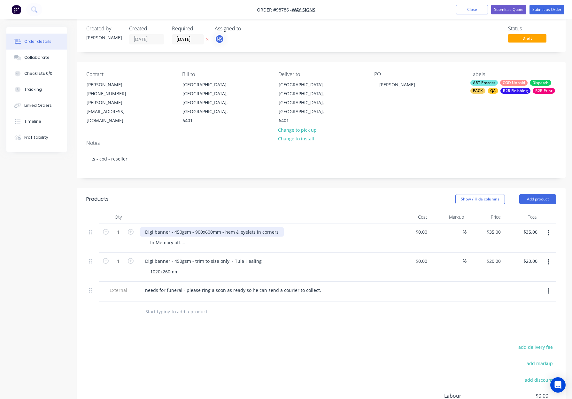
scroll to position [5, 0]
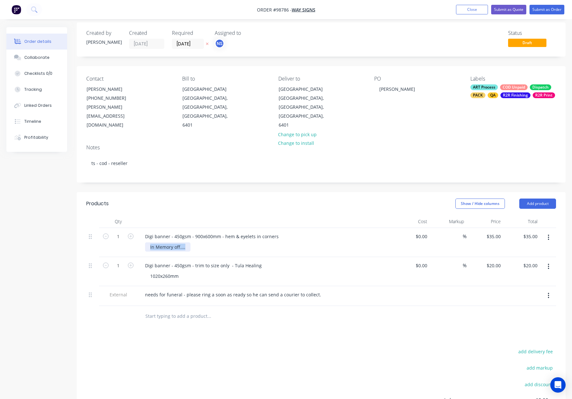
drag, startPoint x: 148, startPoint y: 238, endPoint x: 191, endPoint y: 236, distance: 43.2
click at [191, 242] on div "In Memory off...." at bounding box center [267, 246] width 245 height 9
copy div "In Memory off...."
click at [277, 232] on div "Digi banner - 450gsm - 900x600mm - hem & eyelets in corners" at bounding box center [212, 236] width 144 height 9
drag, startPoint x: 186, startPoint y: 237, endPoint x: 138, endPoint y: 237, distance: 48.6
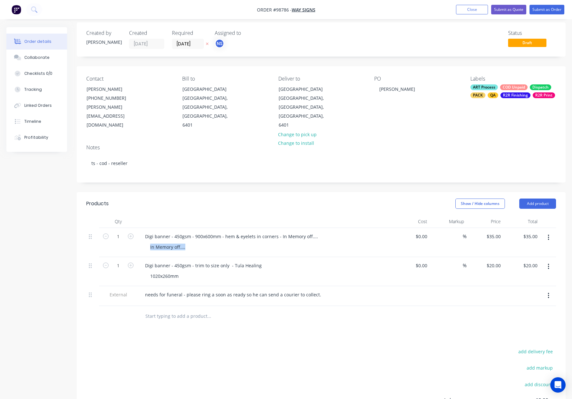
click at [138, 237] on div "Digi banner - 450gsm - 900x600mm - hem & eyelets in corners - In Memory off....…" at bounding box center [265, 242] width 256 height 29
click at [194, 242] on div "In Memory off...." at bounding box center [267, 246] width 245 height 9
click at [174, 242] on div "In Memory off...." at bounding box center [167, 246] width 45 height 9
drag, startPoint x: 154, startPoint y: 238, endPoint x: 197, endPoint y: 239, distance: 42.2
click at [201, 242] on div "In Memory off...." at bounding box center [267, 246] width 245 height 9
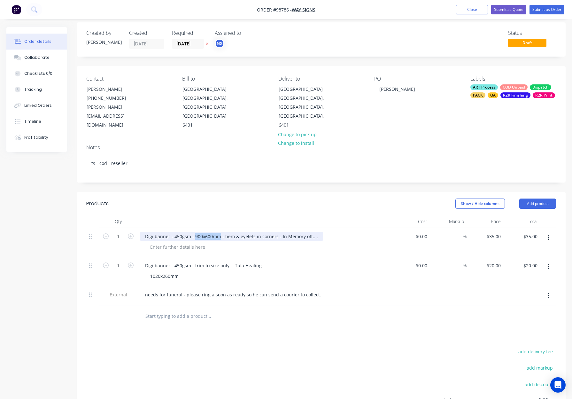
drag, startPoint x: 193, startPoint y: 227, endPoint x: 219, endPoint y: 228, distance: 25.6
click at [219, 232] on div "Digi banner - 450gsm - 900x600mm - hem & eyelets in corners - In Memory off...." at bounding box center [231, 236] width 183 height 9
copy div "900x600mm"
click at [184, 242] on div at bounding box center [177, 246] width 65 height 9
click at [172, 242] on div at bounding box center [177, 246] width 65 height 9
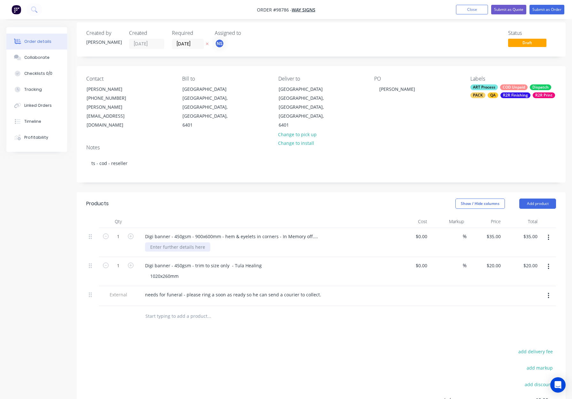
click at [171, 242] on div at bounding box center [177, 246] width 65 height 9
click at [220, 232] on div "Digi banner - 450gsm - 900x600mm - hem & eyelets in corners - In Memory off...." at bounding box center [231, 236] width 183 height 9
click at [238, 206] on header "Products Show / Hide columns Add product" at bounding box center [321, 203] width 489 height 23
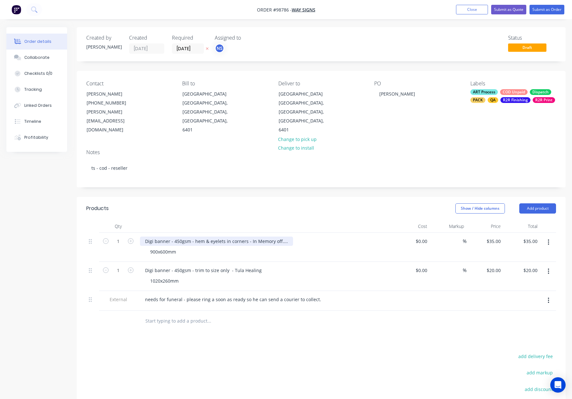
click at [210, 236] on div "Digi banner - 450gsm - hem & eyelets in corners - In Memory off...." at bounding box center [216, 240] width 153 height 9
click at [220, 220] on div at bounding box center [265, 226] width 256 height 13
click at [159, 247] on div "900x600mm" at bounding box center [163, 251] width 36 height 9
click at [159, 247] on div "900x 600mm" at bounding box center [163, 251] width 37 height 9
click at [220, 247] on div "900 x 600mm" at bounding box center [267, 251] width 245 height 9
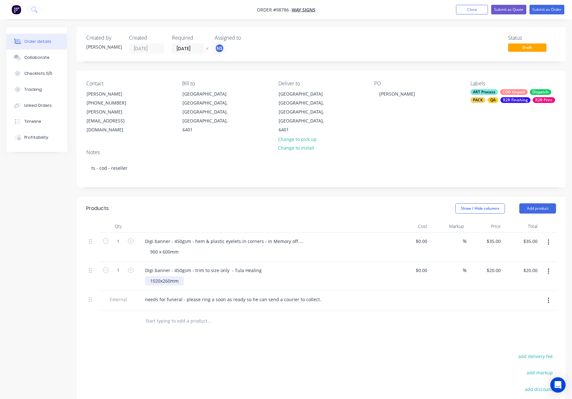
click at [161, 276] on div "1020x260mm" at bounding box center [164, 280] width 39 height 9
click at [164, 276] on div "1020 x260mm" at bounding box center [165, 280] width 40 height 9
drag, startPoint x: 226, startPoint y: 273, endPoint x: 223, endPoint y: 272, distance: 3.2
click at [226, 276] on div "1020 x 260mm" at bounding box center [267, 280] width 245 height 9
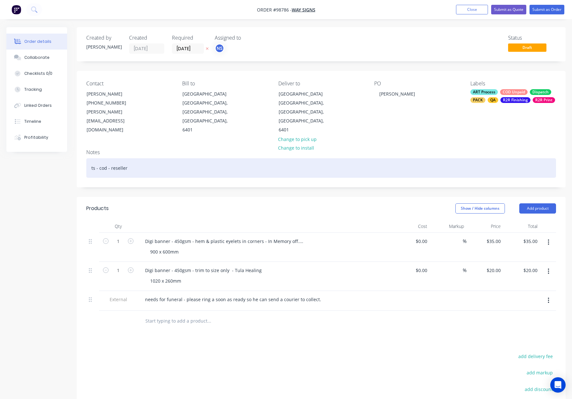
click at [157, 159] on div "ts - cod - reseller" at bounding box center [321, 167] width 470 height 19
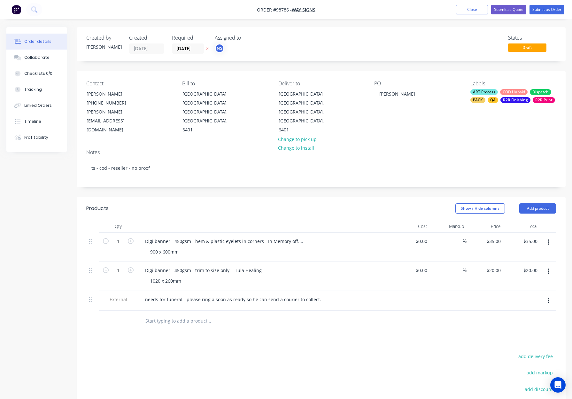
click at [493, 105] on div "Labels ART Process COD Unpaid Dispatch PACK QA R2R Finishing R2R Print" at bounding box center [513, 108] width 86 height 54
click at [493, 97] on div "QA" at bounding box center [493, 100] width 11 height 6
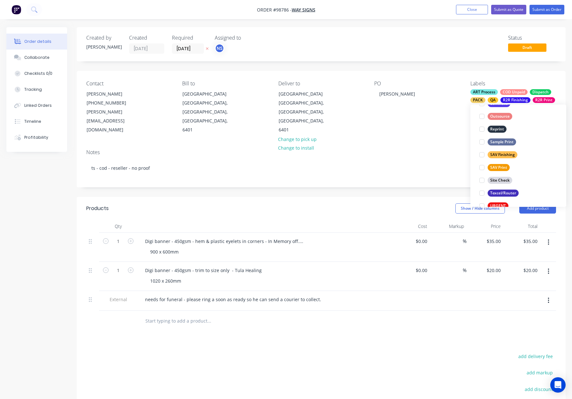
scroll to position [307, 0]
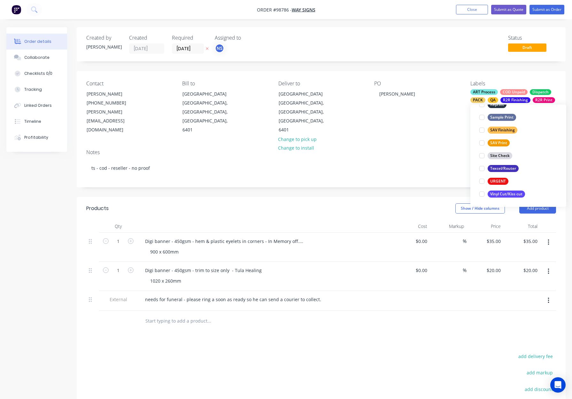
click at [436, 134] on div "Contact [PERSON_NAME] [PHONE_NUMBER] [PERSON_NAME][EMAIL_ADDRESS][DOMAIN_NAME] …" at bounding box center [321, 107] width 489 height 73
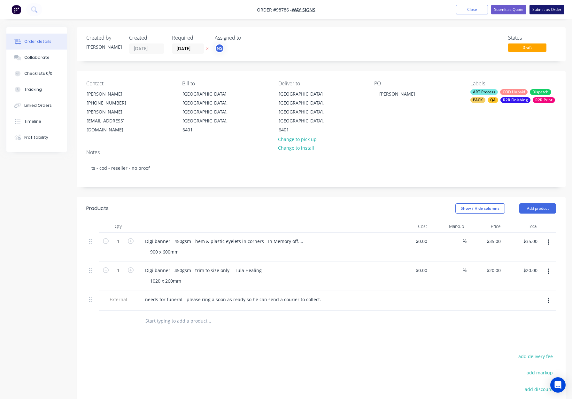
click at [541, 11] on button "Submit as Order" at bounding box center [547, 10] width 35 height 10
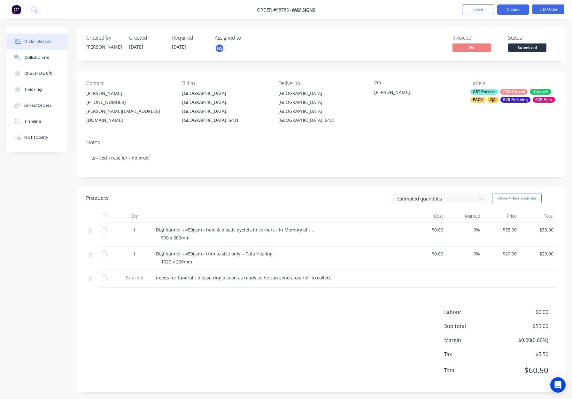
click at [513, 10] on button "Options" at bounding box center [513, 9] width 32 height 10
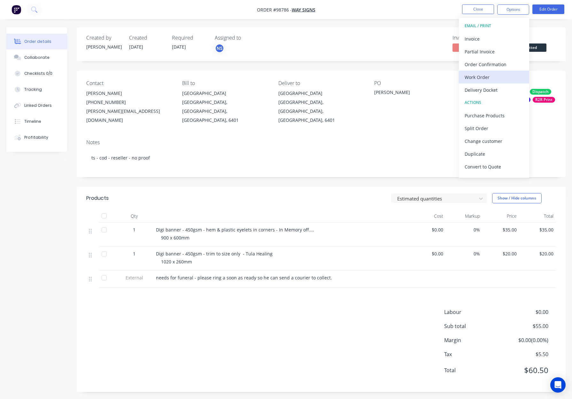
click at [501, 74] on div "Work Order" at bounding box center [494, 77] width 59 height 9
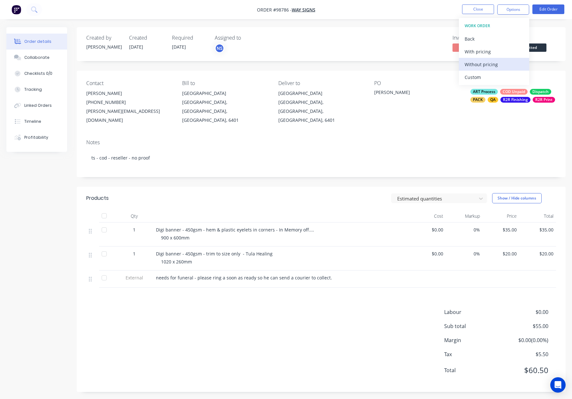
click at [501, 66] on div "Without pricing" at bounding box center [494, 64] width 59 height 9
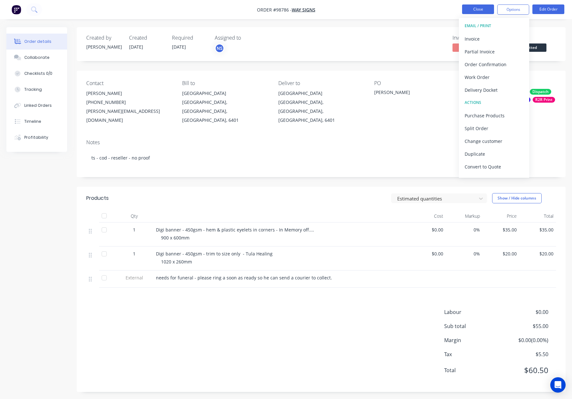
click at [481, 12] on button "Close" at bounding box center [478, 9] width 32 height 10
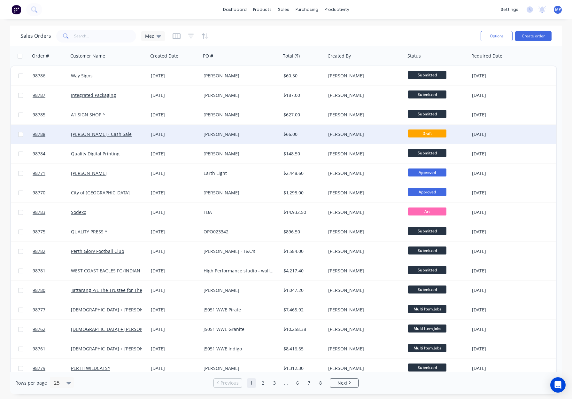
click at [370, 137] on div "[PERSON_NAME]" at bounding box center [363, 134] width 71 height 6
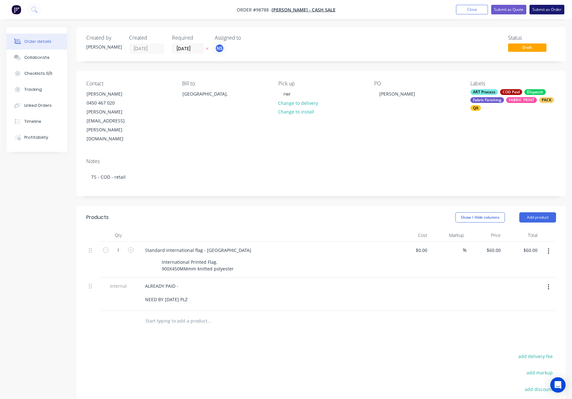
click at [541, 11] on button "Submit as Order" at bounding box center [547, 10] width 35 height 10
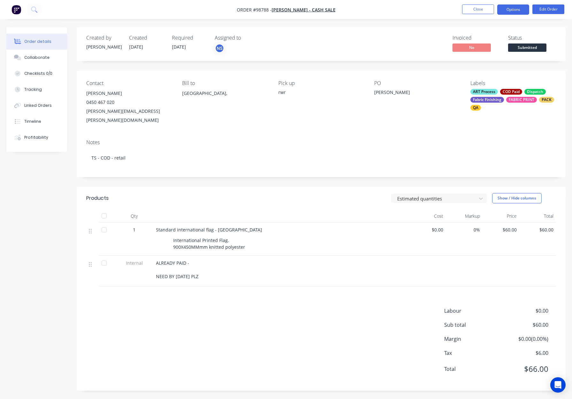
click at [509, 10] on button "Options" at bounding box center [513, 9] width 32 height 10
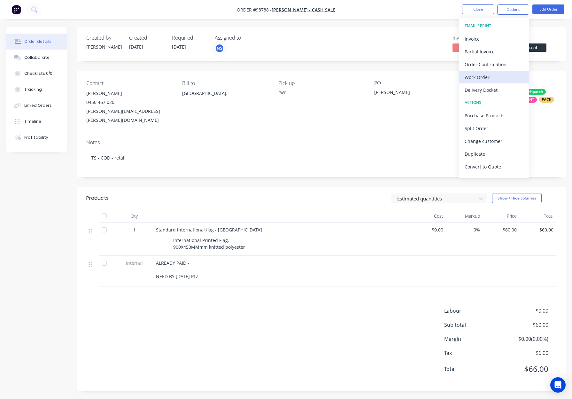
click at [488, 77] on div "Work Order" at bounding box center [494, 77] width 59 height 9
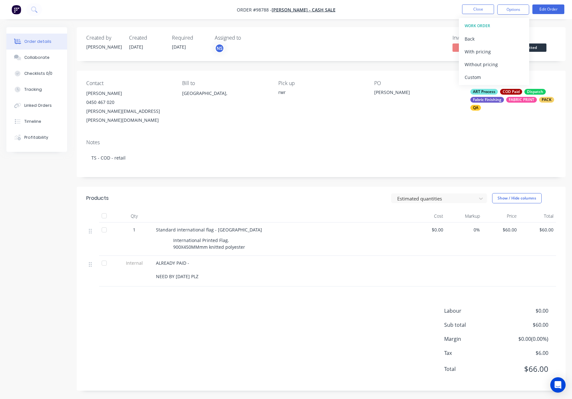
click at [492, 65] on div "Without pricing" at bounding box center [494, 64] width 59 height 9
click at [470, 10] on button "Close" at bounding box center [478, 9] width 32 height 10
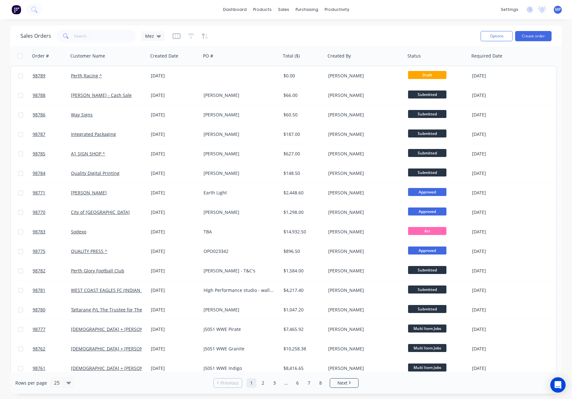
click at [104, 12] on div "dashboard products sales purchasing productivity dashboard products Product Cat…" at bounding box center [286, 9] width 572 height 19
